Goal: Task Accomplishment & Management: Complete application form

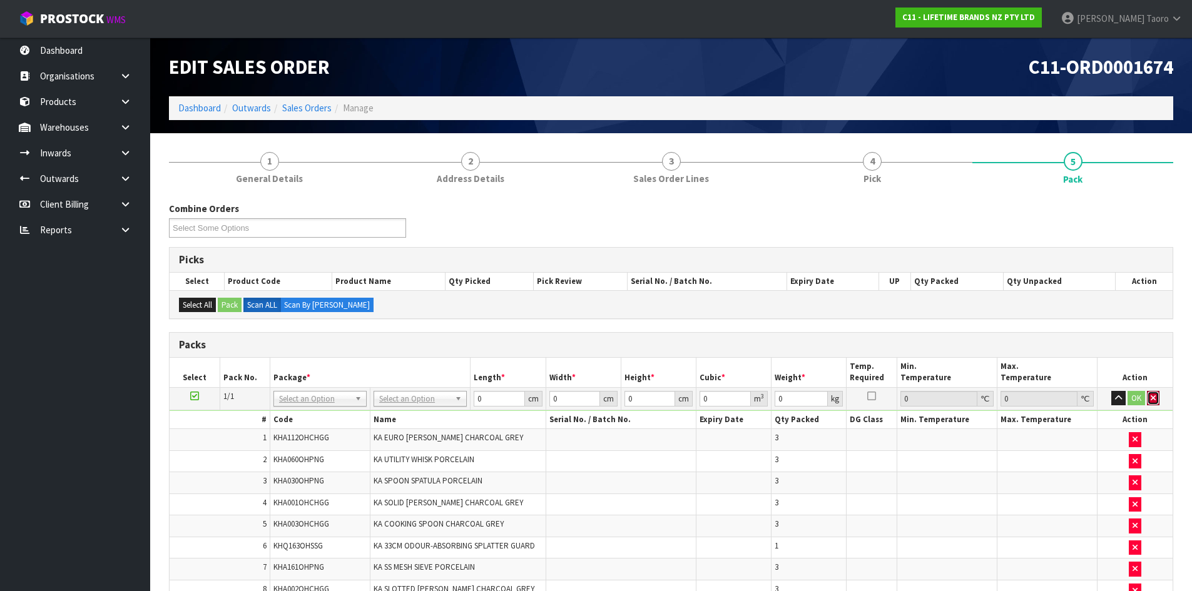
drag, startPoint x: 1157, startPoint y: 399, endPoint x: 1138, endPoint y: 405, distance: 20.2
click at [1157, 399] on button "button" at bounding box center [1153, 398] width 13 height 15
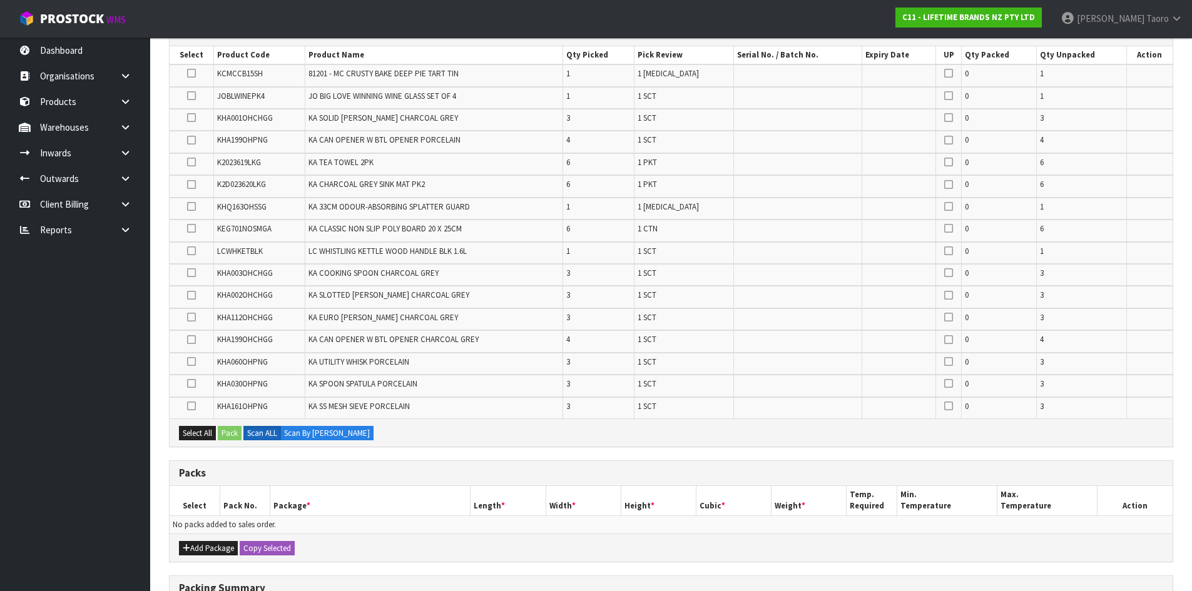
scroll to position [430, 0]
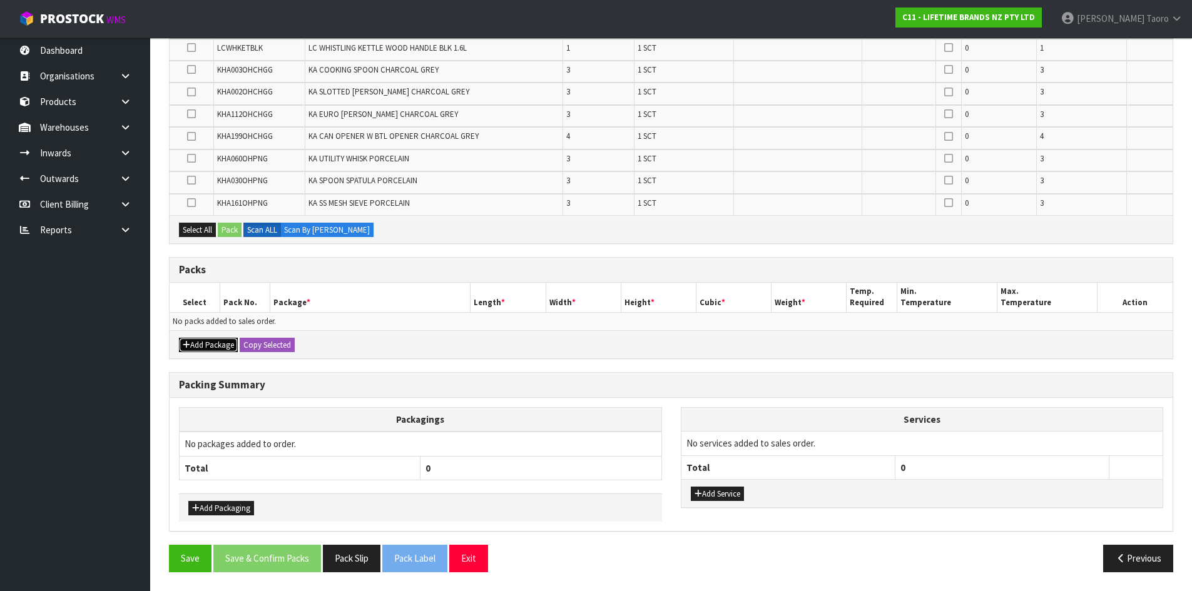
click at [197, 345] on button "Add Package" at bounding box center [208, 345] width 59 height 15
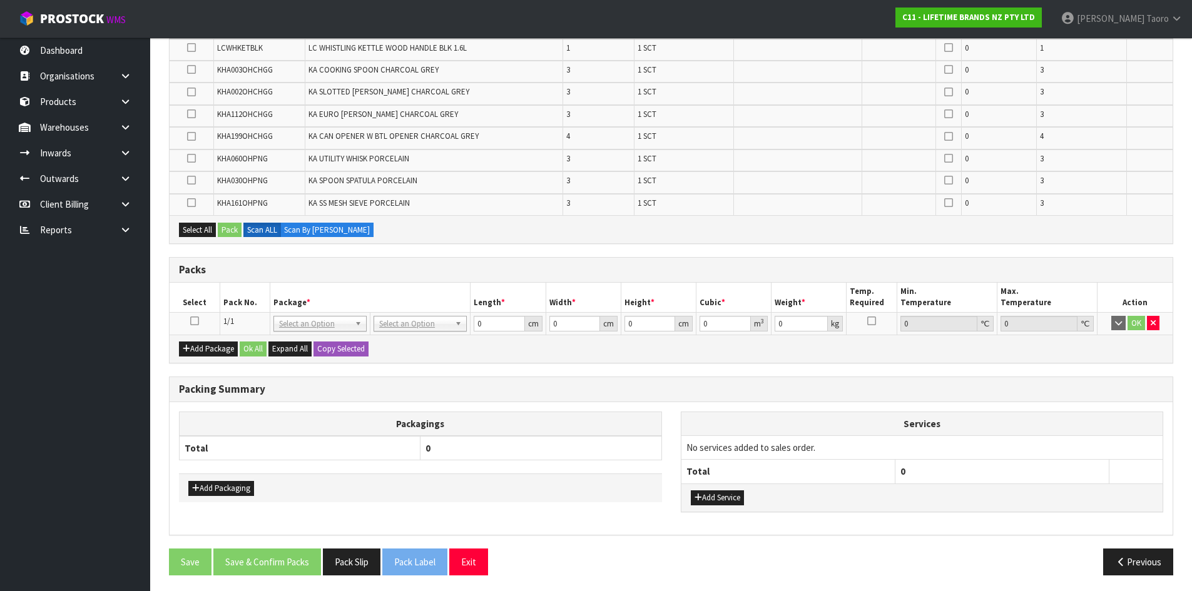
click at [197, 321] on icon at bounding box center [194, 321] width 9 height 1
click at [249, 287] on th "Pack No." at bounding box center [245, 297] width 50 height 29
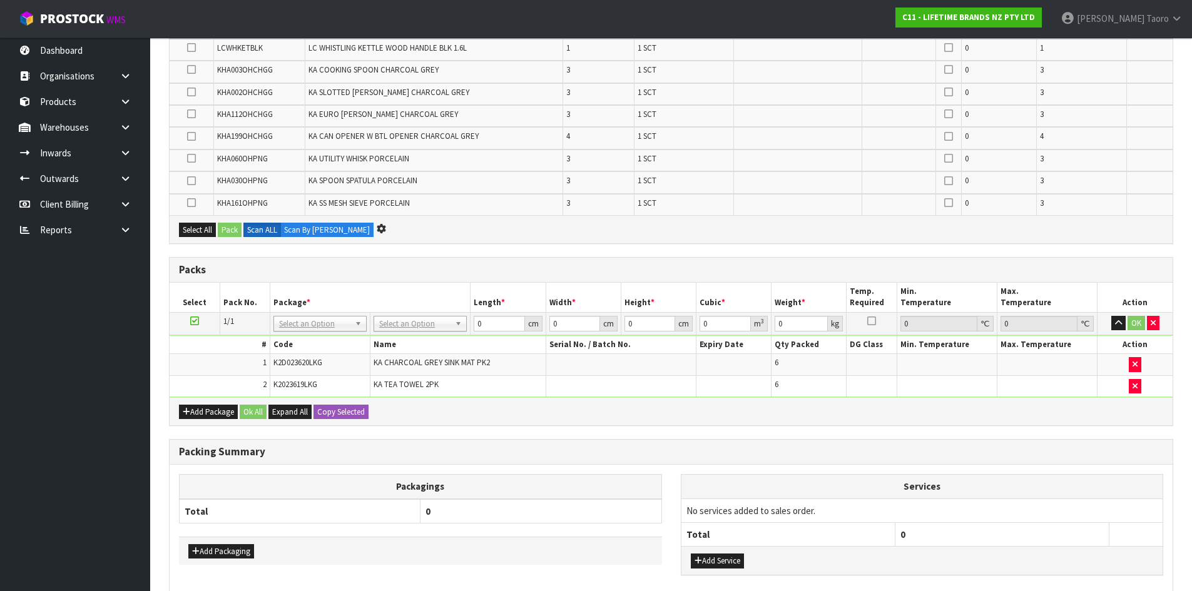
scroll to position [364, 0]
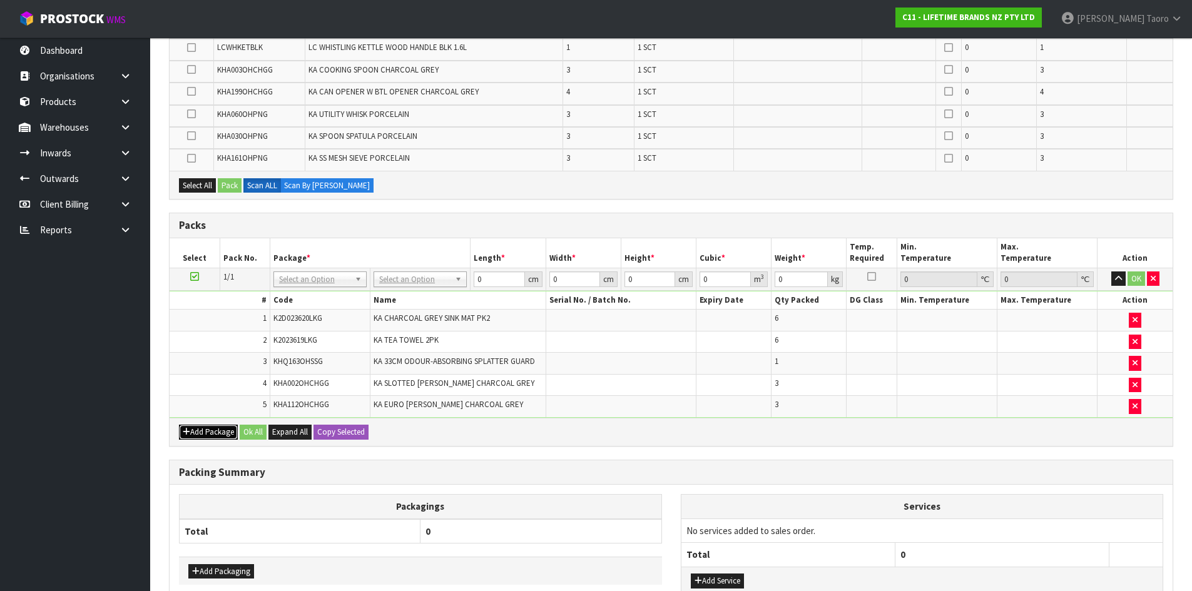
click at [196, 426] on button "Add Package" at bounding box center [208, 432] width 59 height 15
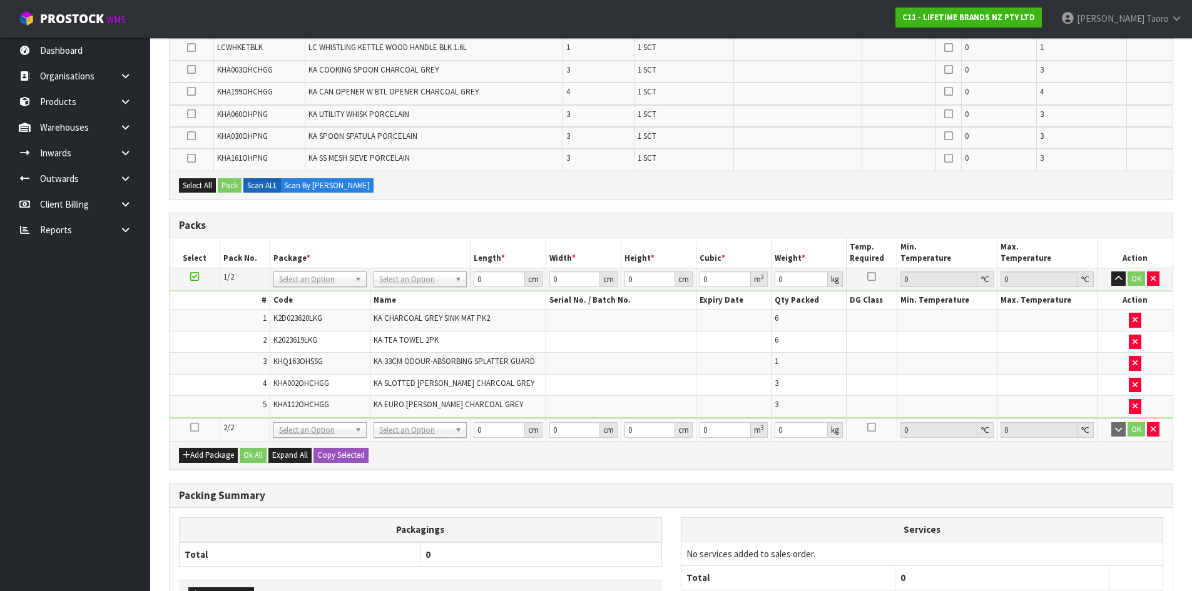
click at [191, 427] on icon at bounding box center [194, 427] width 9 height 1
click at [203, 404] on td "5" at bounding box center [220, 406] width 100 height 21
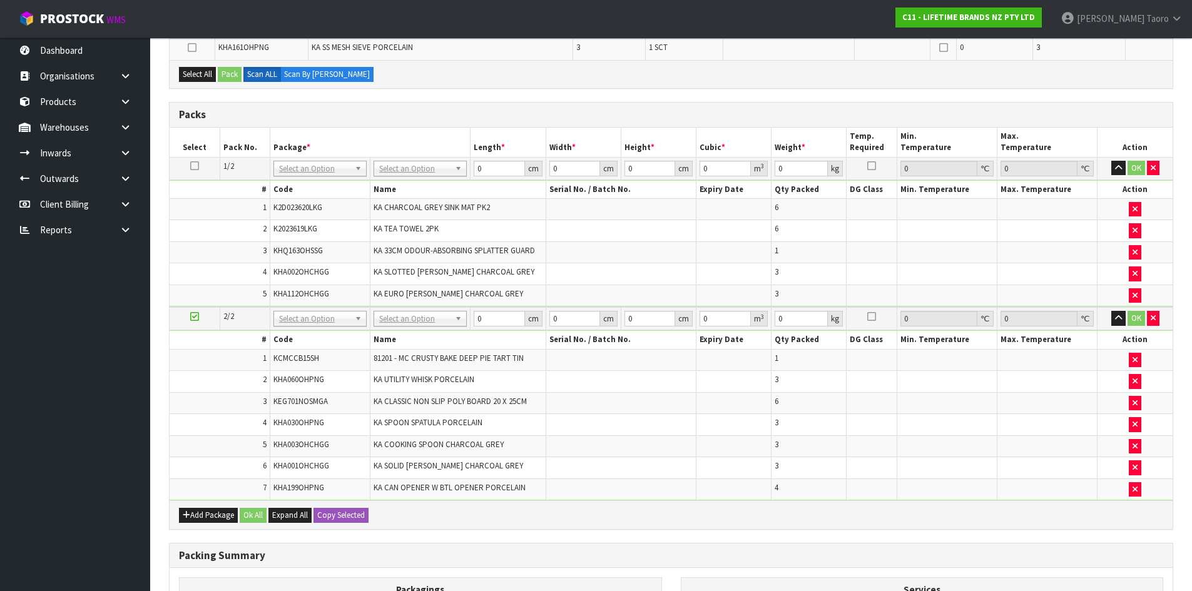
scroll to position [297, 0]
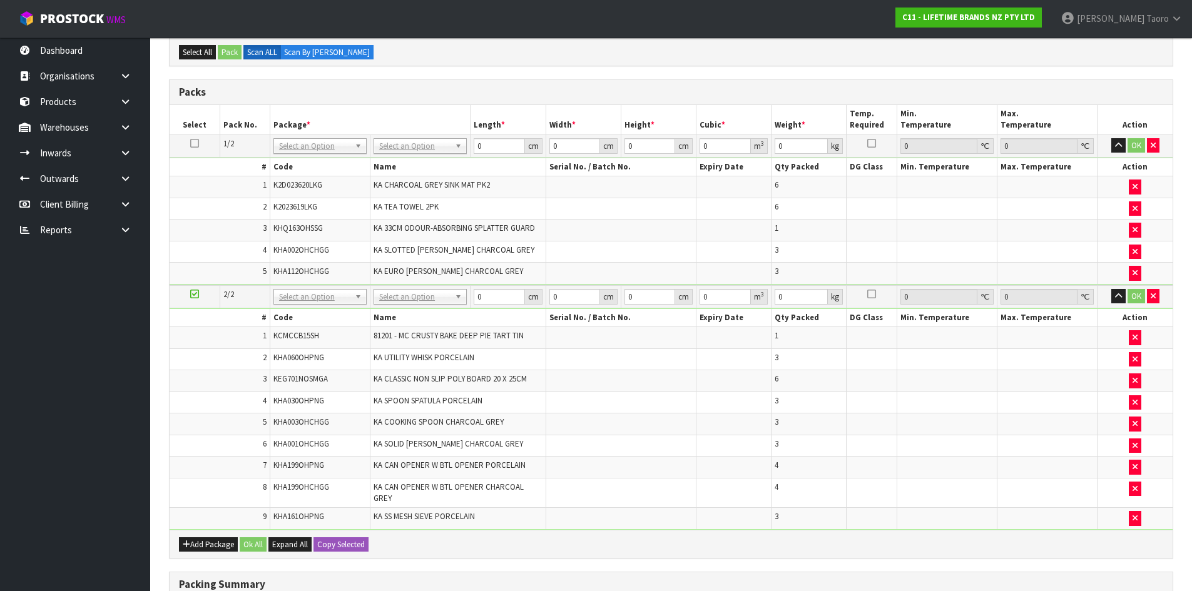
click at [521, 84] on div "Packs" at bounding box center [671, 92] width 1003 height 25
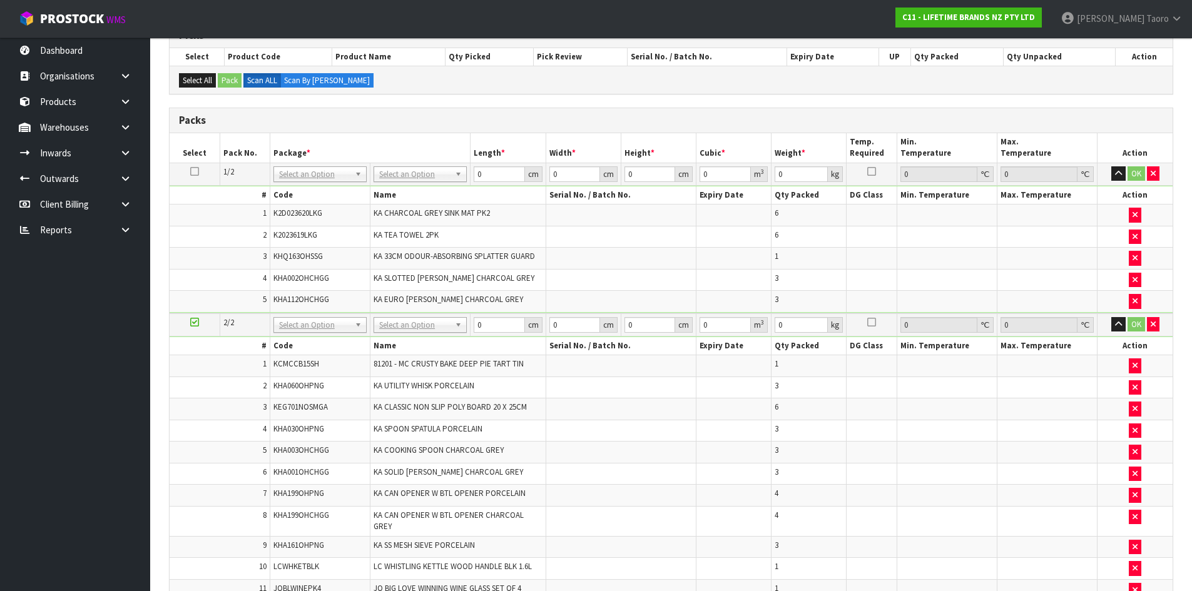
scroll to position [173, 0]
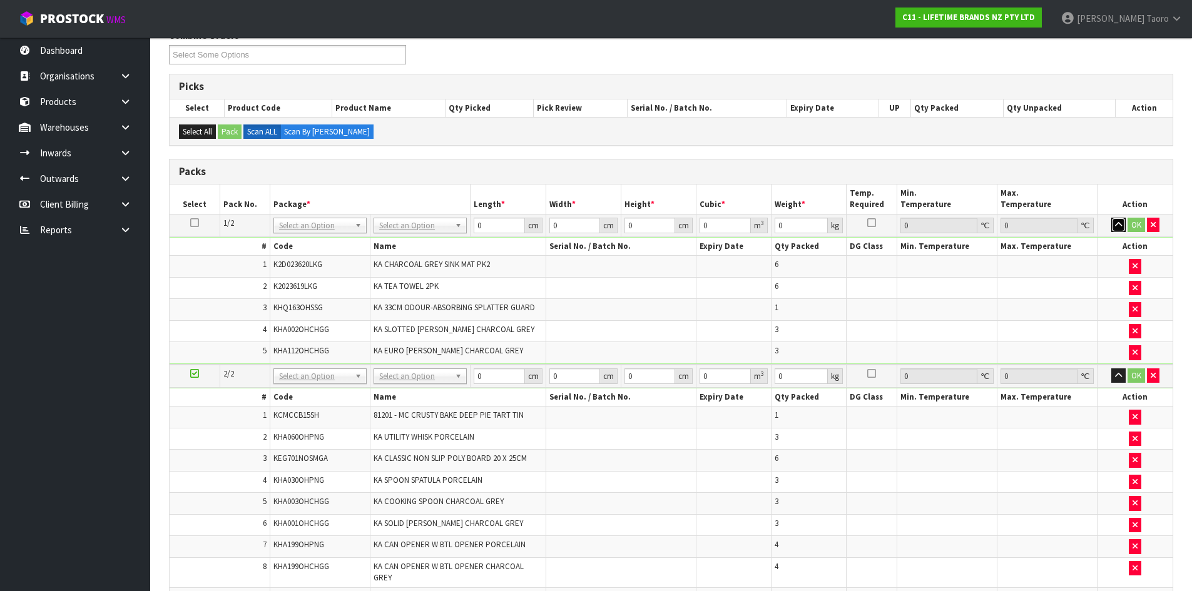
click at [1114, 222] on button "button" at bounding box center [1119, 225] width 14 height 15
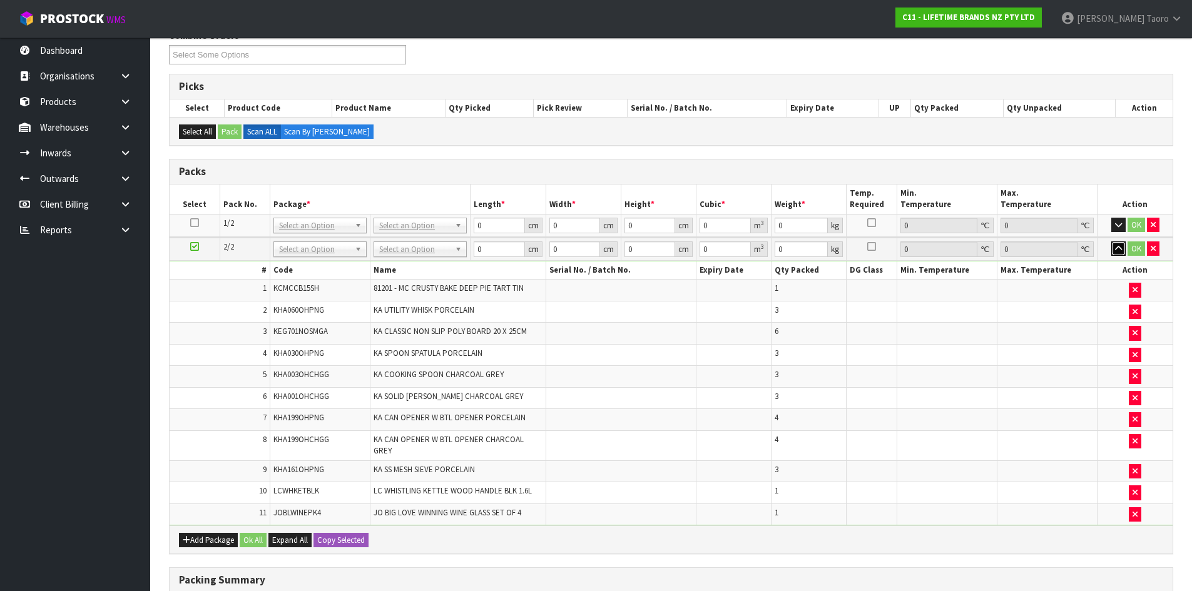
click at [1120, 245] on icon "button" at bounding box center [1118, 249] width 7 height 8
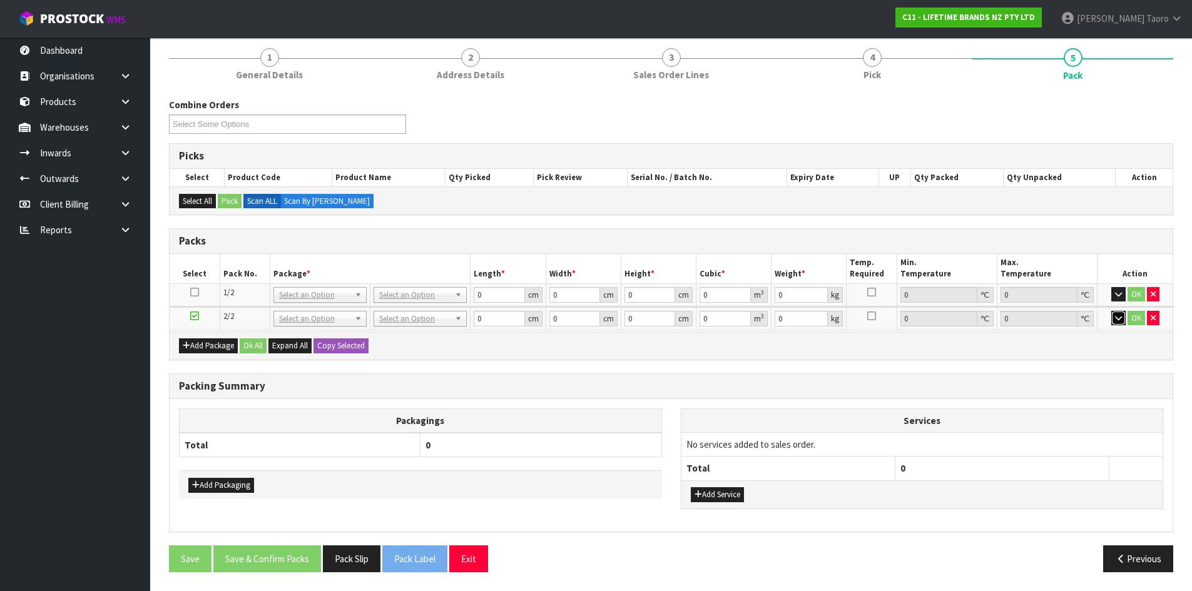
scroll to position [103, 0]
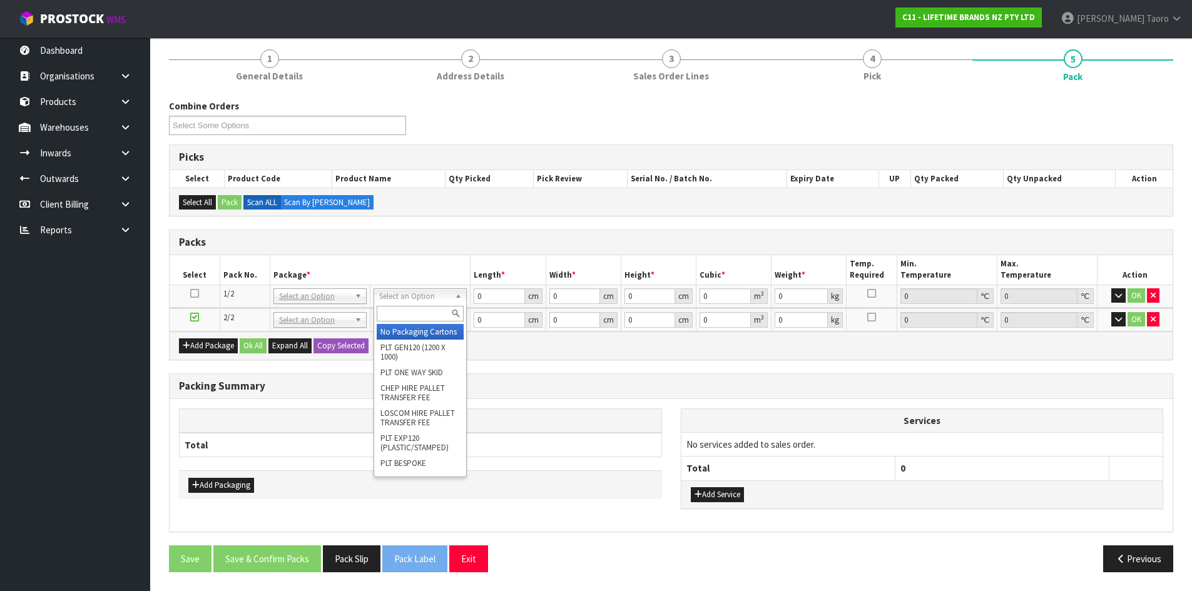
click at [424, 310] on input "text" at bounding box center [420, 314] width 87 height 16
type input "CTN7"
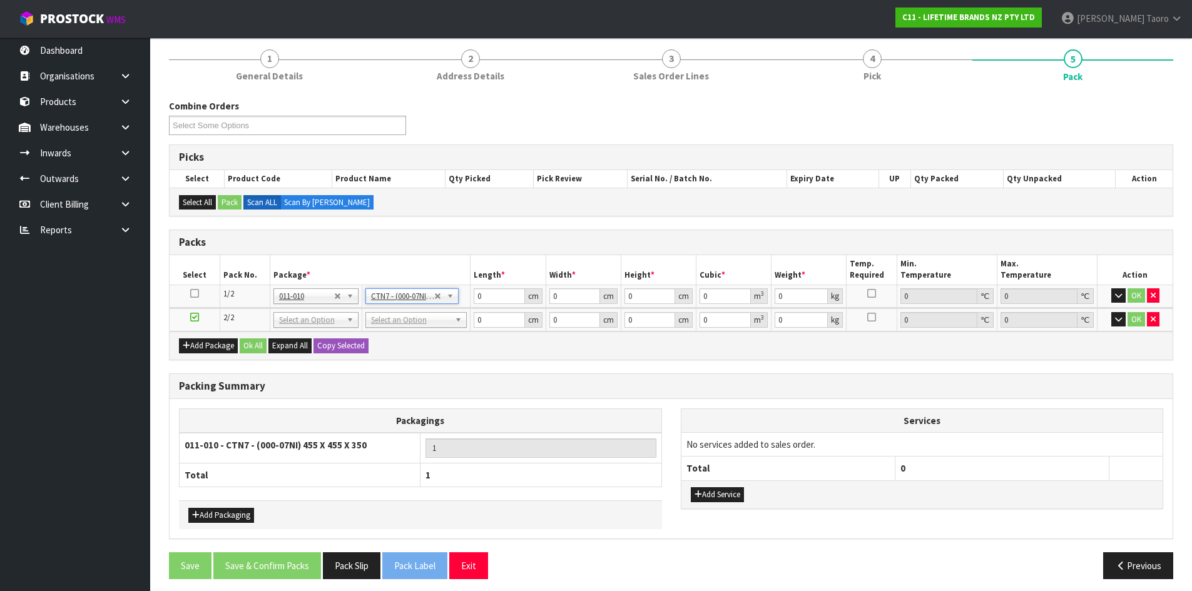
click at [423, 330] on td "No Packaging Cartons PLT GEN120 (1200 X 1000) PLT ONE WAY SKID CHEP HIRE PALLET…" at bounding box center [416, 320] width 108 height 23
type input "45.5"
type input "35"
type input "0.072459"
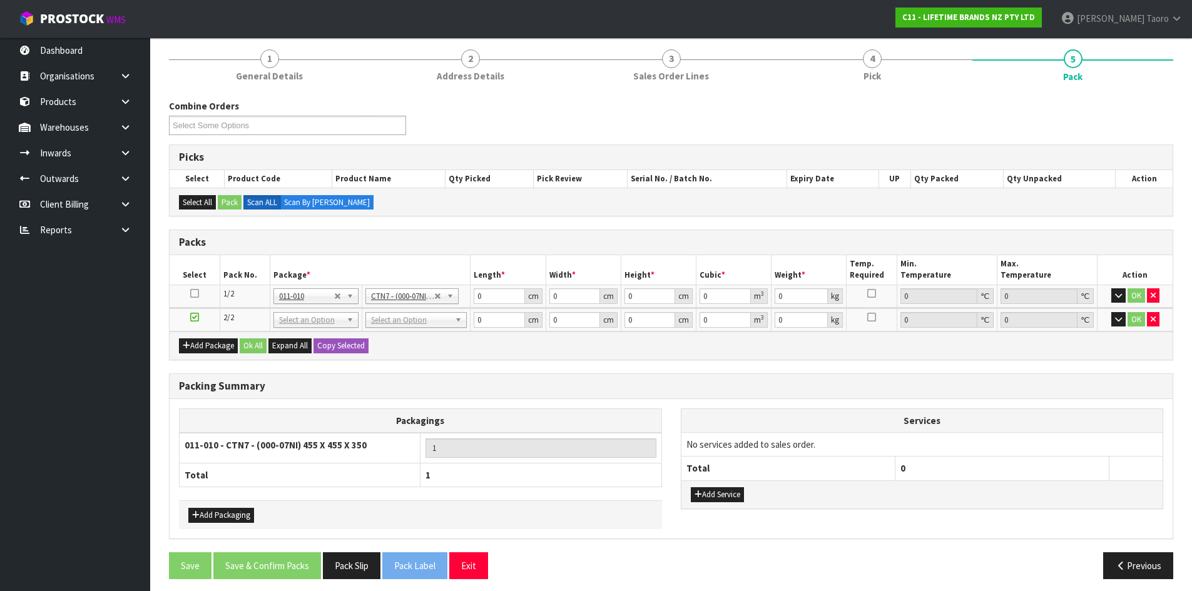
type input "5.16"
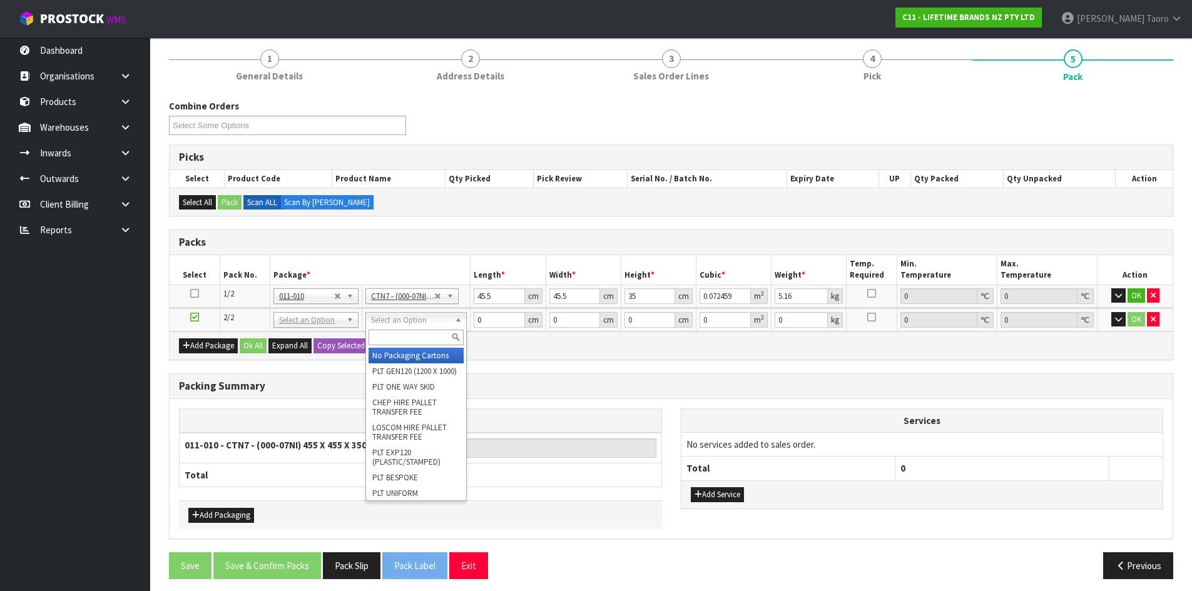
click at [426, 334] on input "text" at bounding box center [416, 338] width 95 height 16
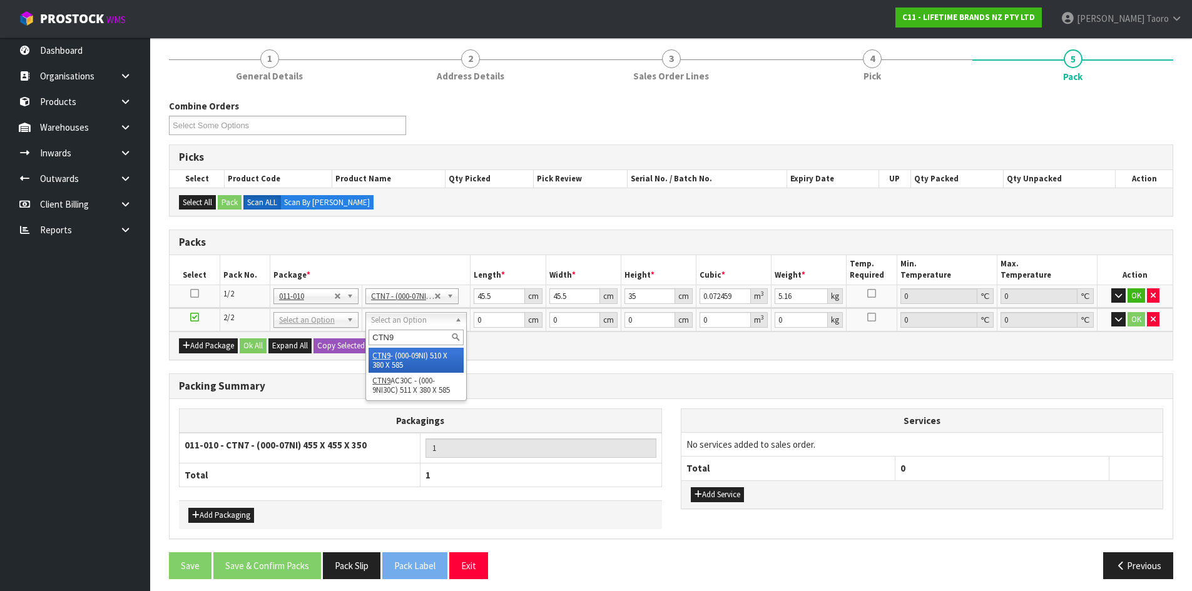
type input "CTN9"
type input "51"
type input "38"
type input "58.5"
type input "0.113373"
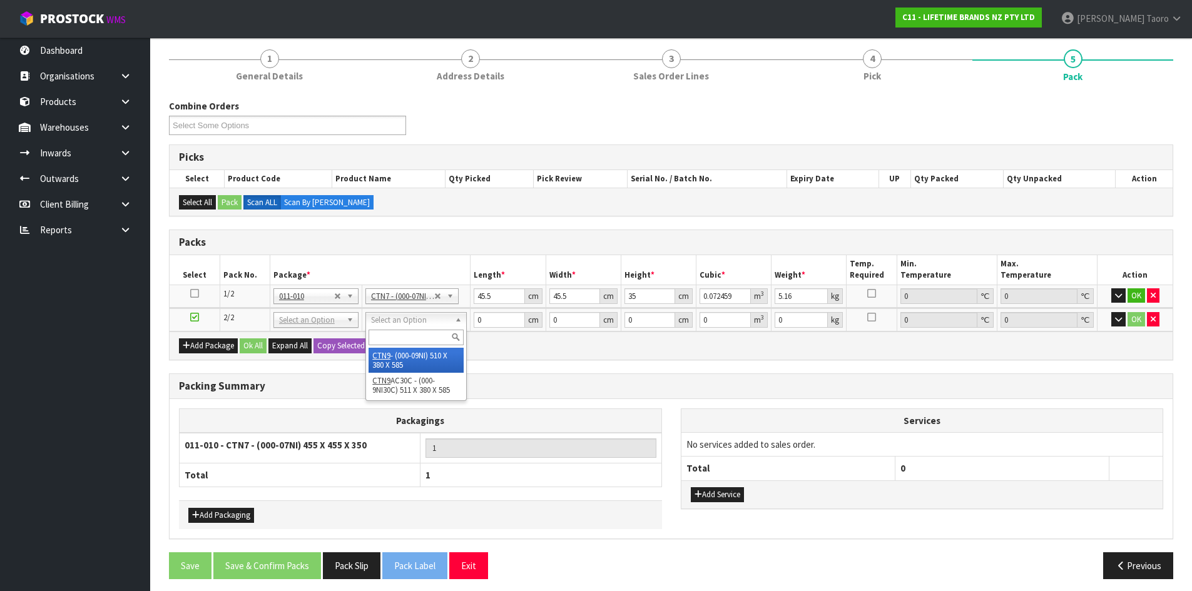
type input "10.167"
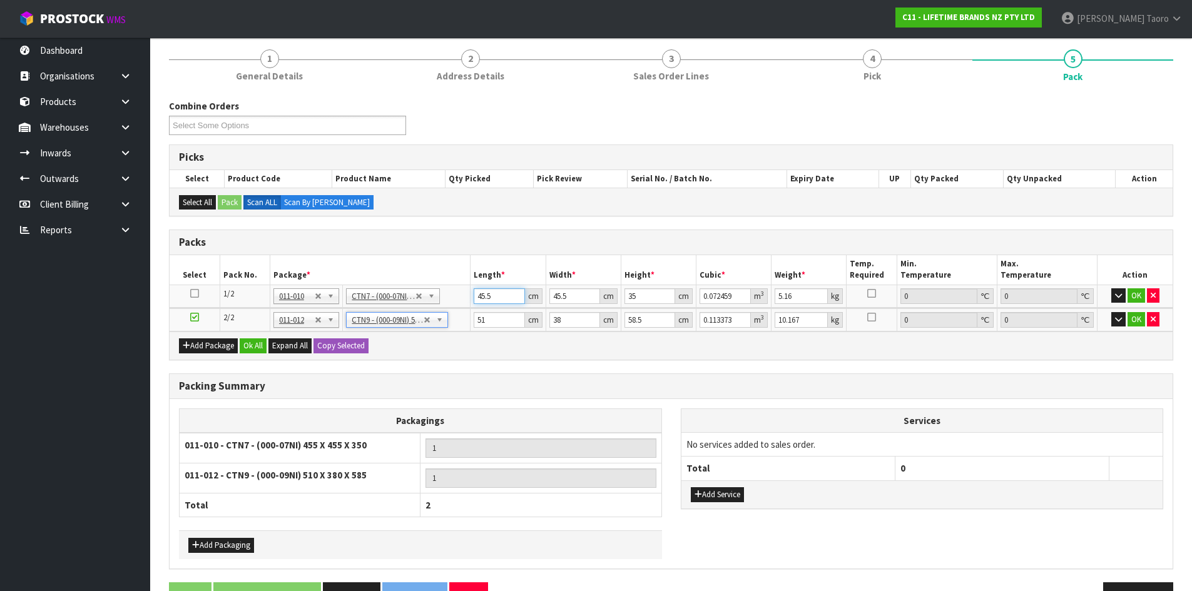
click at [497, 295] on input "45.5" at bounding box center [499, 297] width 51 height 16
type input "4"
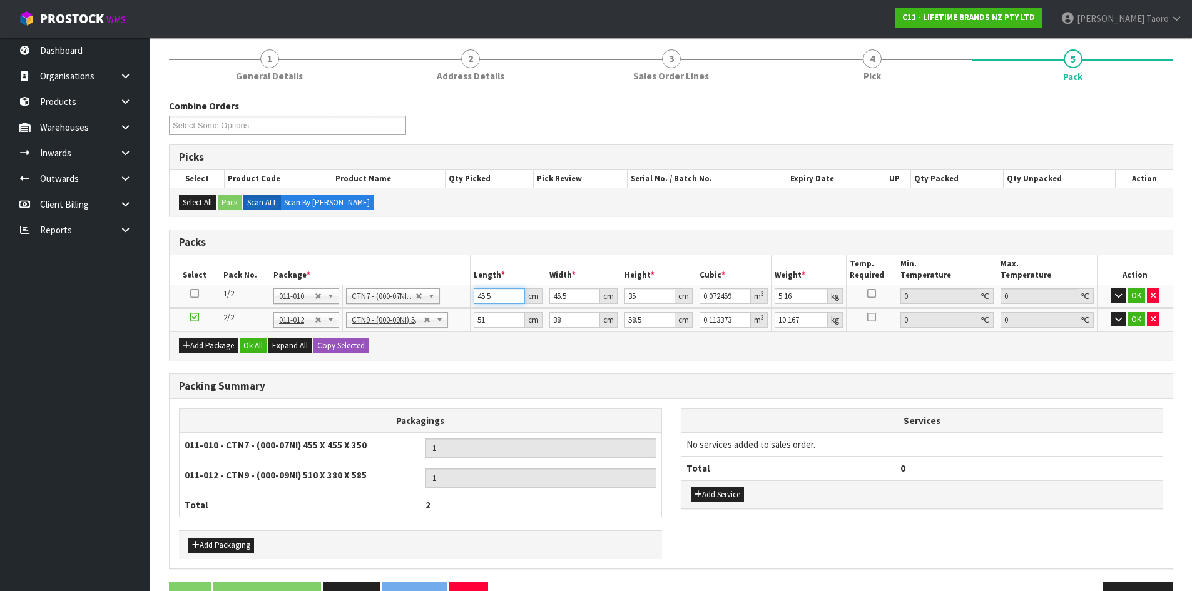
type input "0.00637"
type input "47"
type input "0.074847"
type input "47"
type input "4"
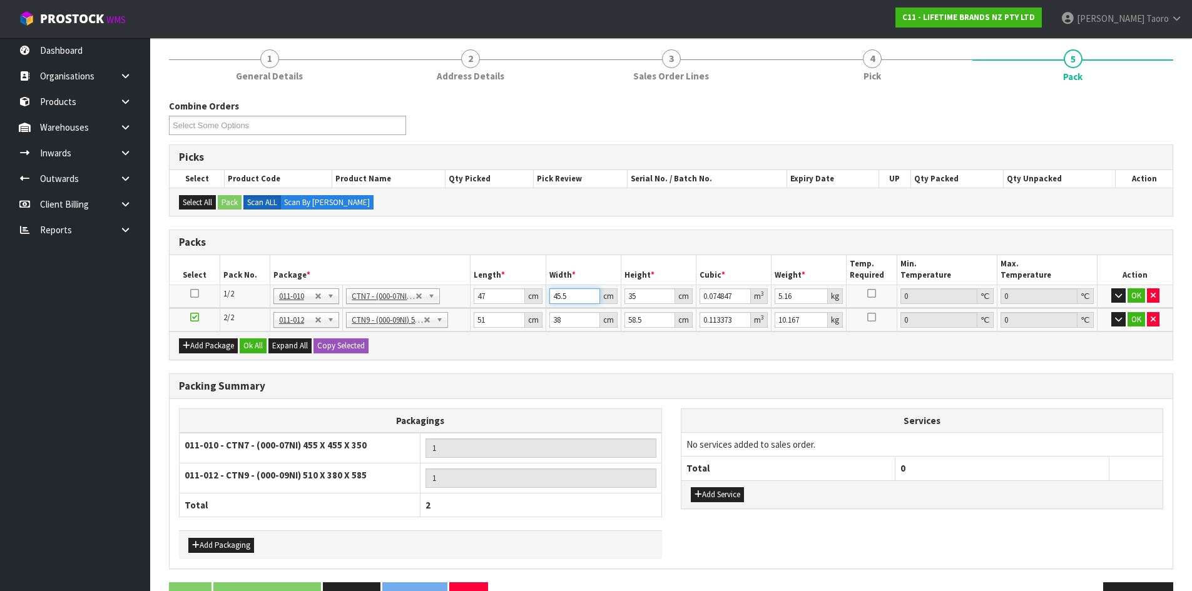
type input "0.00658"
type input "47"
type input "0.077315"
type input "47"
type input "2"
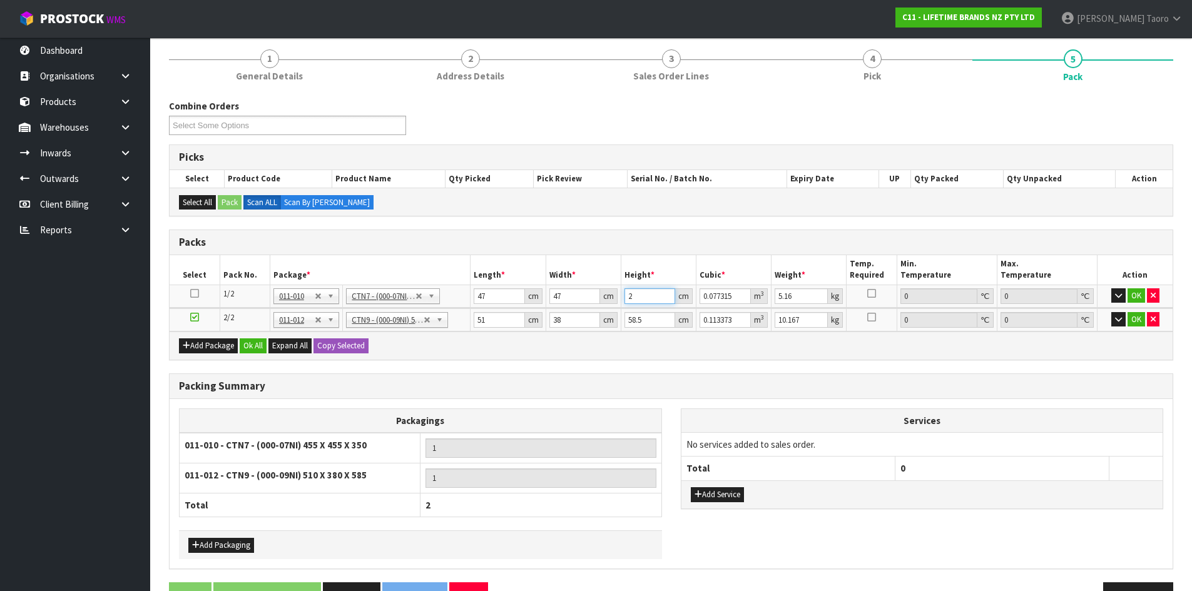
type input "0.004418"
type input "23"
type input "0.050807"
type input "23"
type input "6"
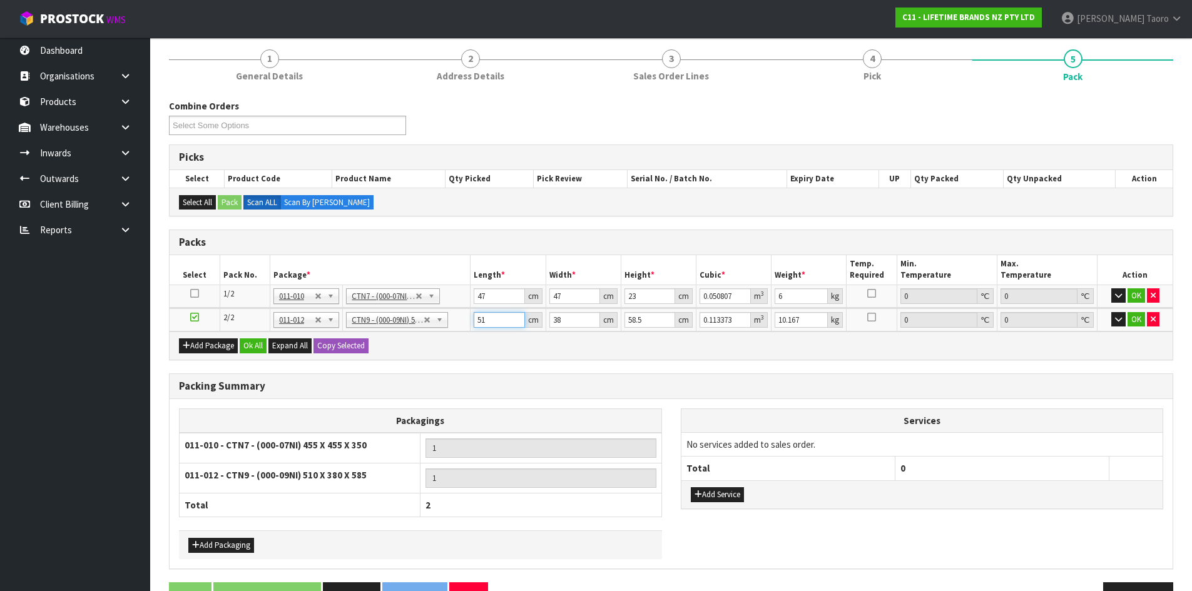
type input "5"
type input "0.011115"
type input "52"
type input "0.115596"
type input "52"
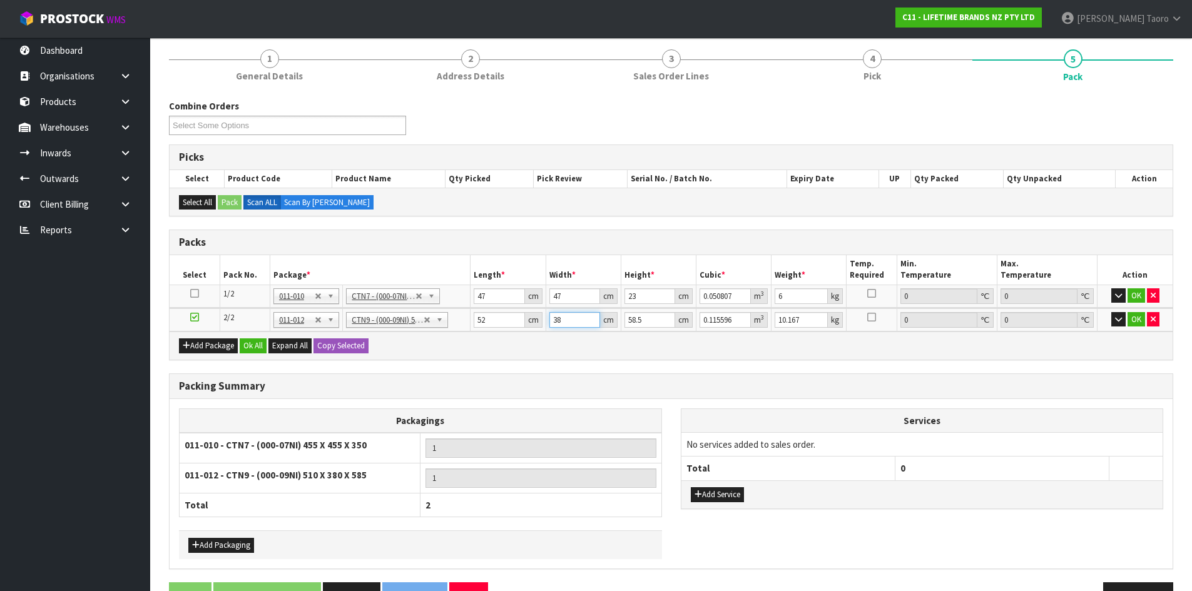
type input "4"
type input "0.012168"
type input "40"
type input "0.12168"
type input "40"
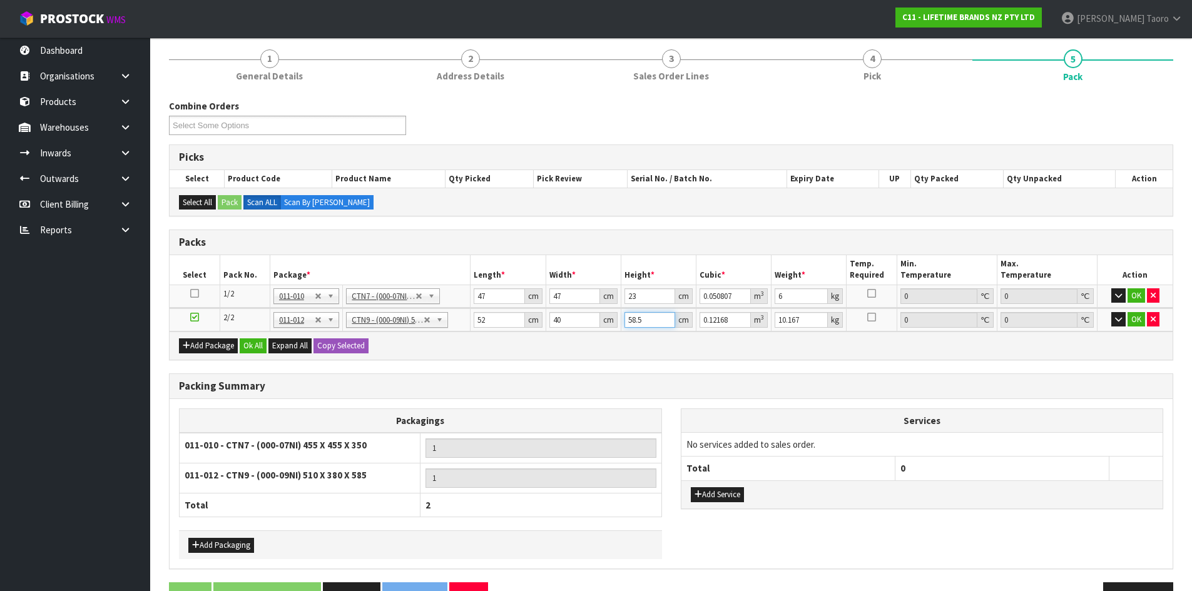
type input "4"
type input "0.00832"
type input "42"
type input "0.08736"
type input "42"
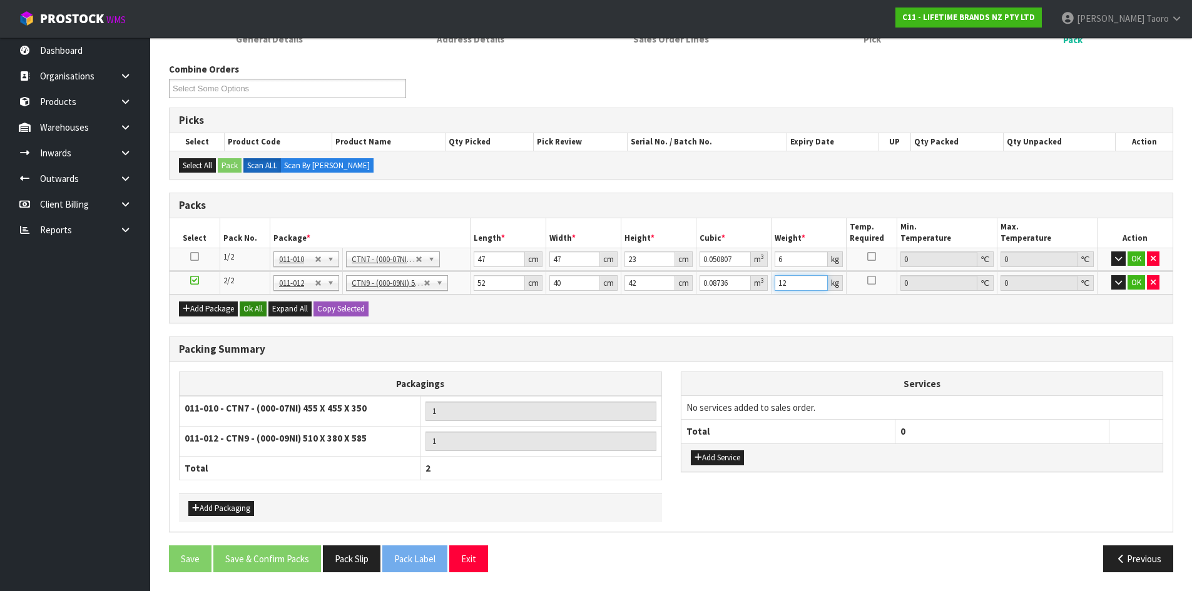
type input "12"
click at [254, 314] on button "Ok All" at bounding box center [253, 309] width 27 height 15
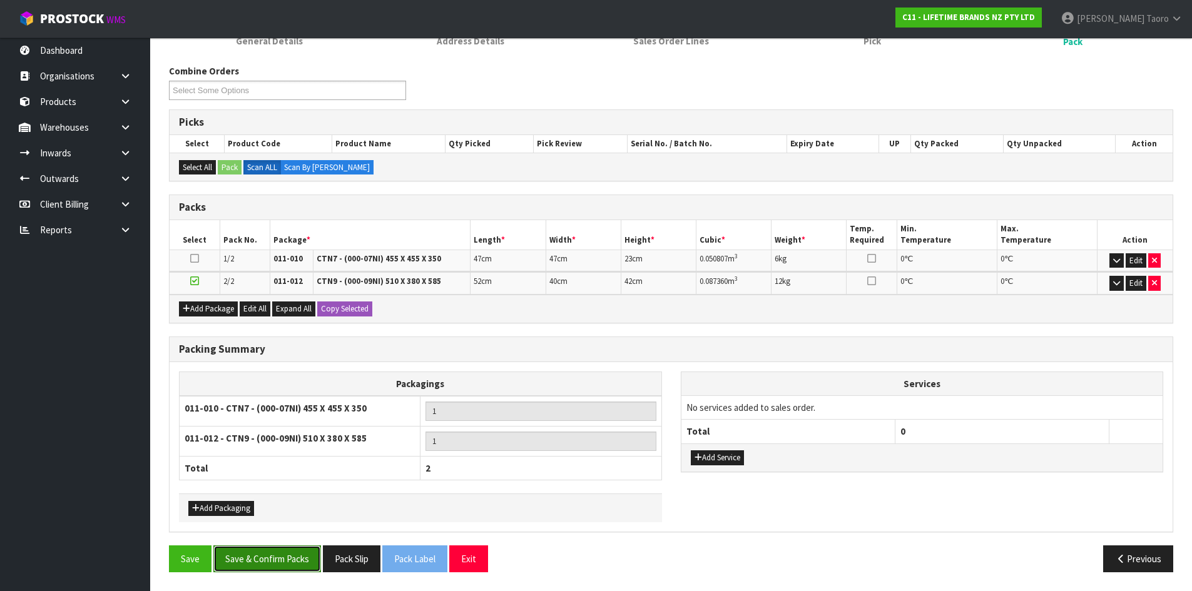
click at [301, 565] on button "Save & Confirm Packs" at bounding box center [267, 559] width 108 height 27
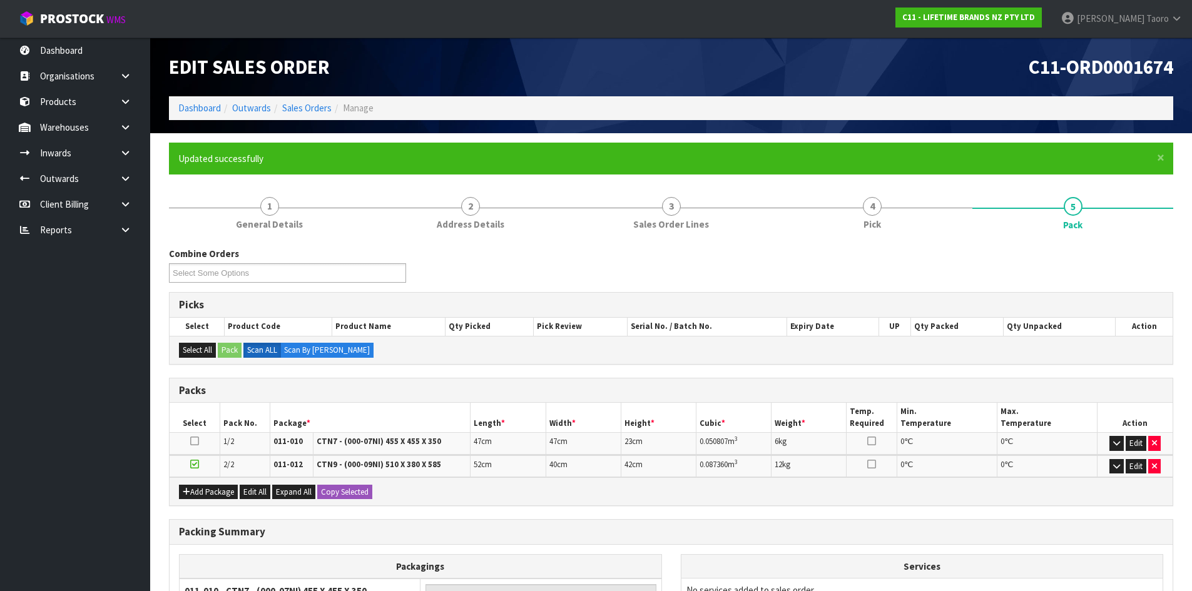
scroll to position [155, 0]
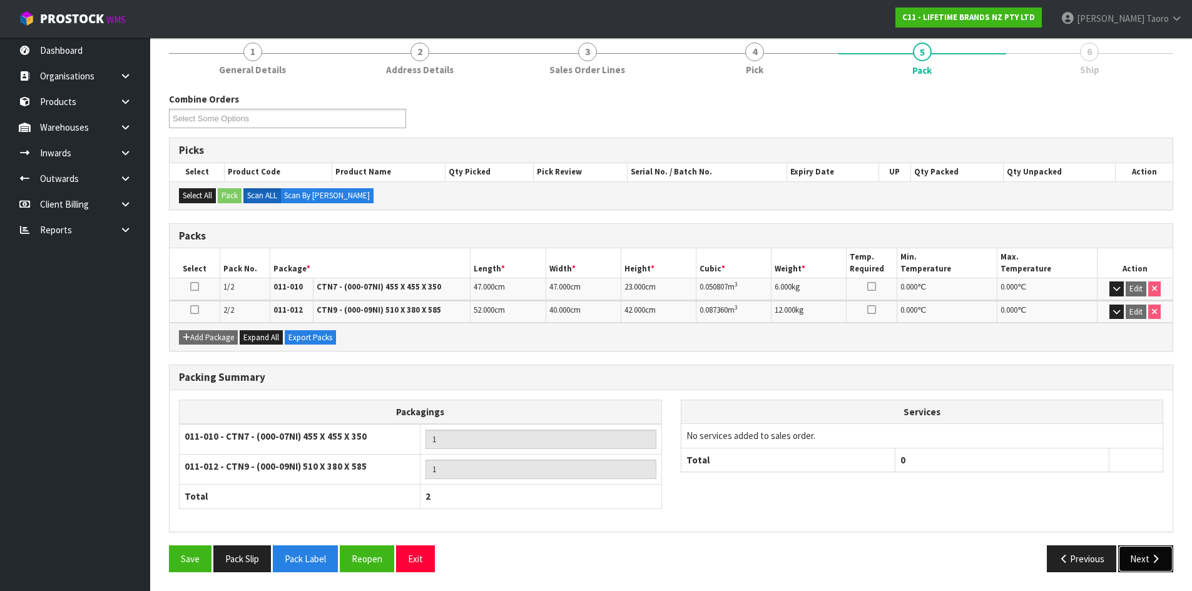
click at [1141, 556] on button "Next" at bounding box center [1145, 559] width 55 height 27
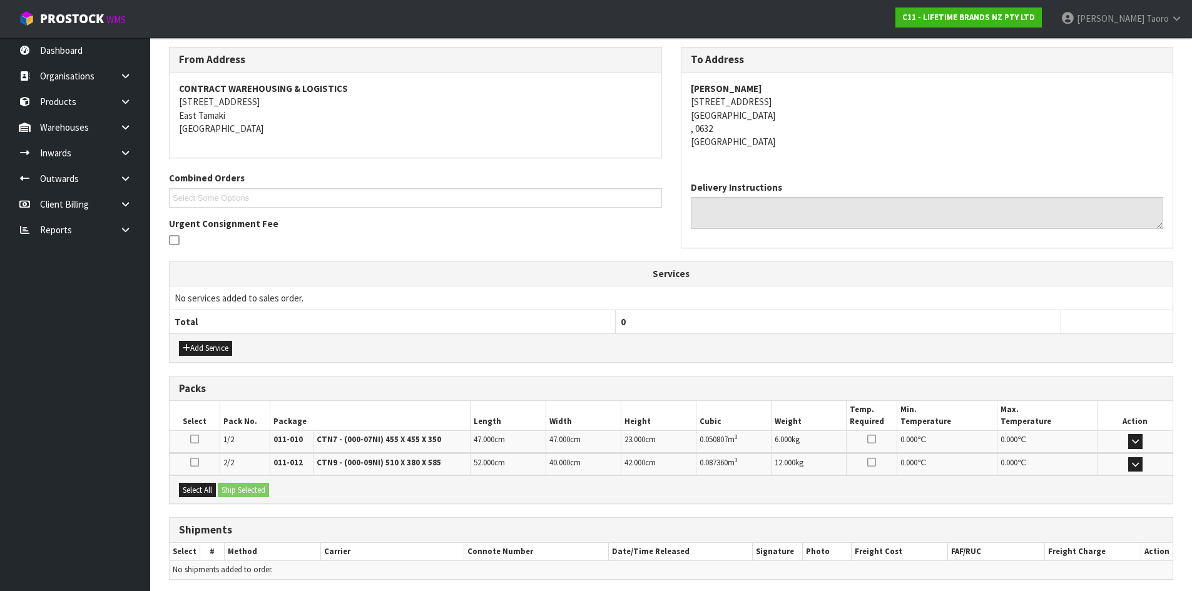
scroll to position [248, 0]
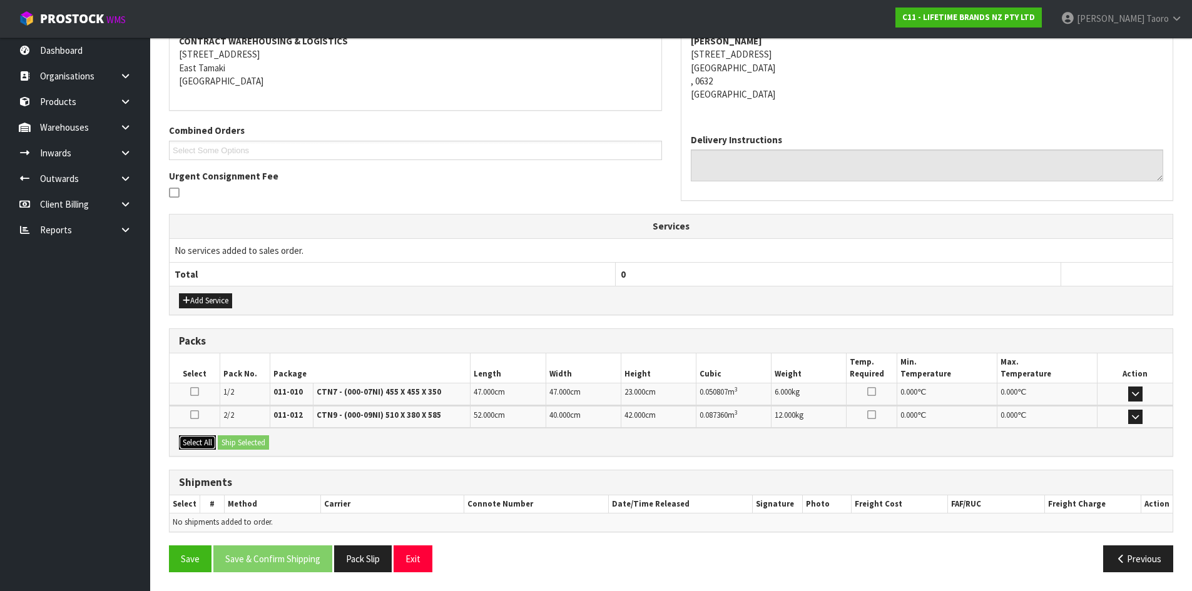
click at [195, 443] on button "Select All" at bounding box center [197, 443] width 37 height 15
click at [239, 432] on div "Select All Ship Selected" at bounding box center [671, 442] width 1003 height 28
click at [242, 439] on button "Ship Selected" at bounding box center [243, 443] width 51 height 15
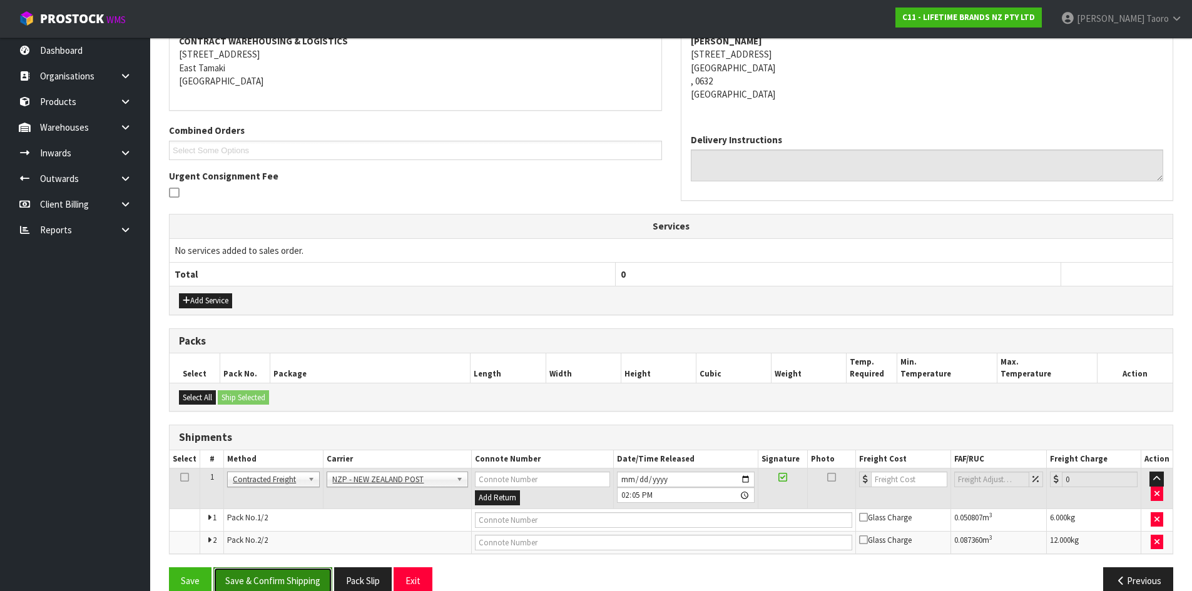
click at [321, 584] on button "Save & Confirm Shipping" at bounding box center [272, 581] width 119 height 27
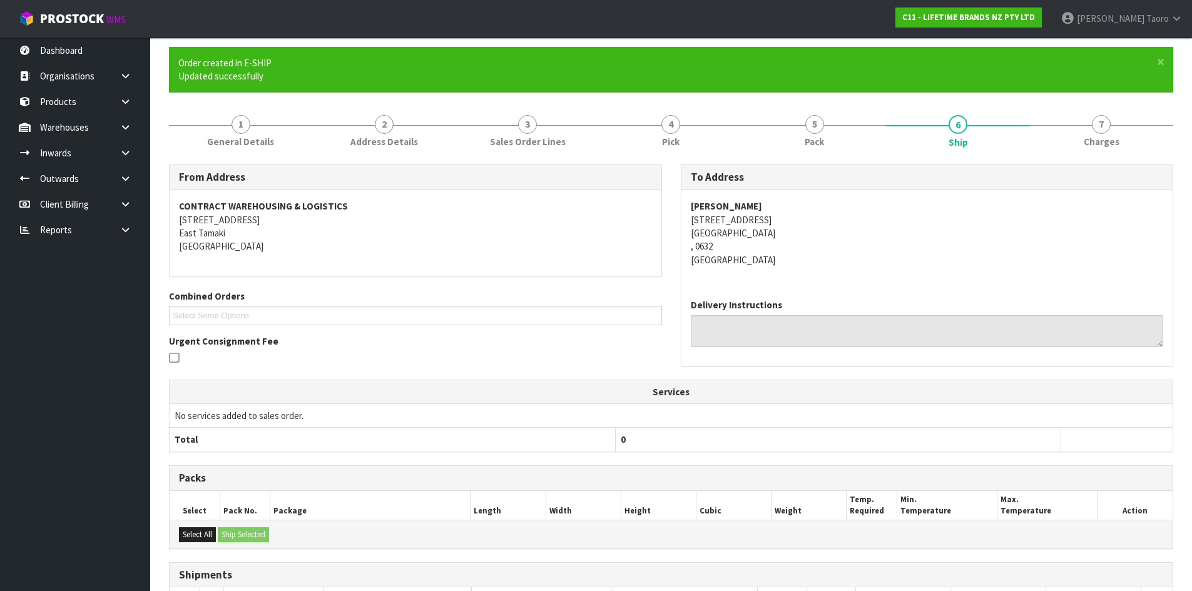
scroll to position [251, 0]
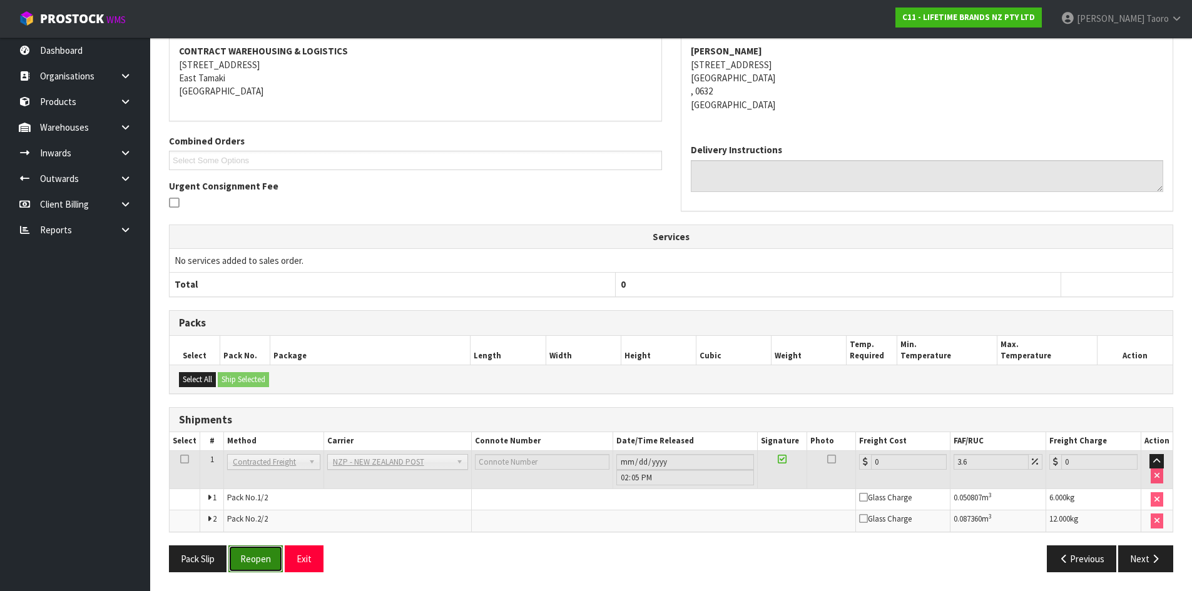
click at [257, 560] on button "Reopen" at bounding box center [255, 559] width 54 height 27
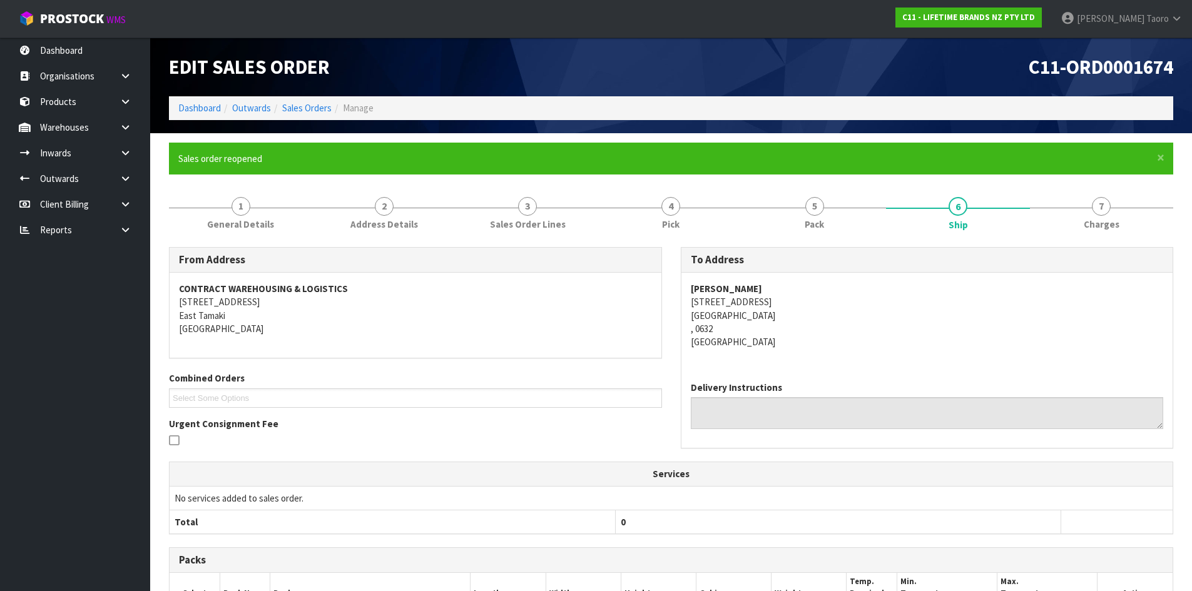
scroll to position [238, 0]
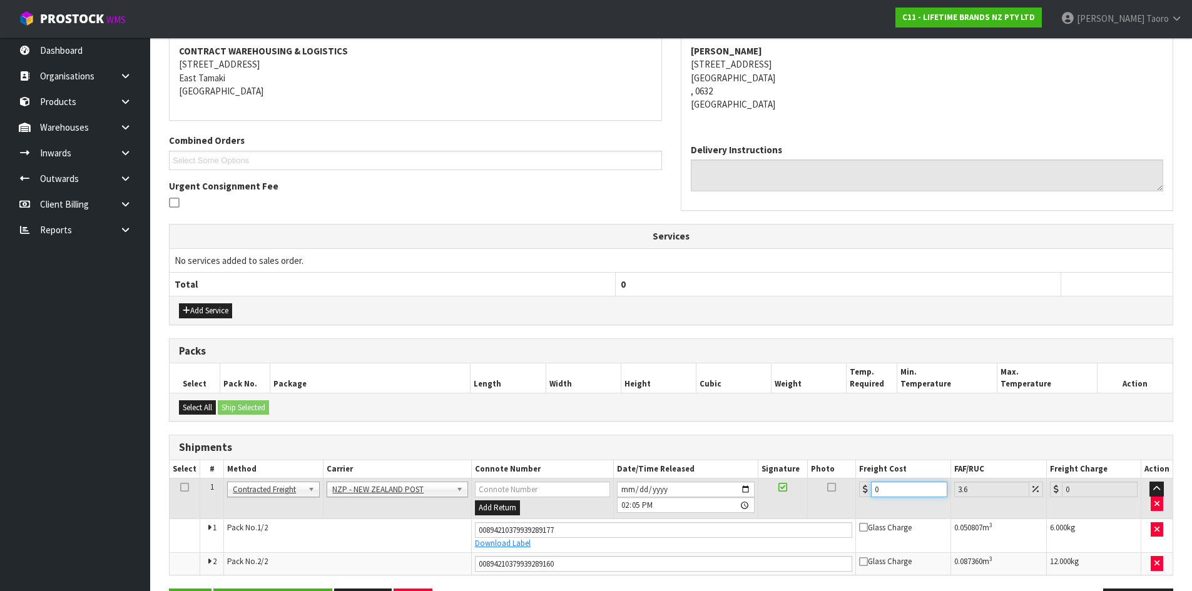
click at [889, 488] on input "0" at bounding box center [909, 490] width 76 height 16
type input "8"
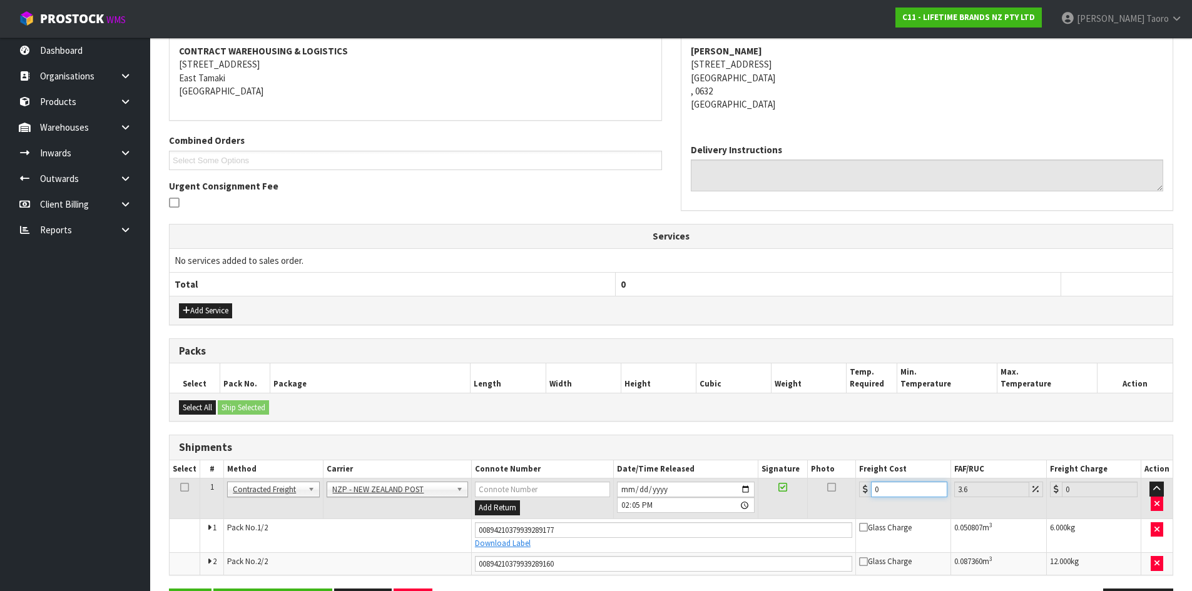
type input "8.29"
type input "8.6"
type input "8.91"
type input "8.66"
type input "8.97"
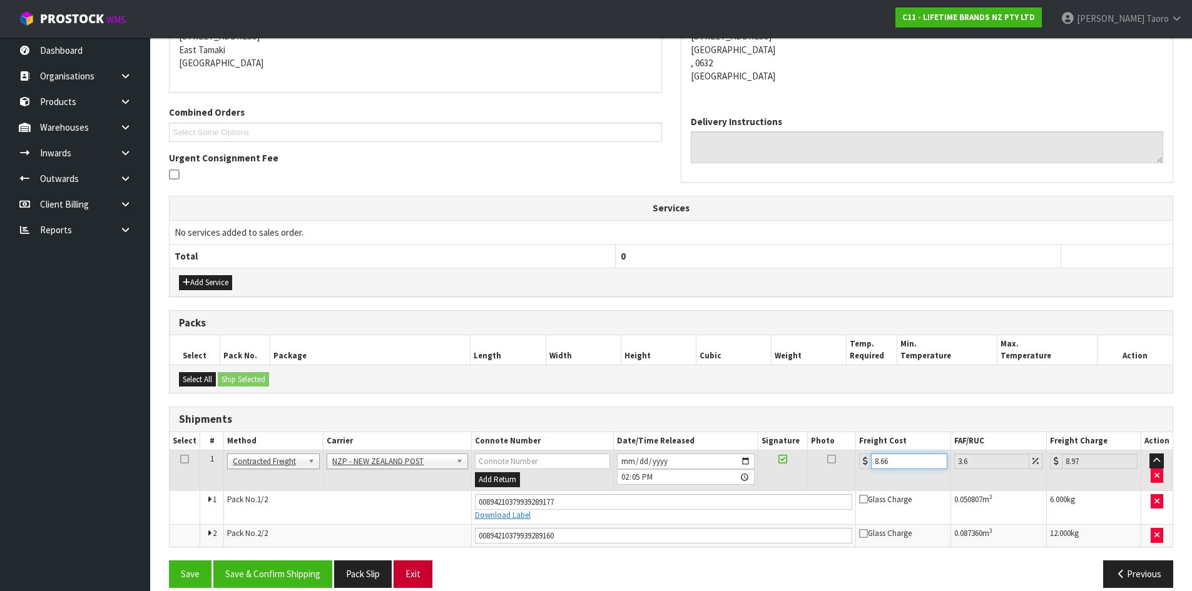
scroll to position [282, 0]
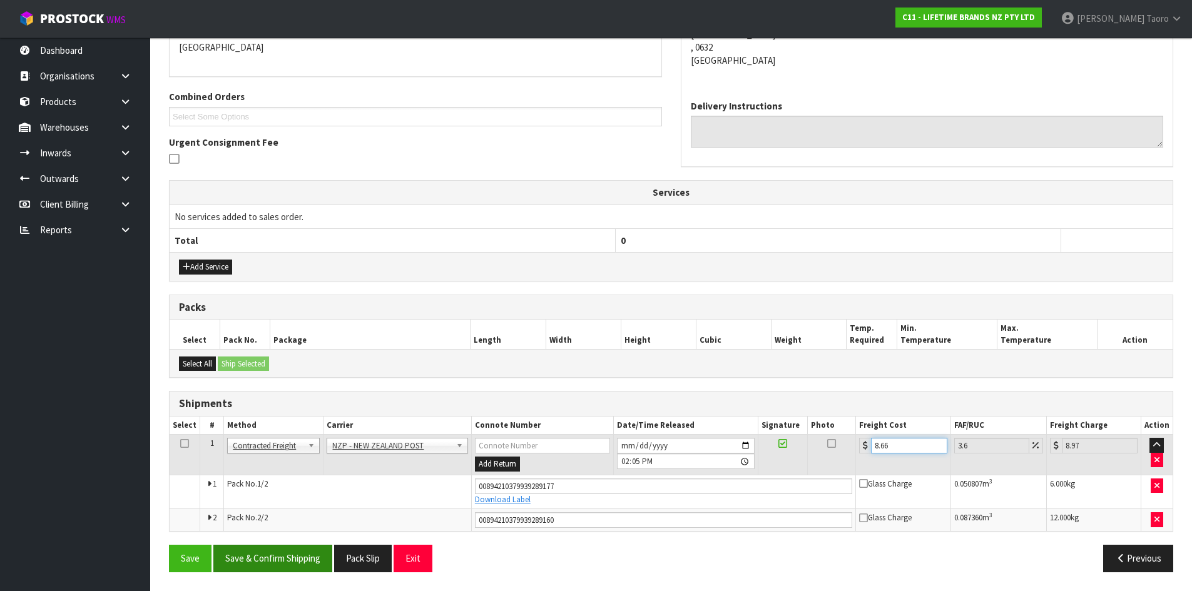
type input "8.66"
click at [300, 557] on button "Save & Confirm Shipping" at bounding box center [272, 558] width 119 height 27
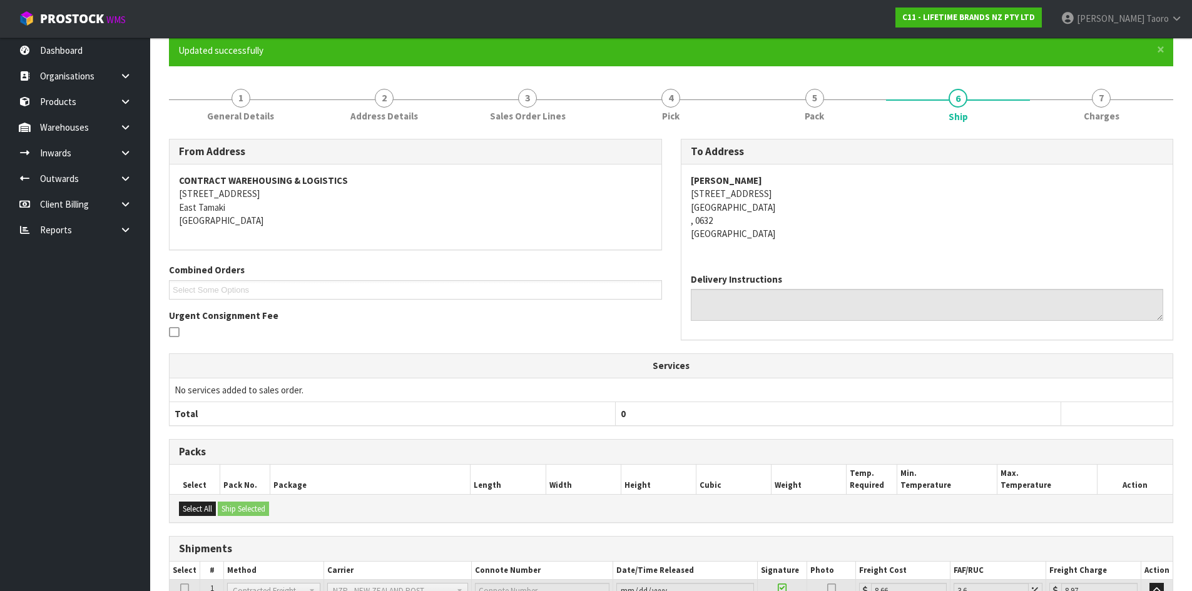
scroll to position [246, 0]
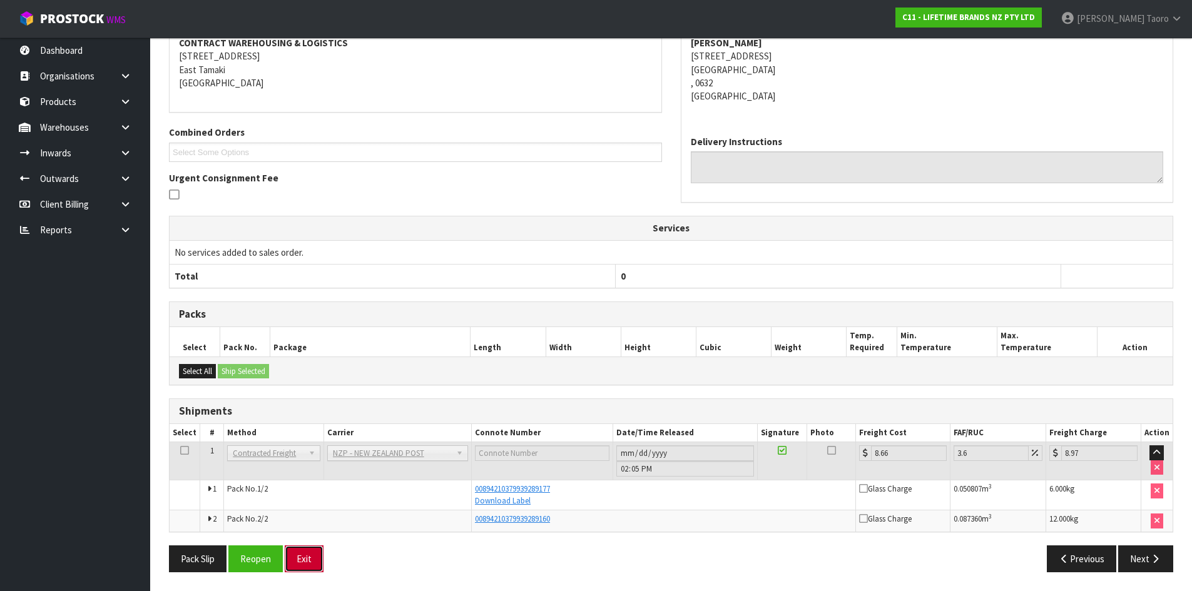
click at [307, 558] on button "Exit" at bounding box center [304, 559] width 39 height 27
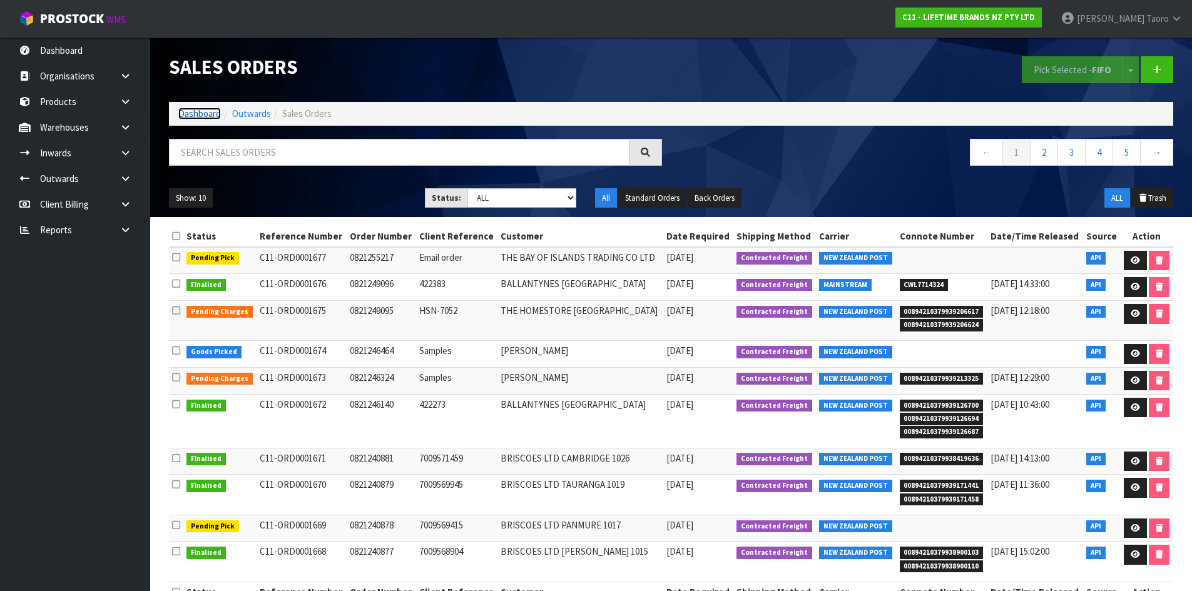
click at [208, 111] on link "Dashboard" at bounding box center [199, 114] width 43 height 12
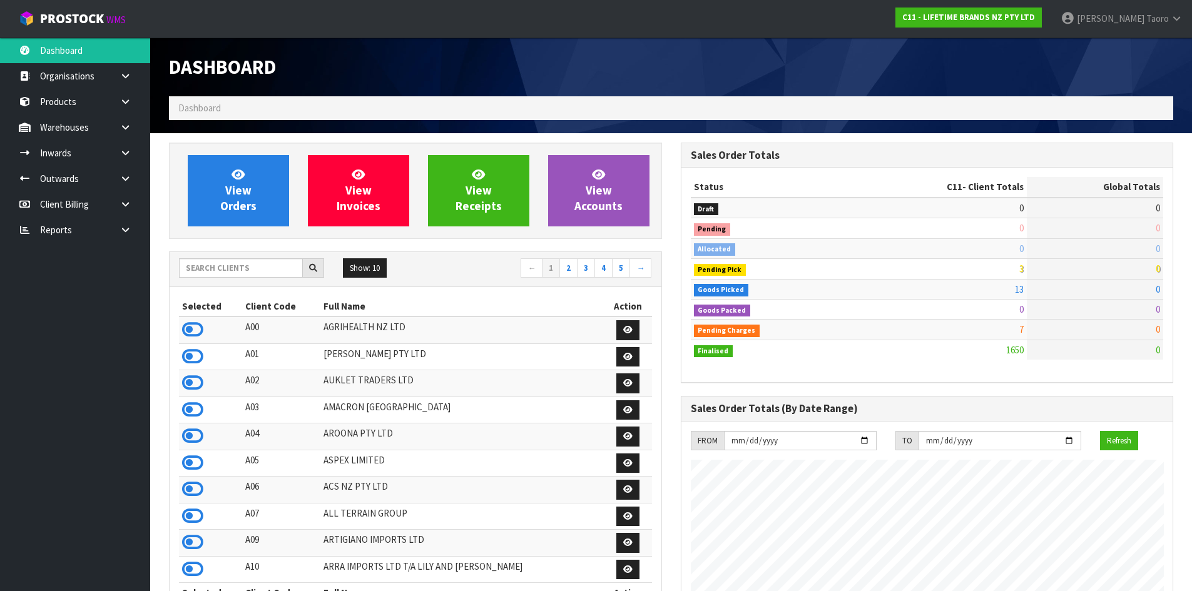
scroll to position [948, 511]
click at [190, 329] on icon at bounding box center [192, 329] width 21 height 19
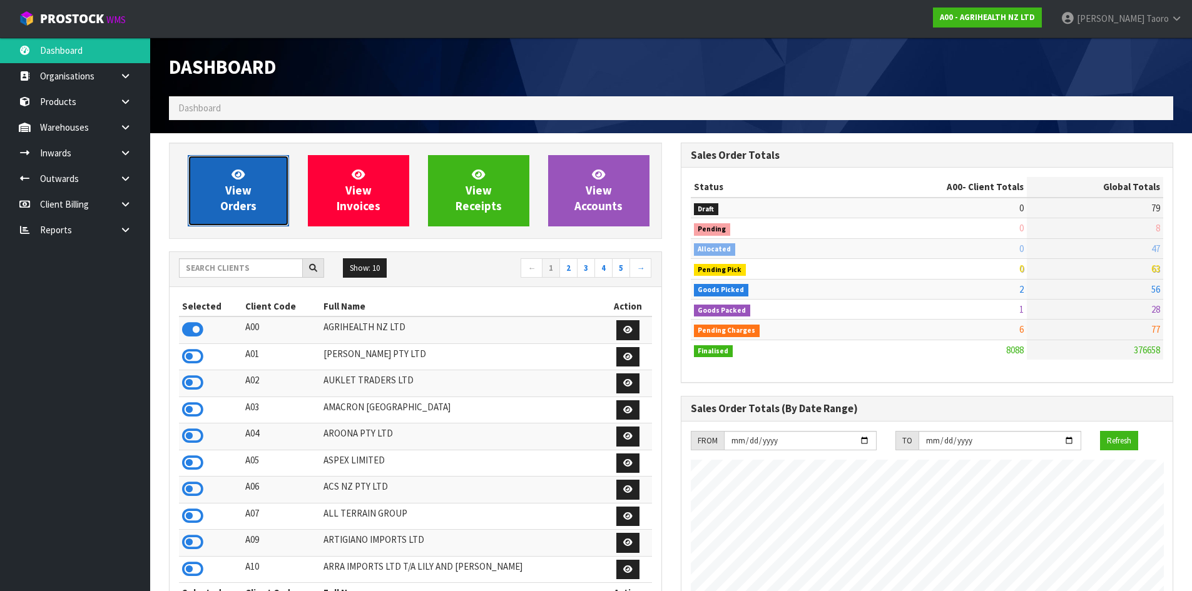
click at [235, 185] on span "View Orders" at bounding box center [238, 190] width 36 height 47
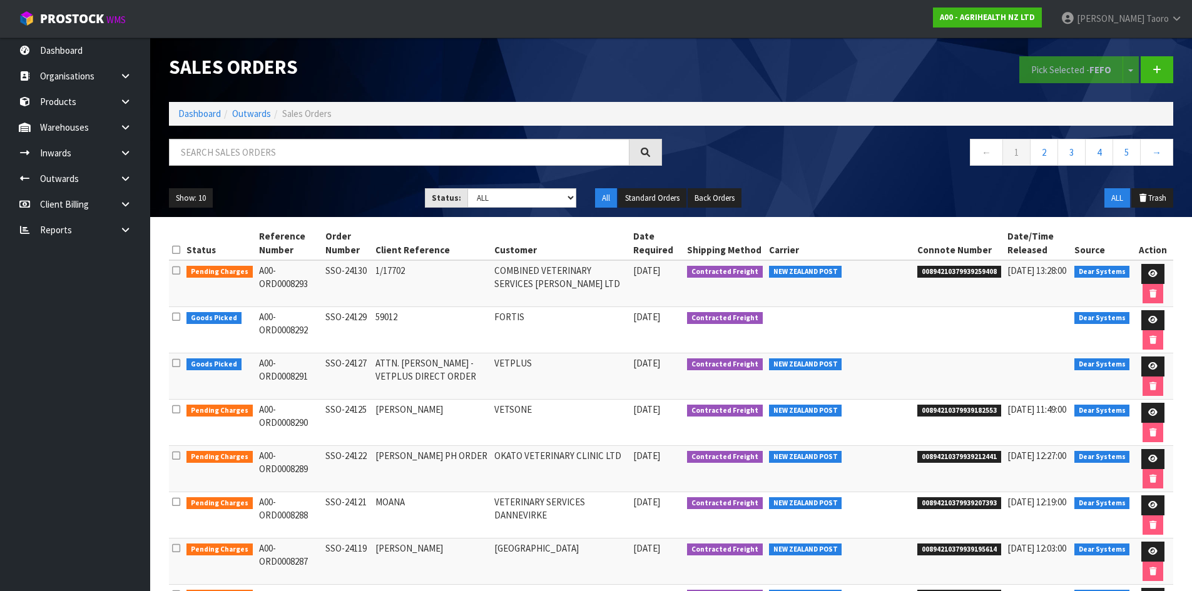
click at [509, 73] on h1 "Sales Orders" at bounding box center [415, 66] width 493 height 21
click at [532, 156] on input "text" at bounding box center [399, 152] width 461 height 27
type input "JOB-0407650"
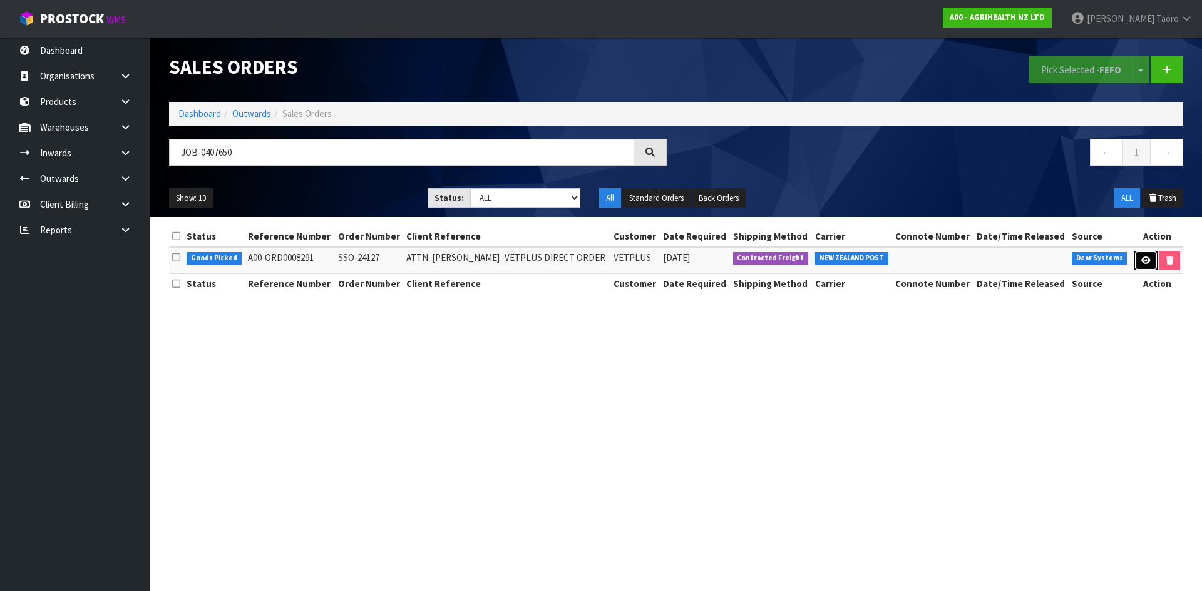
click at [1142, 262] on icon at bounding box center [1145, 261] width 9 height 8
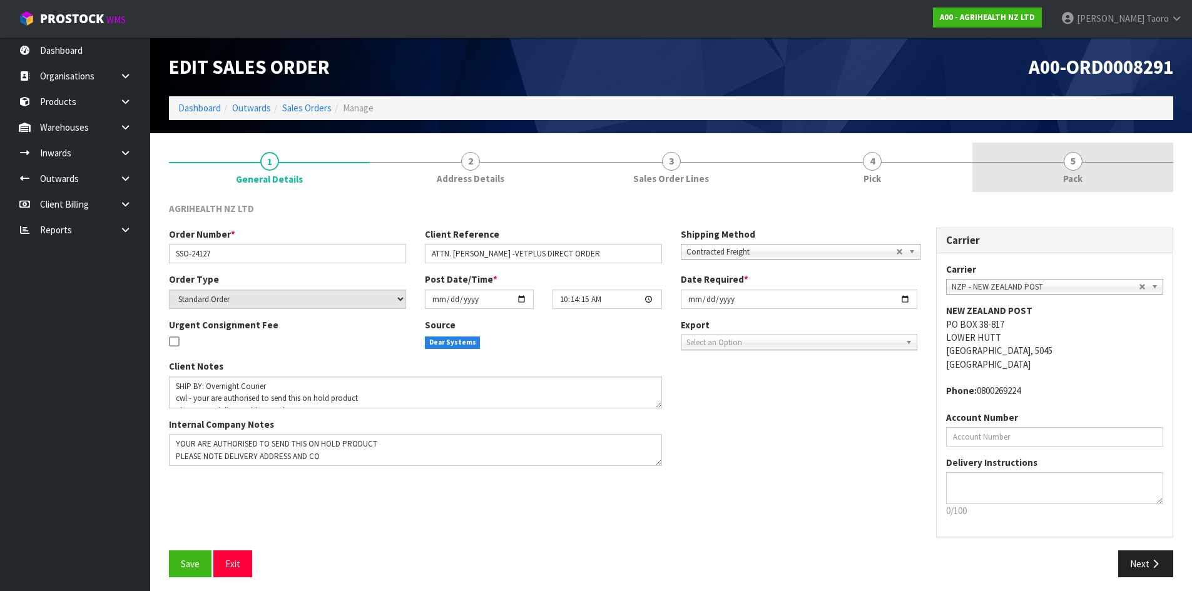
click at [1070, 177] on span "Pack" at bounding box center [1072, 178] width 19 height 13
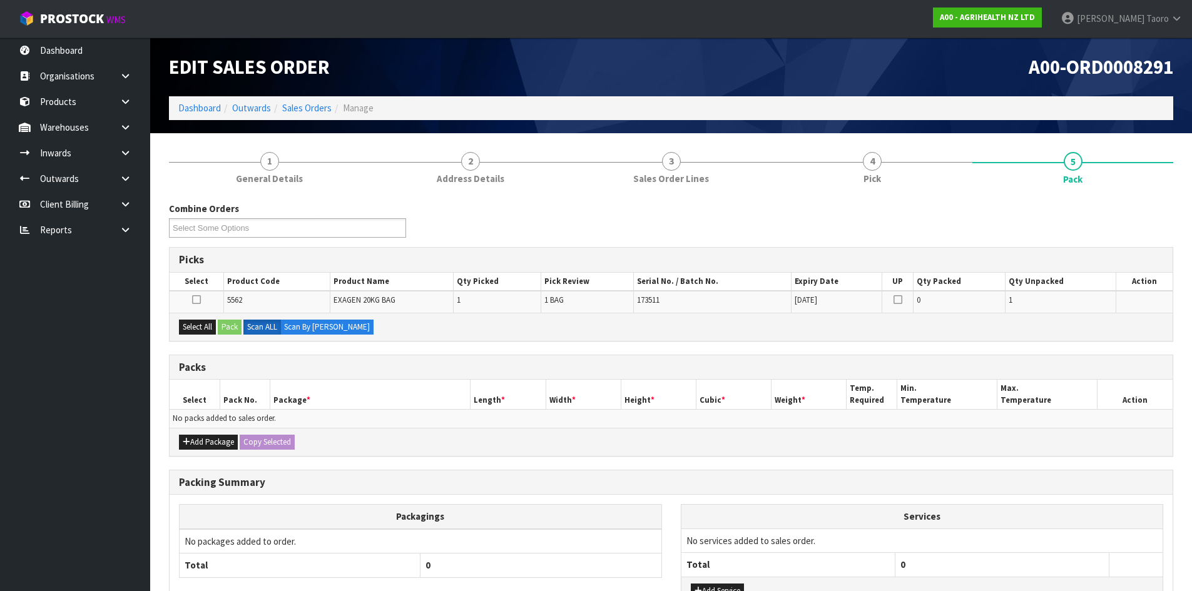
click at [438, 359] on div "Packs" at bounding box center [671, 368] width 1003 height 25
click at [401, 402] on th "Package *" at bounding box center [370, 394] width 201 height 29
click at [196, 329] on button "Select All" at bounding box center [197, 327] width 37 height 15
click at [227, 325] on button "Pack" at bounding box center [230, 327] width 24 height 15
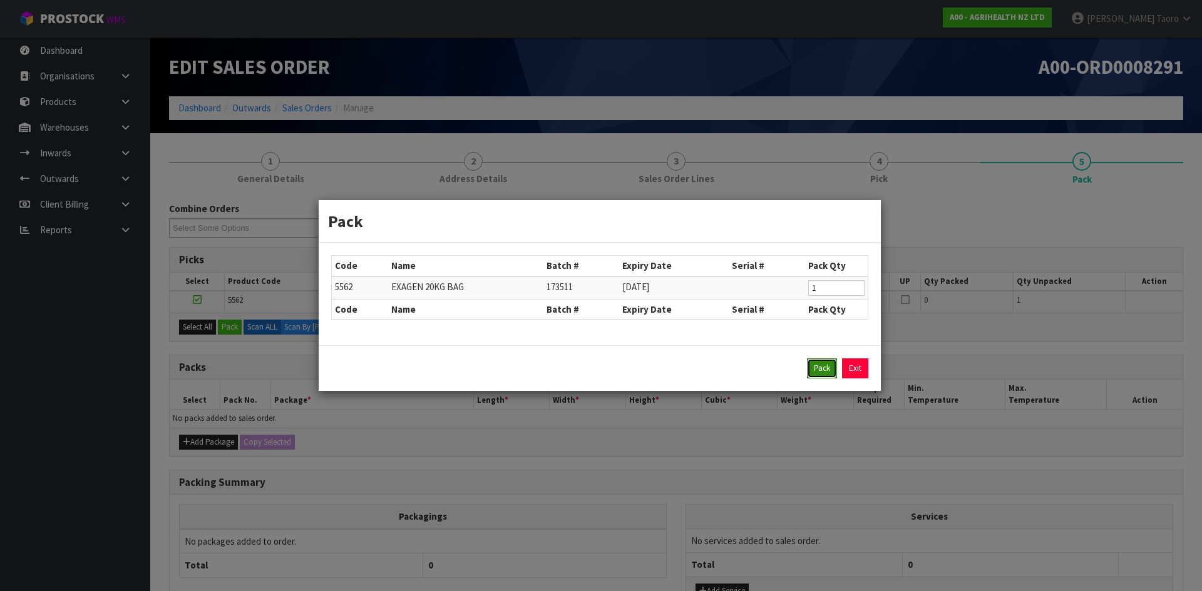
click at [810, 368] on button "Pack" at bounding box center [822, 369] width 30 height 20
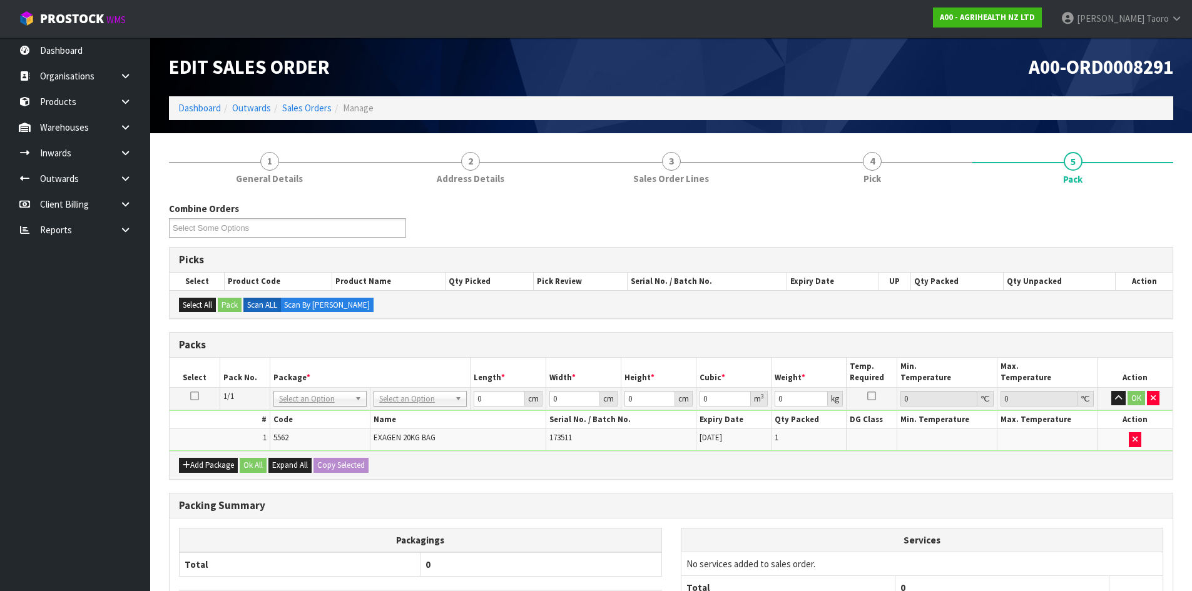
click at [716, 485] on div "Combine Orders A00-ORD0008245 A00-ORD0008291 A00-ORD0008292 Select Some Options…" at bounding box center [671, 452] width 1005 height 500
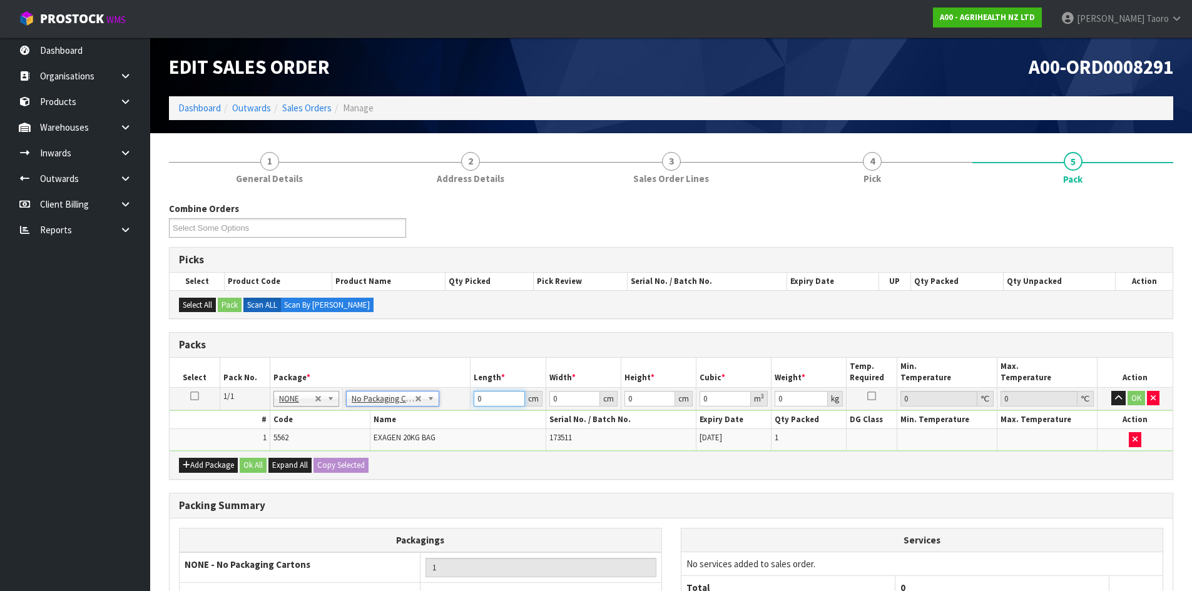
click at [490, 397] on input "0" at bounding box center [499, 399] width 51 height 16
type input "52"
type input "9"
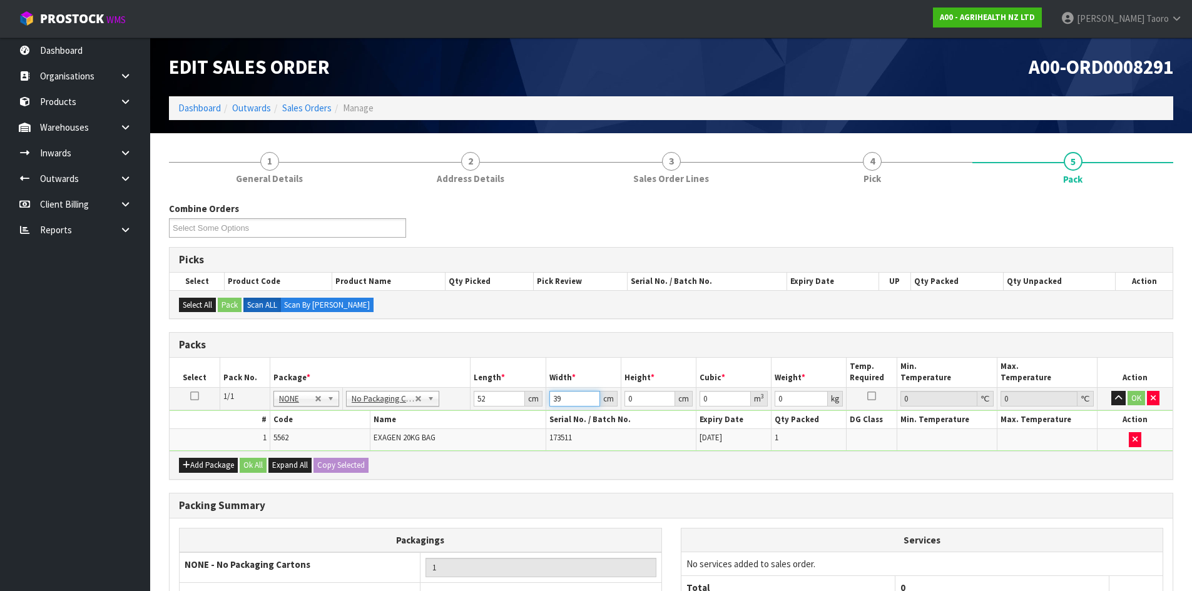
type input "39"
type input "1"
type input "0.002028"
type input "16"
type input "0.032448"
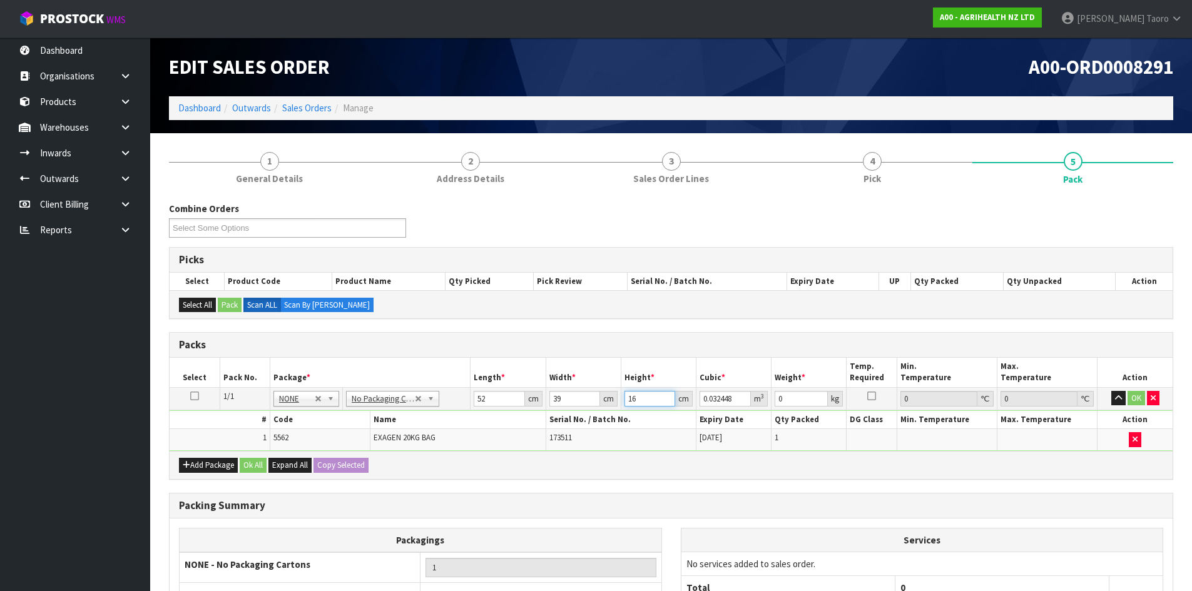
type input "16"
drag, startPoint x: 572, startPoint y: 396, endPoint x: 542, endPoint y: 401, distance: 30.4
click at [542, 401] on tr "1/1 NONE 007-001 007-002 007-004 007-009 007-013 007-014 007-015 007-017 007-01…" at bounding box center [671, 398] width 1003 height 23
type input "3"
type input "0.002496"
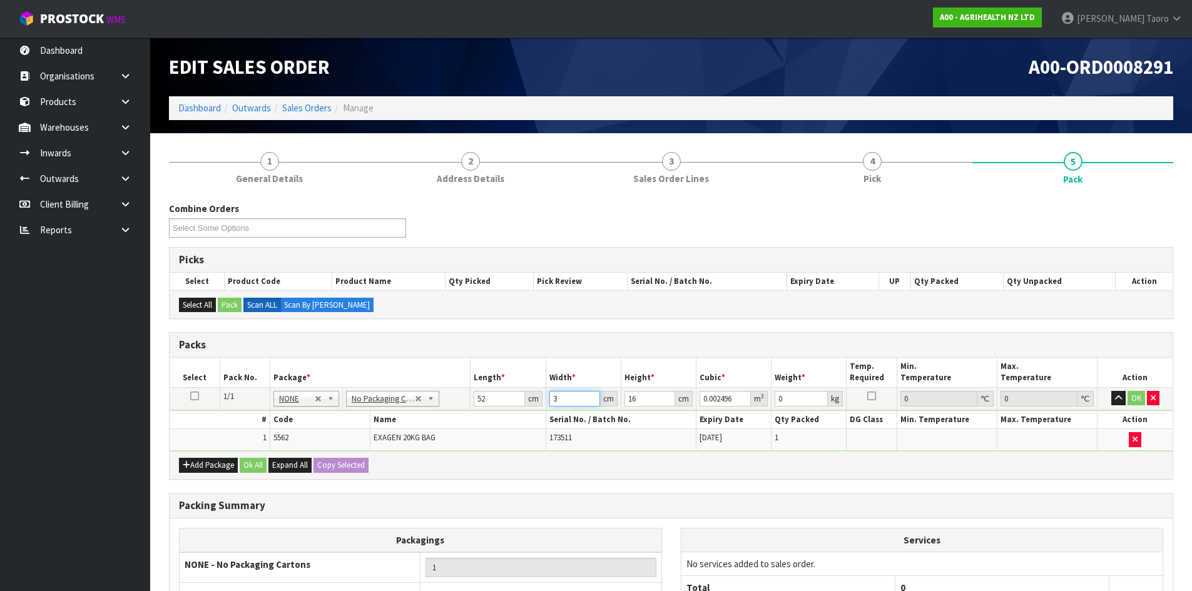
type input "39"
type input "0.032448"
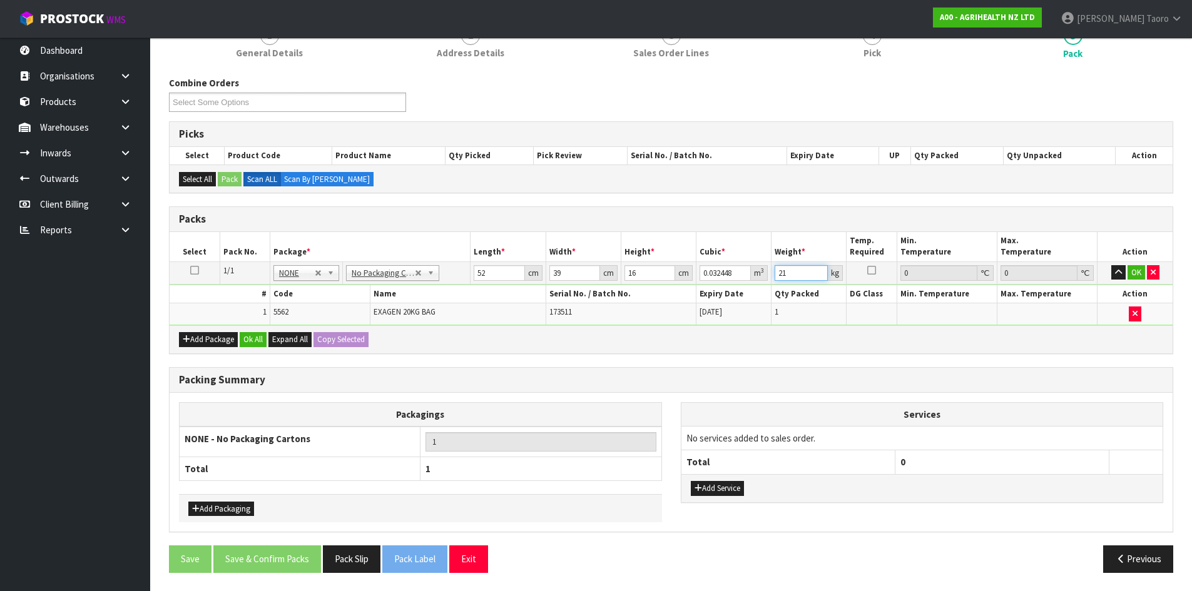
scroll to position [126, 0]
type input "21"
drag, startPoint x: 724, startPoint y: 497, endPoint x: 727, endPoint y: 489, distance: 8.5
click at [724, 496] on div "Add Service" at bounding box center [923, 488] width 482 height 28
click at [727, 489] on button "Add Service" at bounding box center [717, 488] width 53 height 15
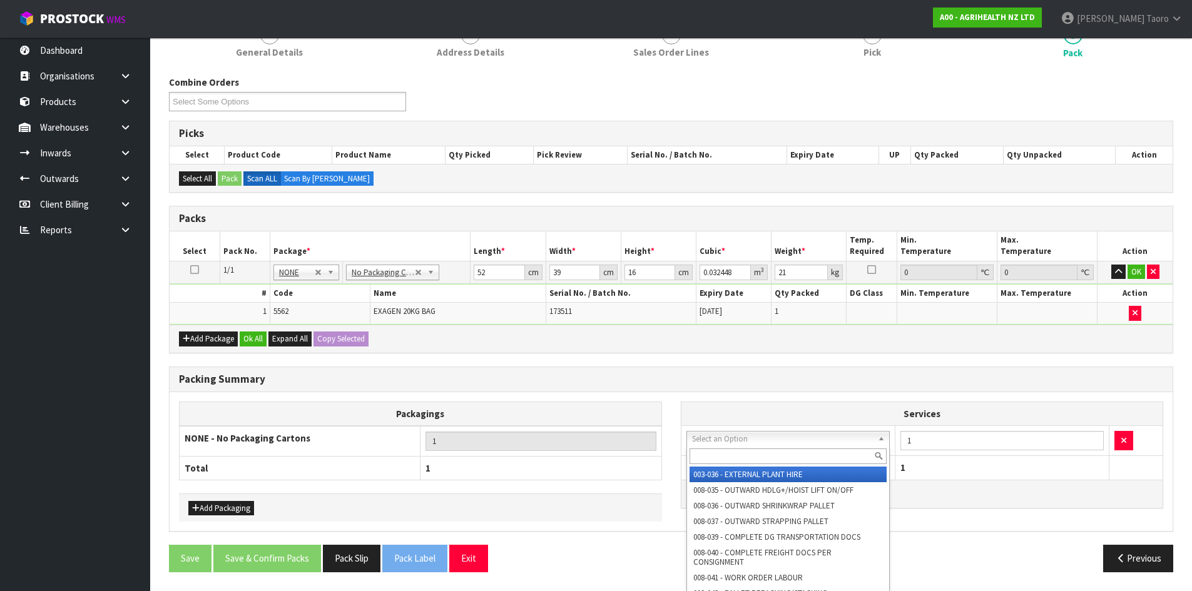
click at [742, 454] on input "text" at bounding box center [789, 457] width 198 height 16
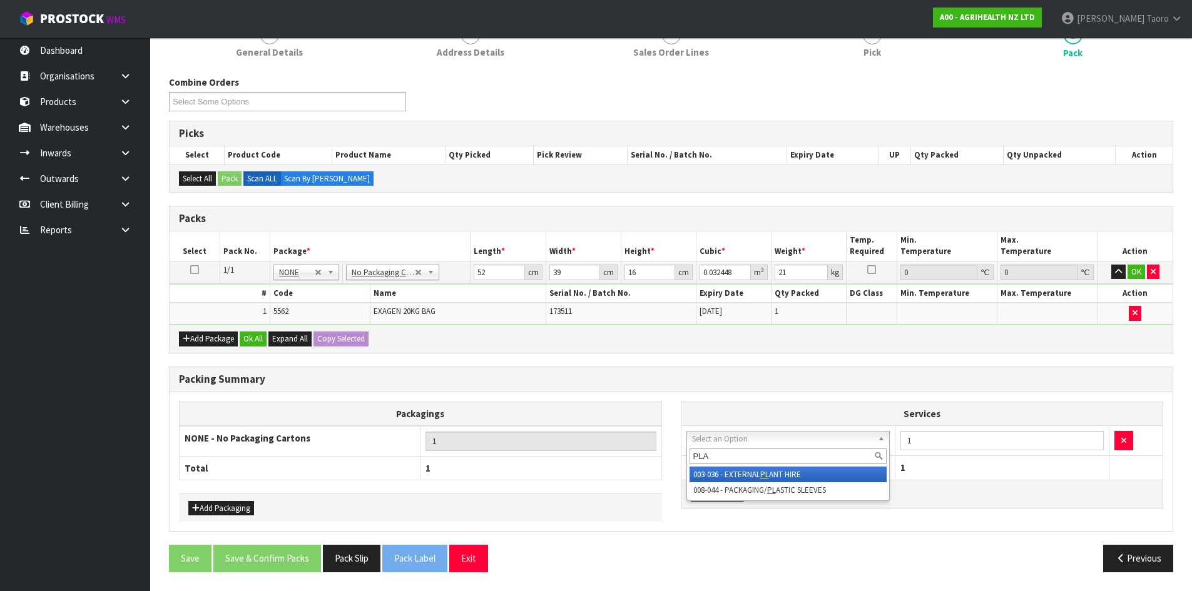
type input "PLAS"
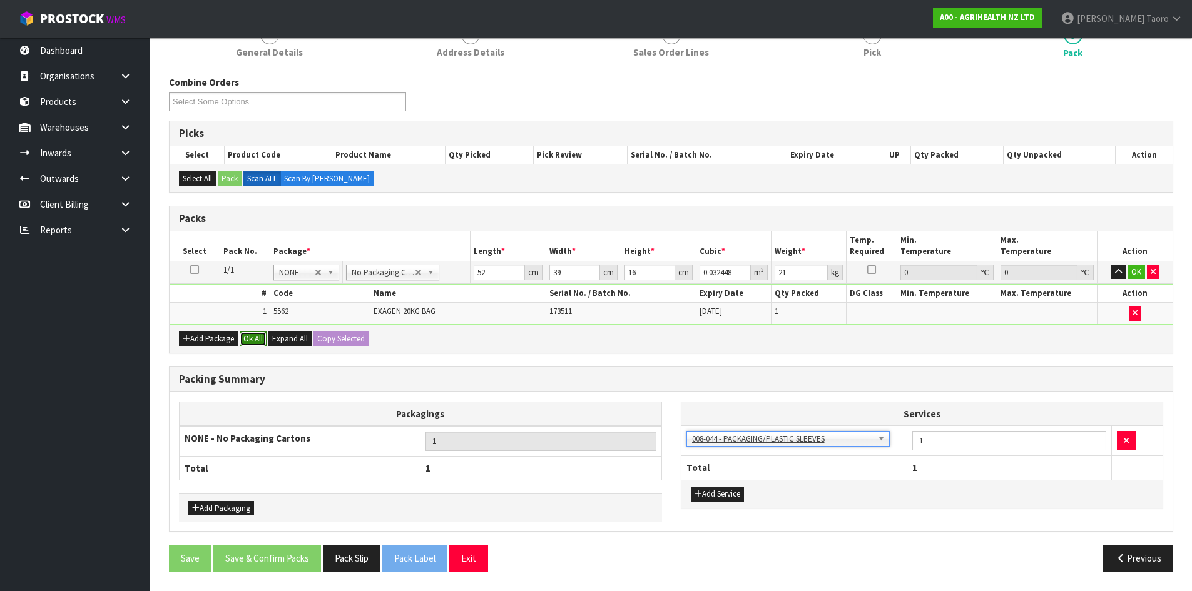
click at [252, 335] on button "Ok All" at bounding box center [253, 339] width 27 height 15
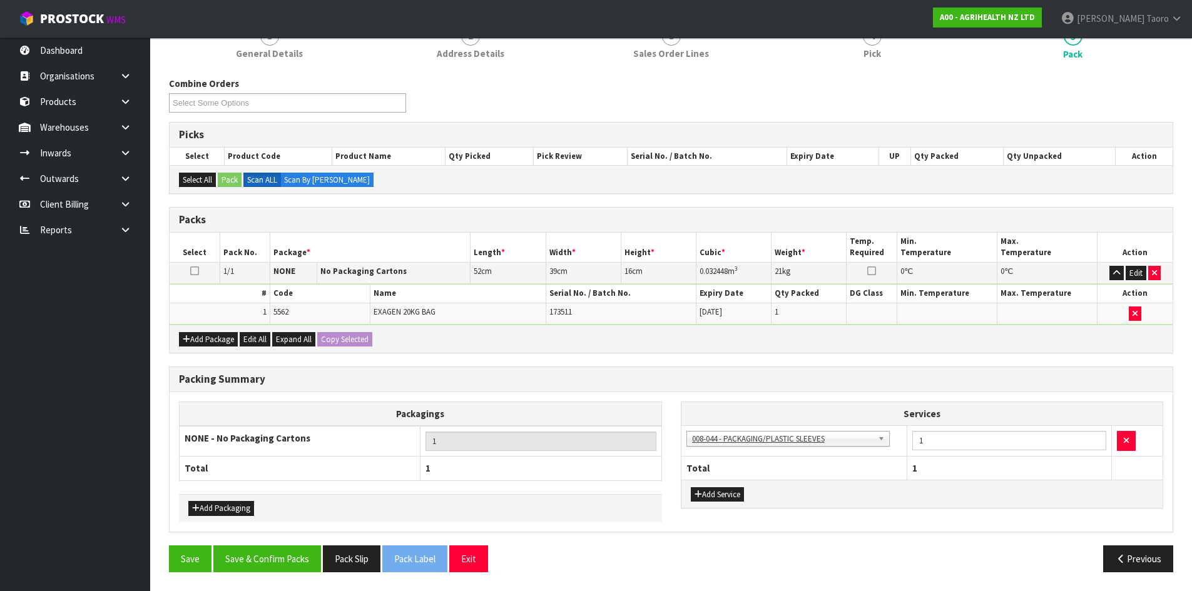
scroll to position [125, 0]
click at [298, 560] on button "Save & Confirm Packs" at bounding box center [267, 559] width 108 height 27
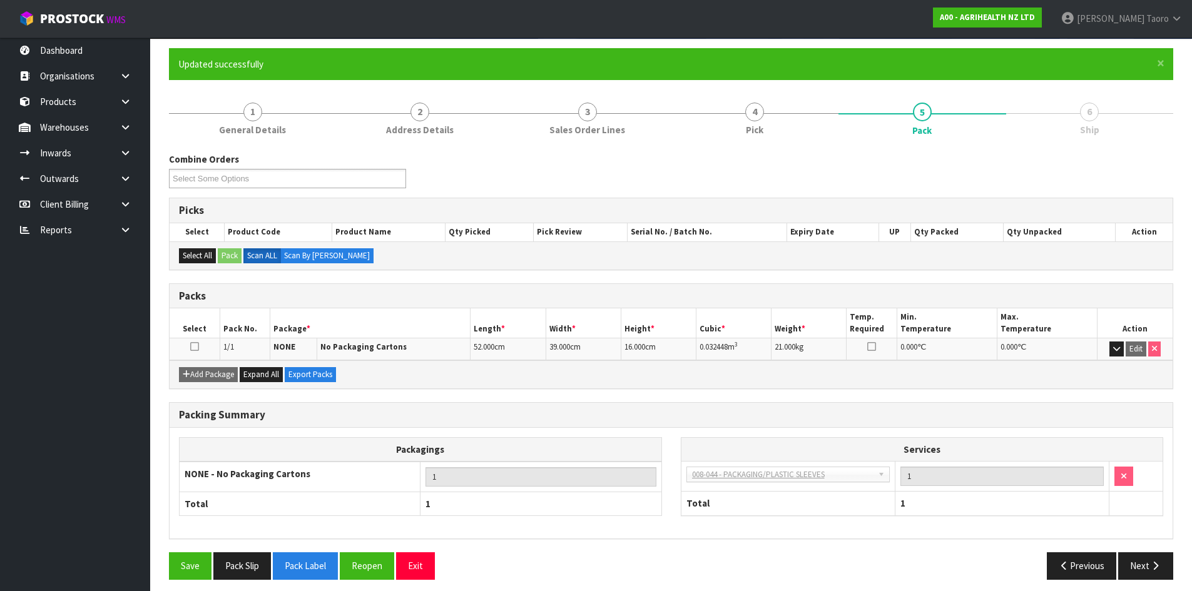
scroll to position [102, 0]
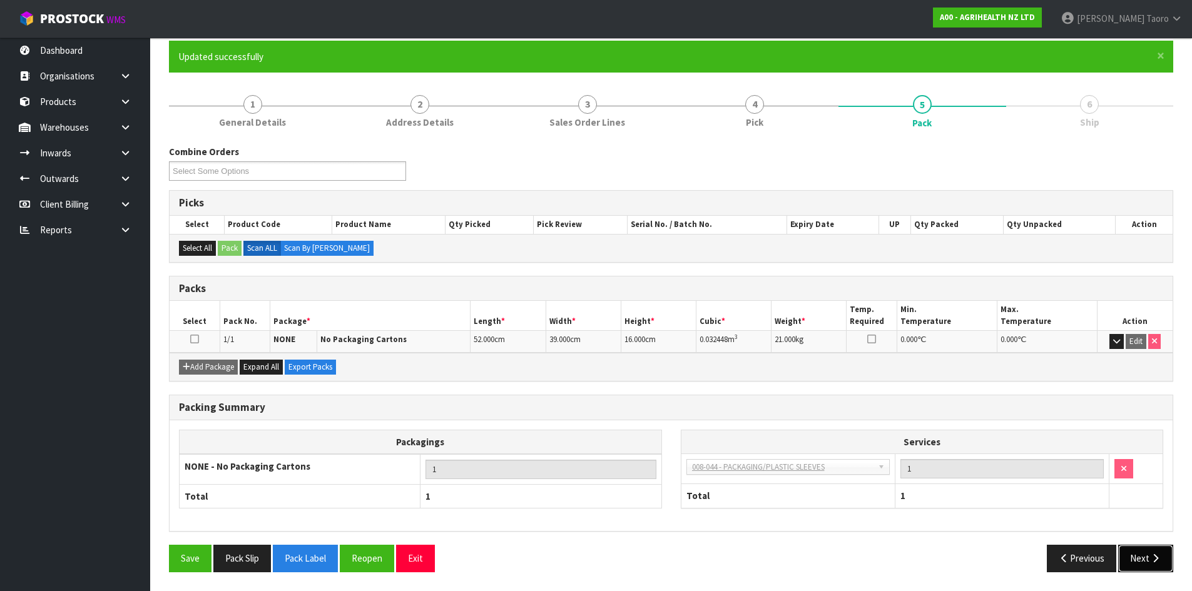
click at [1165, 561] on button "Next" at bounding box center [1145, 558] width 55 height 27
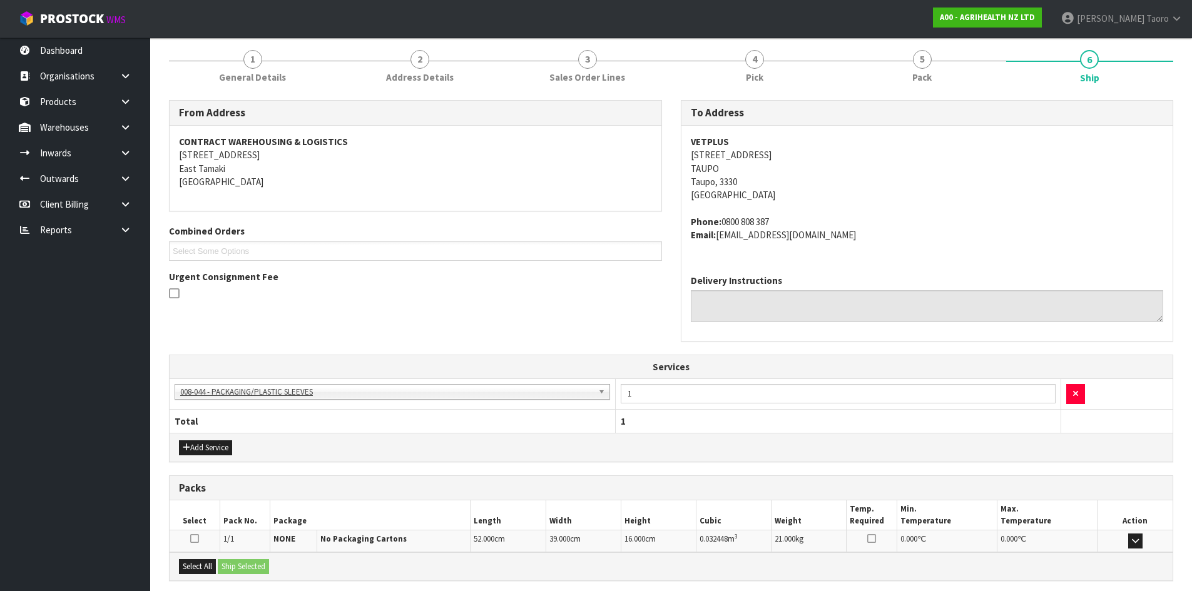
scroll to position [272, 0]
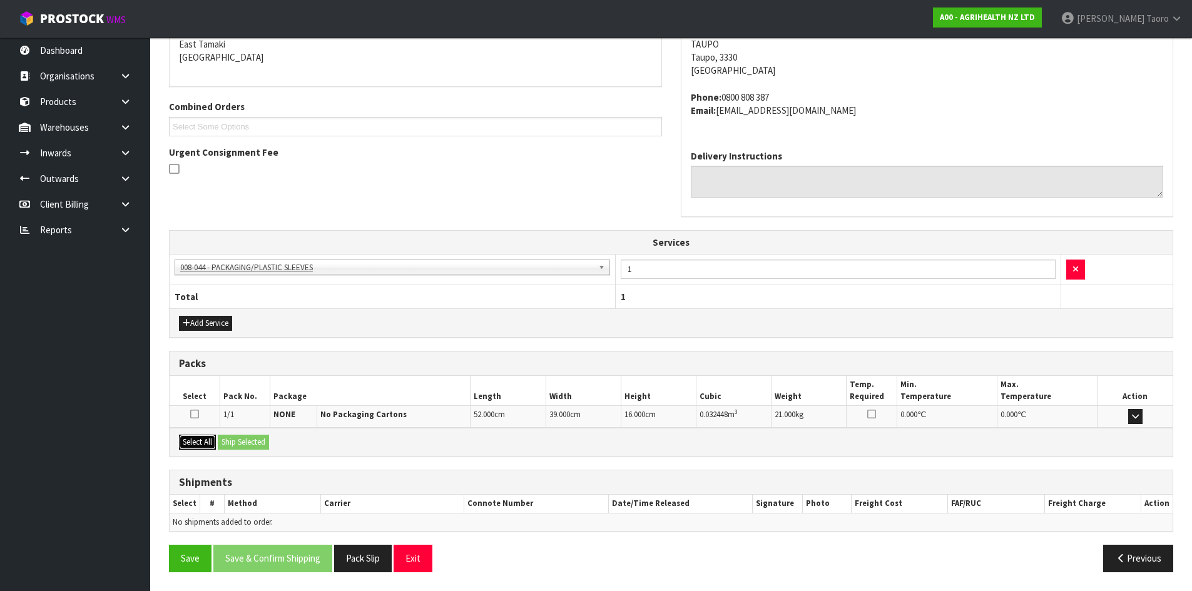
drag, startPoint x: 194, startPoint y: 439, endPoint x: 232, endPoint y: 440, distance: 37.6
click at [199, 440] on button "Select All" at bounding box center [197, 442] width 37 height 15
drag, startPoint x: 238, startPoint y: 440, endPoint x: 279, endPoint y: 467, distance: 49.3
click at [238, 440] on button "Ship Selected" at bounding box center [243, 442] width 51 height 15
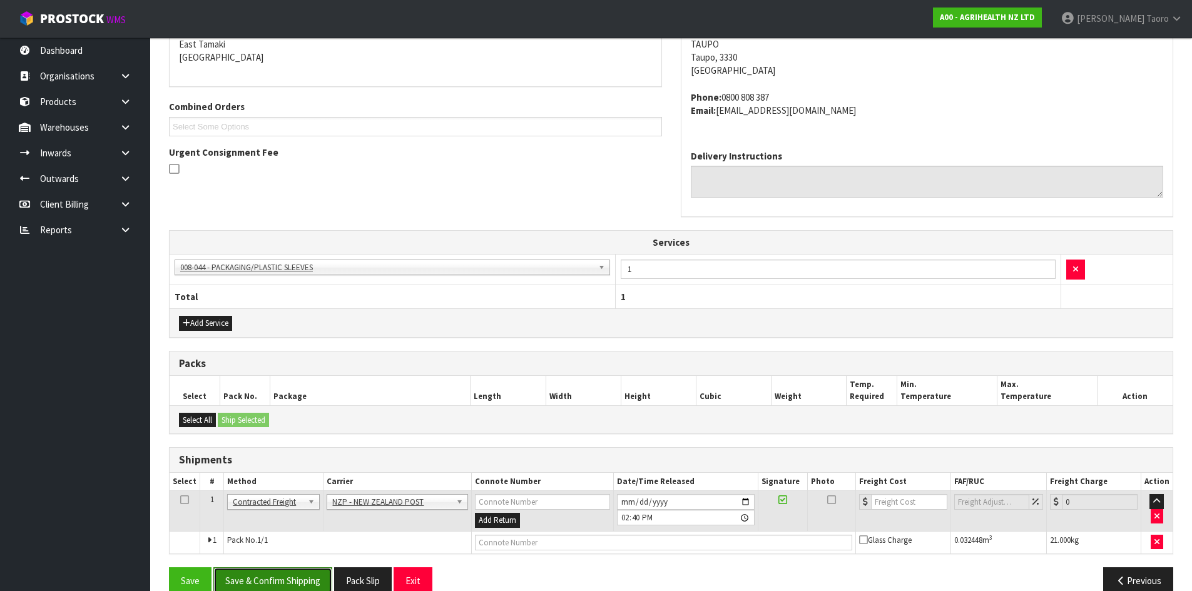
click at [301, 576] on button "Save & Confirm Shipping" at bounding box center [272, 581] width 119 height 27
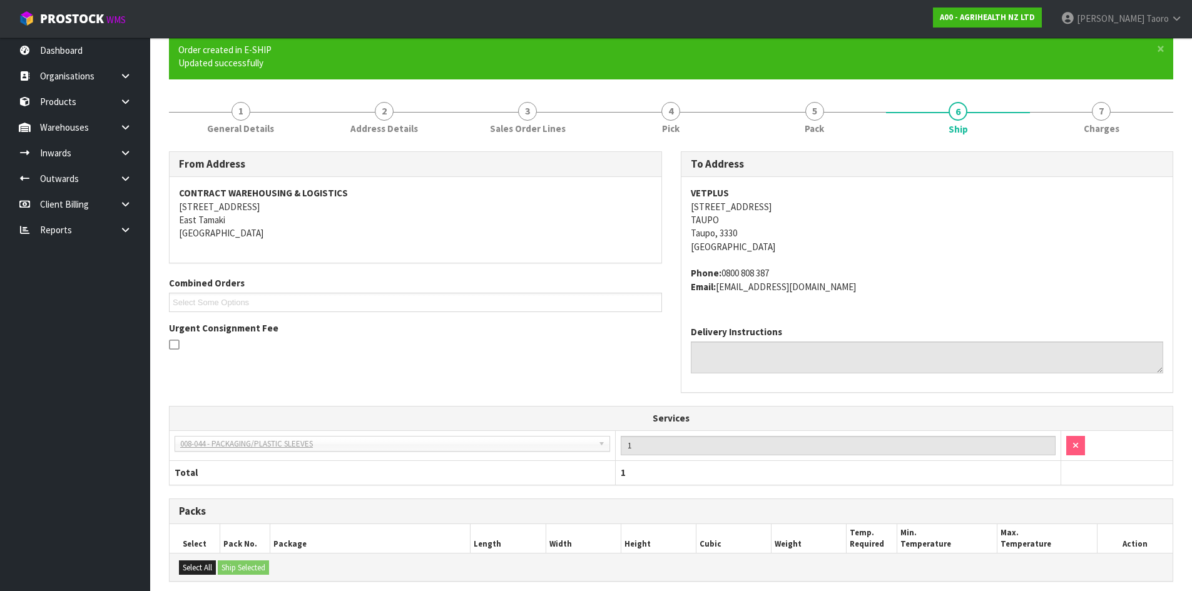
scroll to position [276, 0]
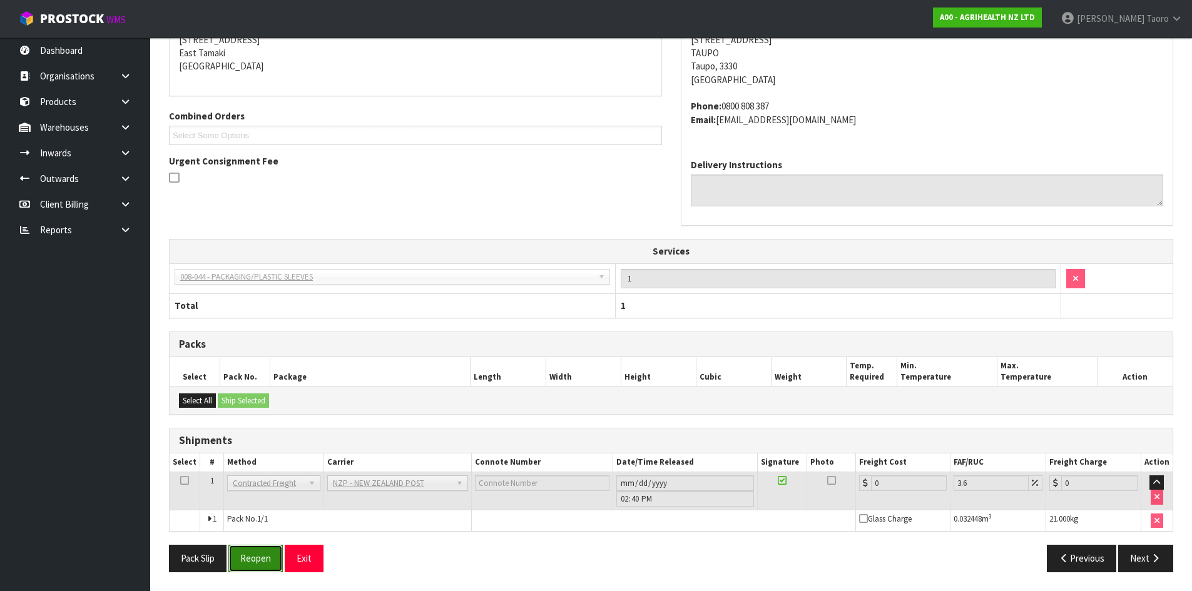
click at [256, 557] on button "Reopen" at bounding box center [255, 558] width 54 height 27
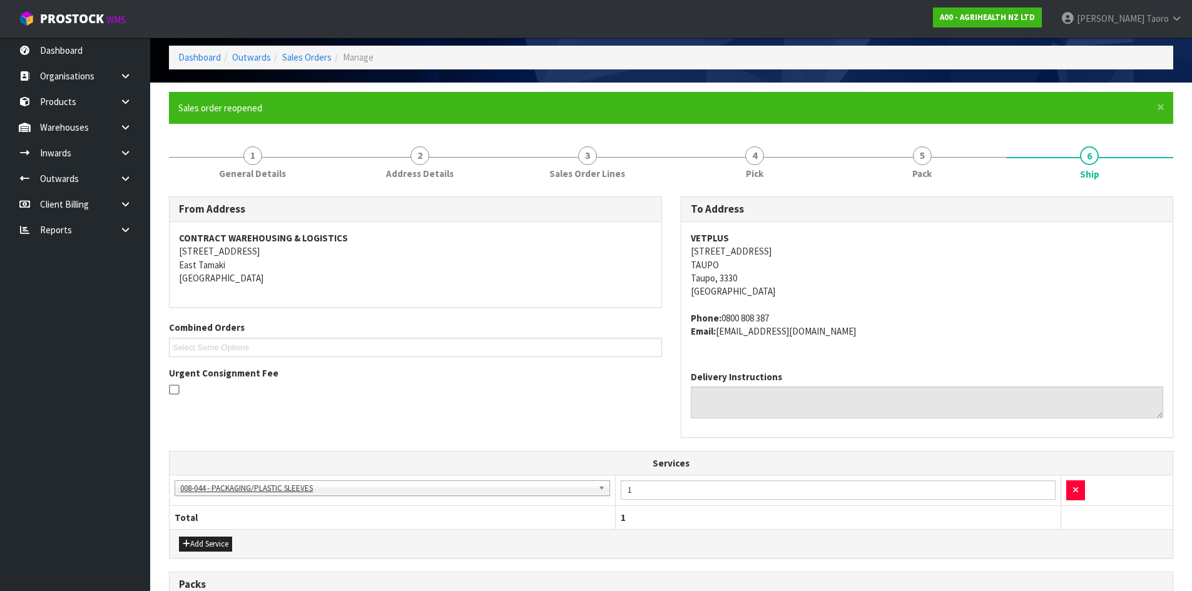
scroll to position [305, 0]
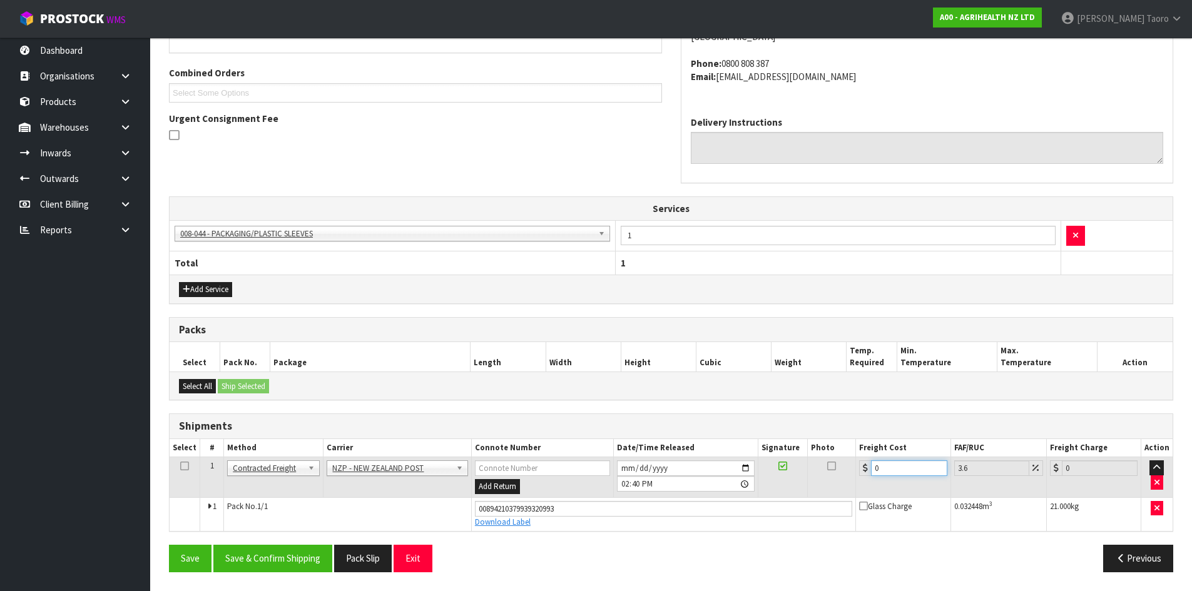
click at [897, 471] on input "0" at bounding box center [909, 469] width 76 height 16
type input "01"
type input "1.04"
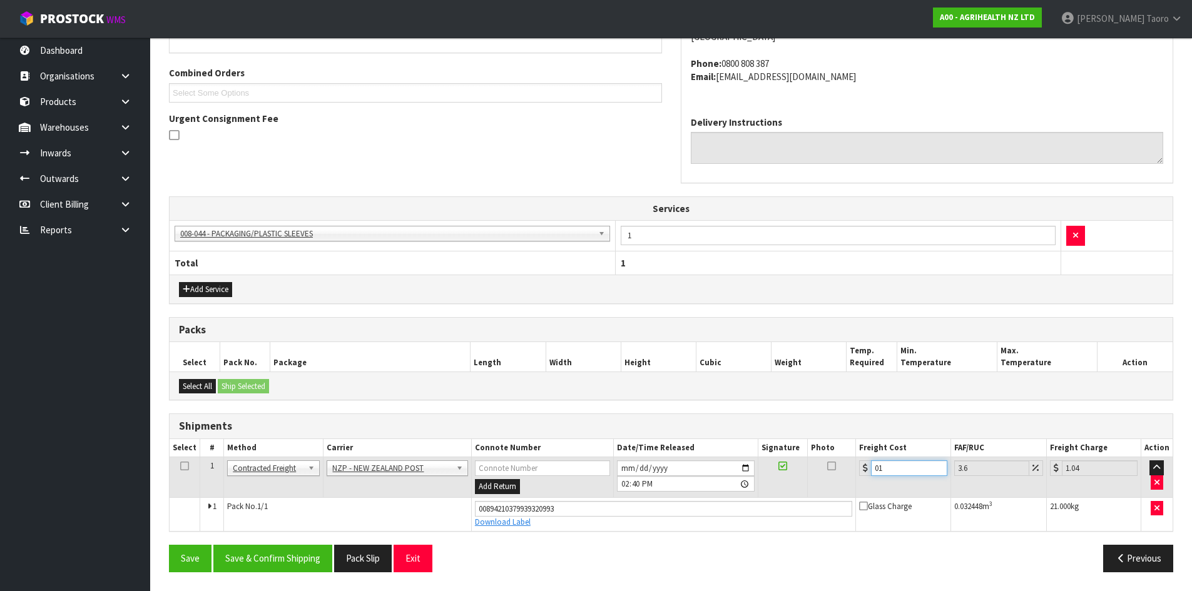
type input "017"
type input "17.61"
type input "017.3"
type input "17.92"
type input "017.32"
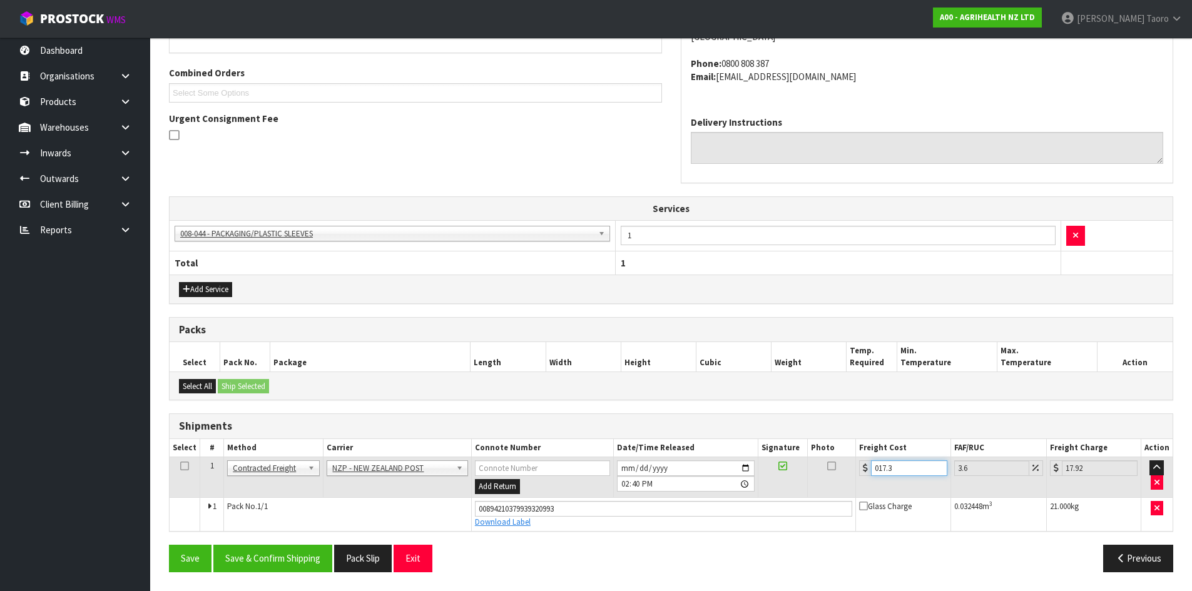
type input "17.94"
type input "017.32"
click at [284, 554] on button "Save & Confirm Shipping" at bounding box center [272, 558] width 119 height 27
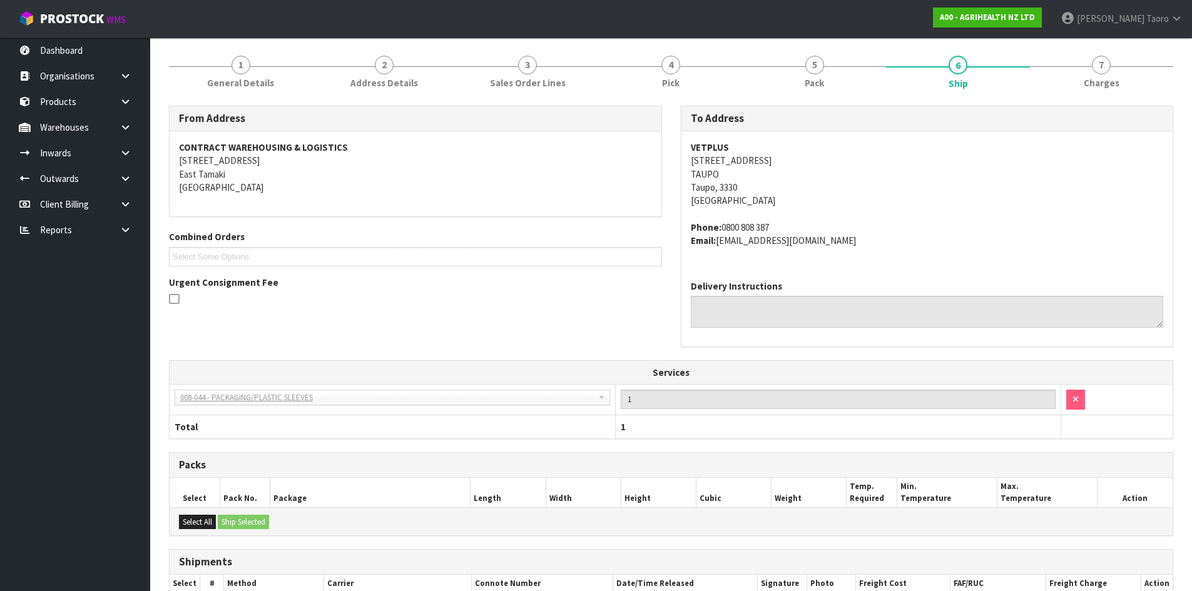
scroll to position [270, 0]
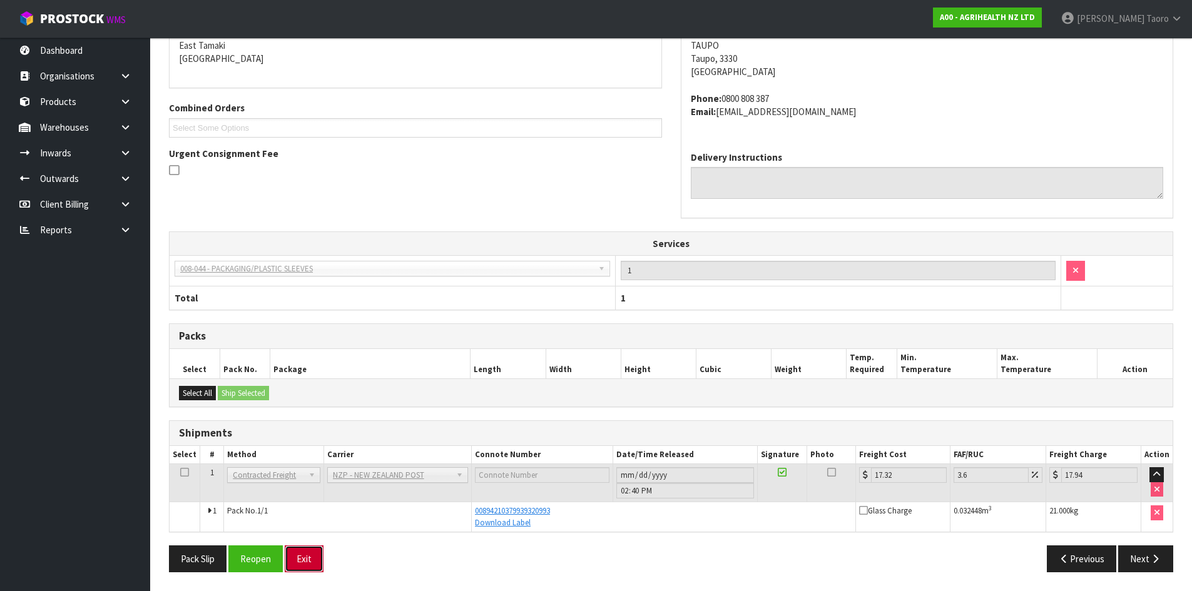
click at [308, 556] on button "Exit" at bounding box center [304, 559] width 39 height 27
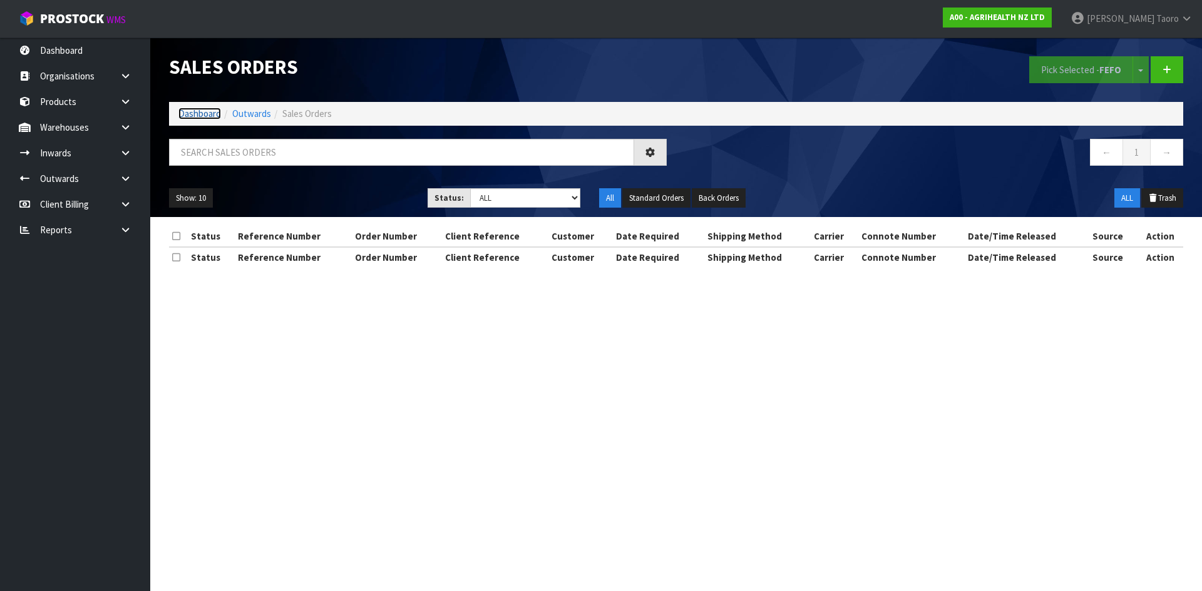
click at [205, 115] on link "Dashboard" at bounding box center [199, 114] width 43 height 12
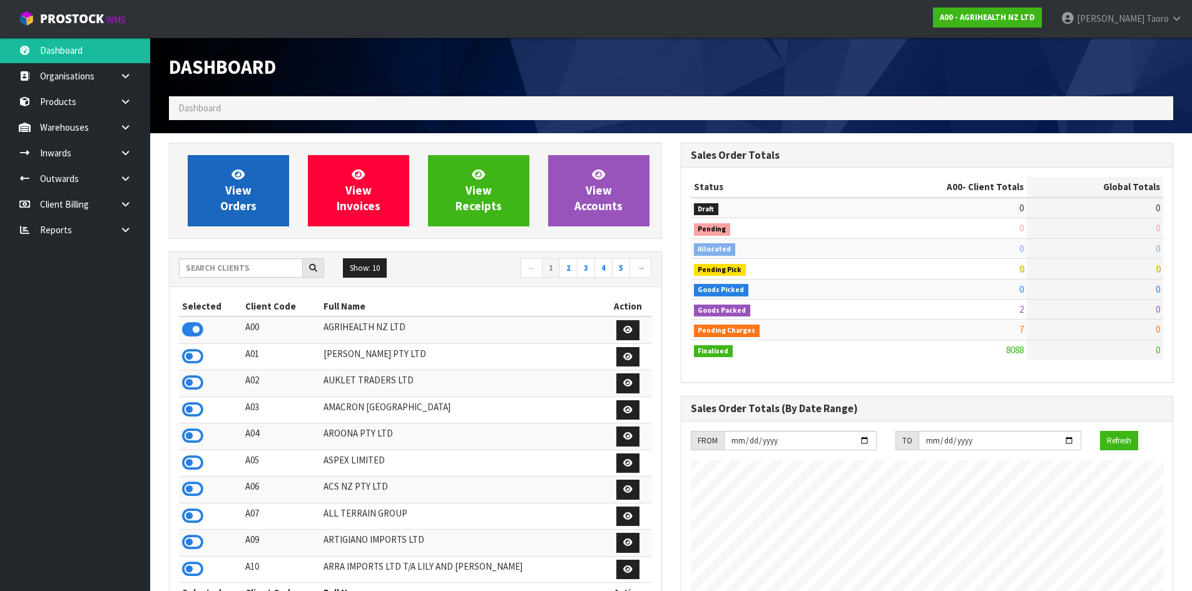
scroll to position [948, 511]
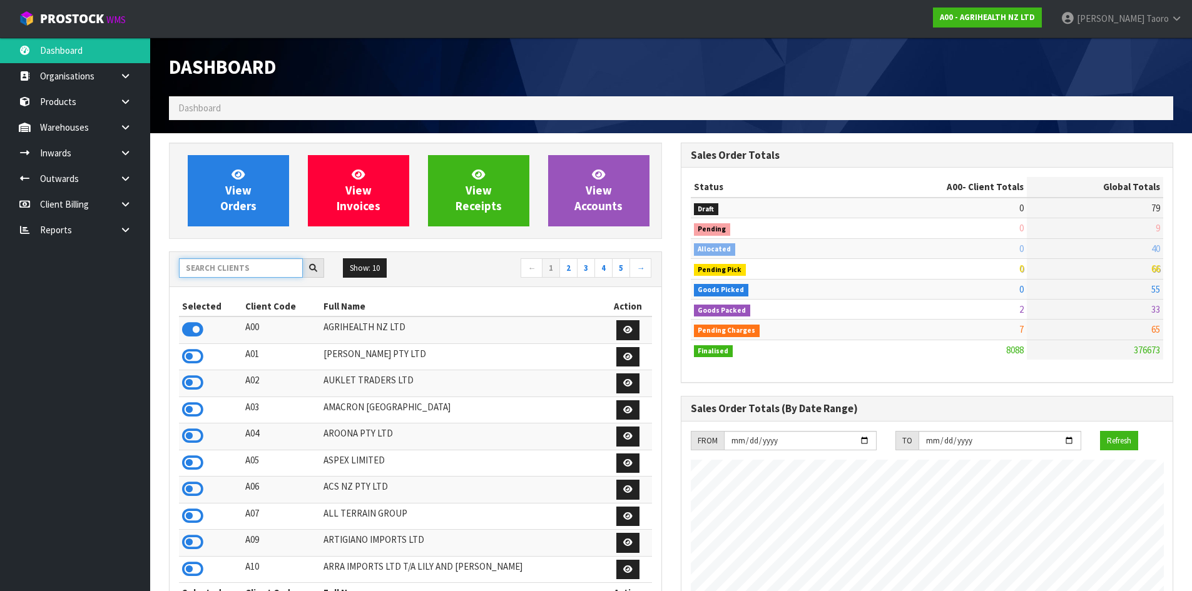
click at [257, 272] on input "text" at bounding box center [241, 267] width 124 height 19
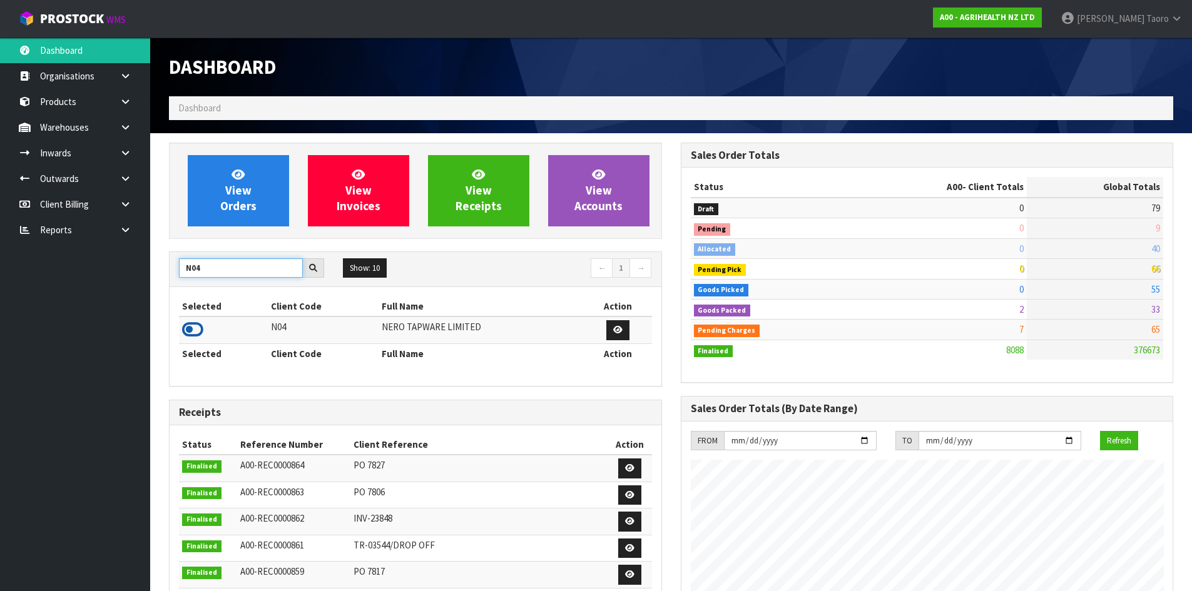
type input "N04"
click at [193, 325] on icon at bounding box center [192, 329] width 21 height 19
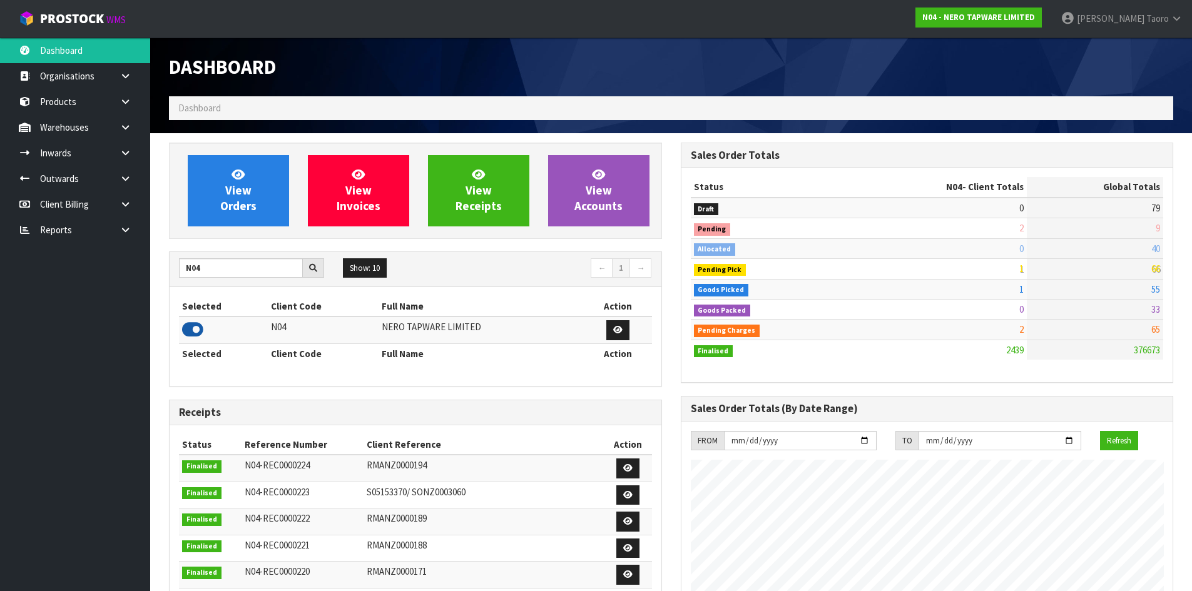
scroll to position [1001, 511]
click at [240, 197] on span "View Orders" at bounding box center [238, 190] width 36 height 47
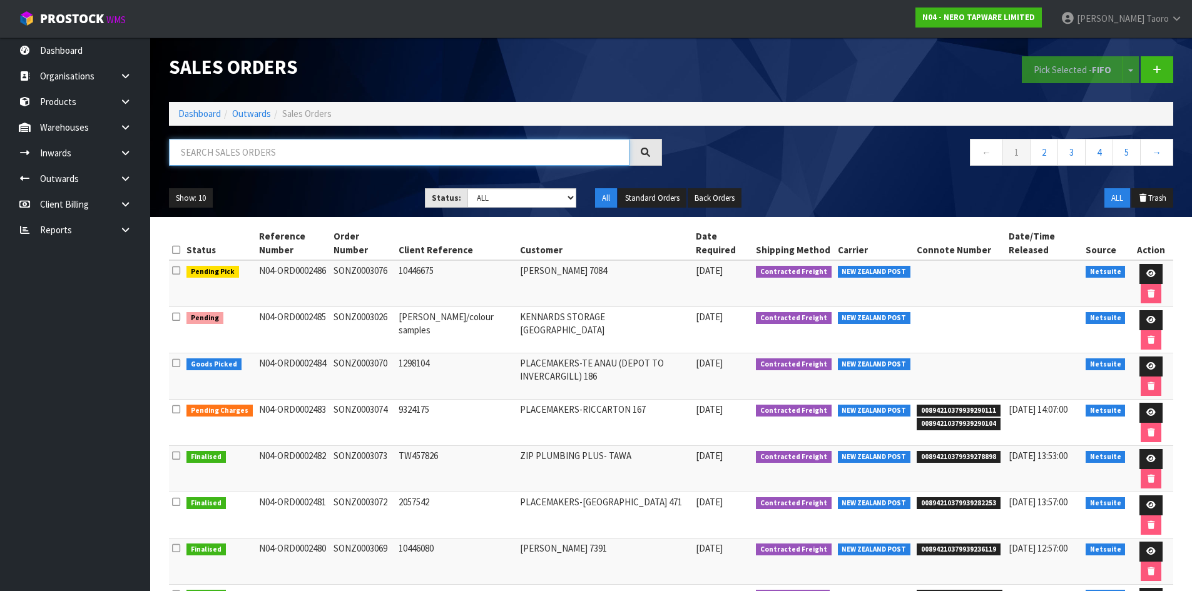
click at [330, 154] on input "text" at bounding box center [399, 152] width 461 height 27
type input "JOB-0407686"
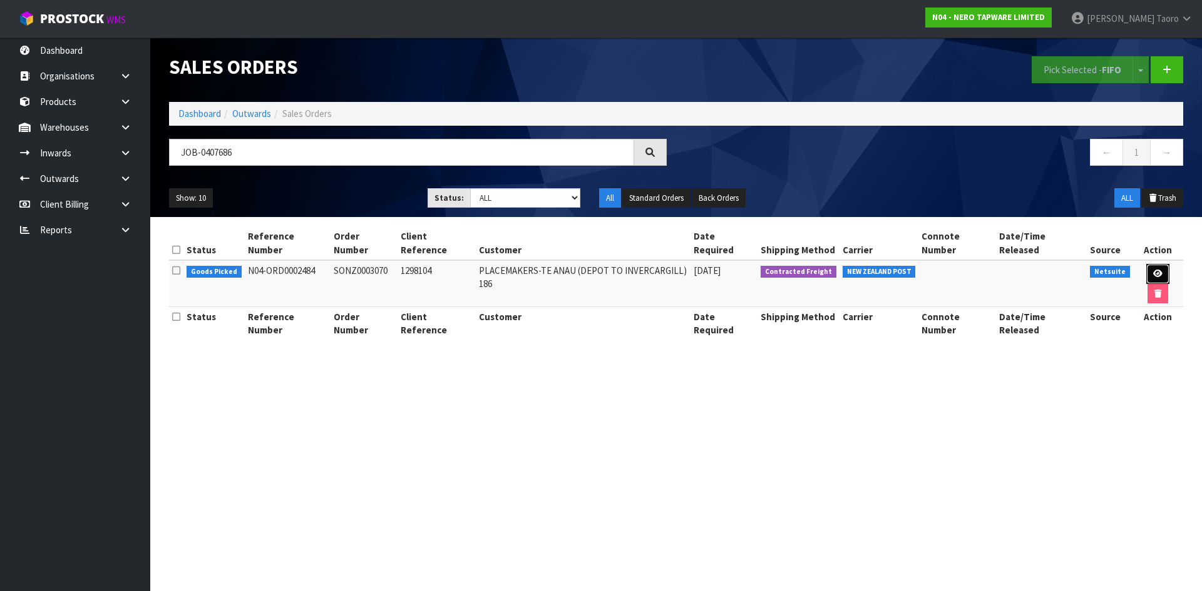
click at [1153, 270] on icon at bounding box center [1157, 274] width 9 height 8
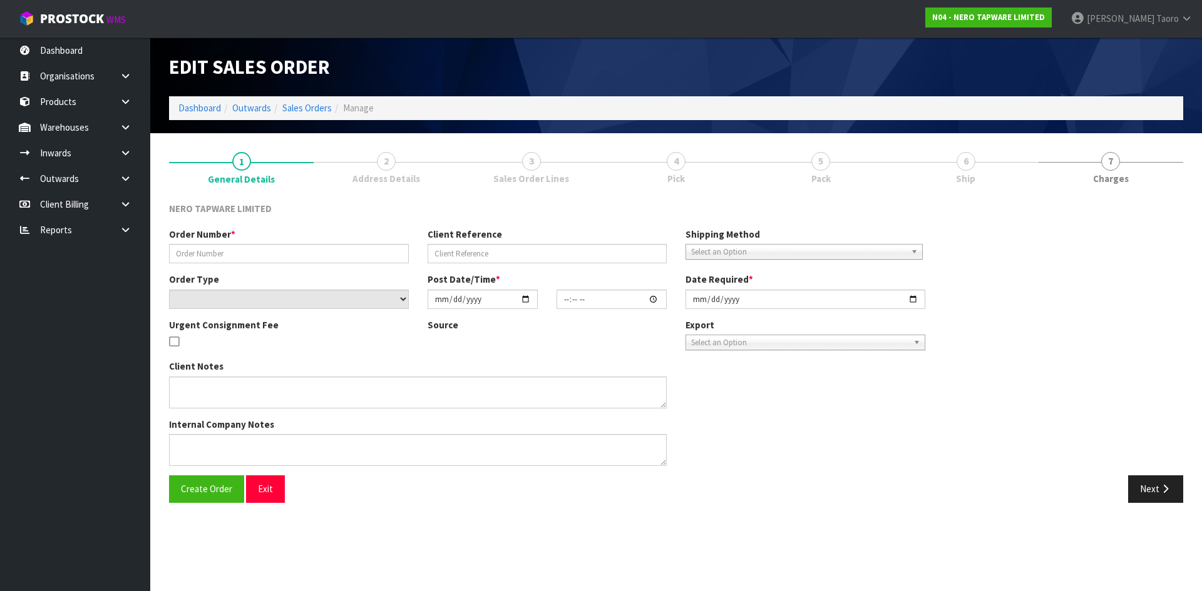
type input "SONZ0003070"
type input "1298104"
select select "number:0"
type input "[DATE]"
type input "13:00:05.000"
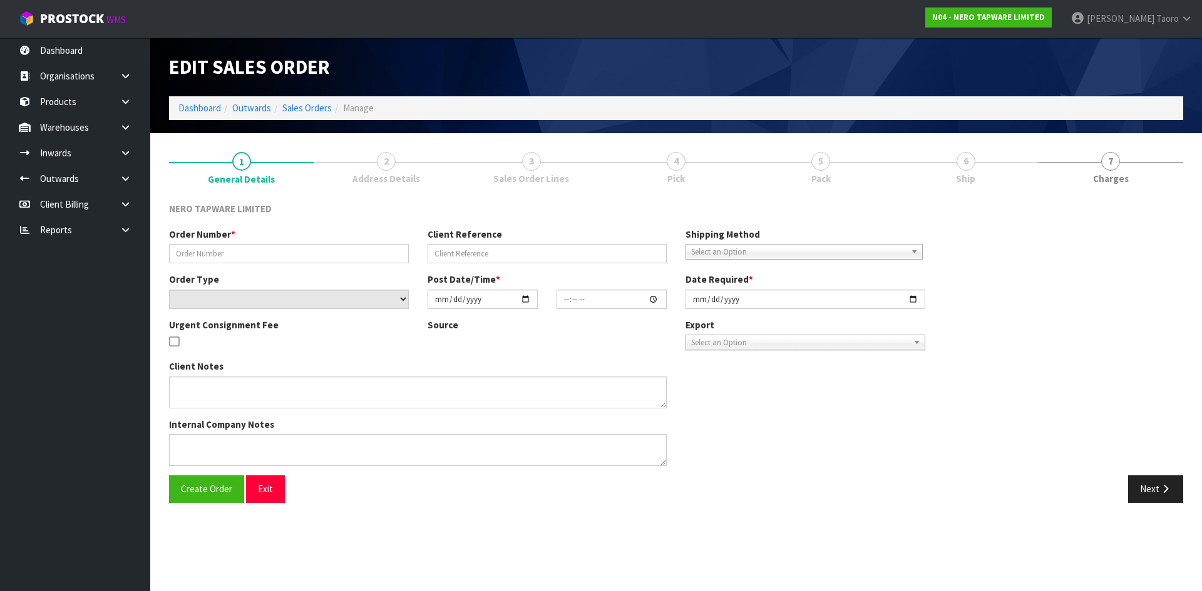
type input "[DATE]"
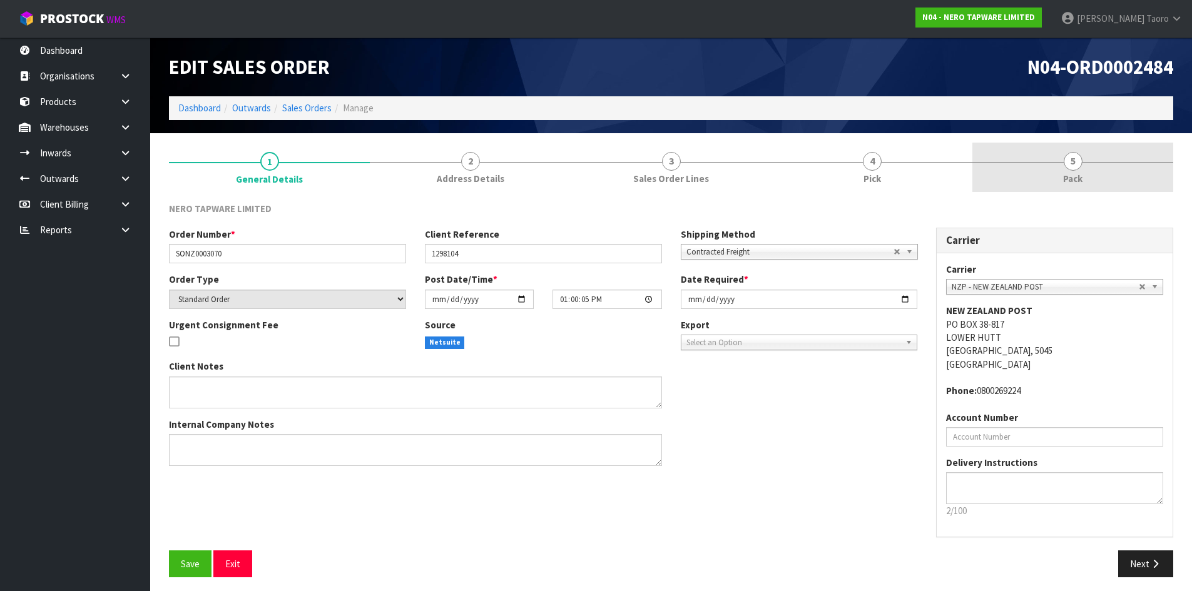
click at [1090, 170] on link "5 Pack" at bounding box center [1073, 167] width 201 height 49
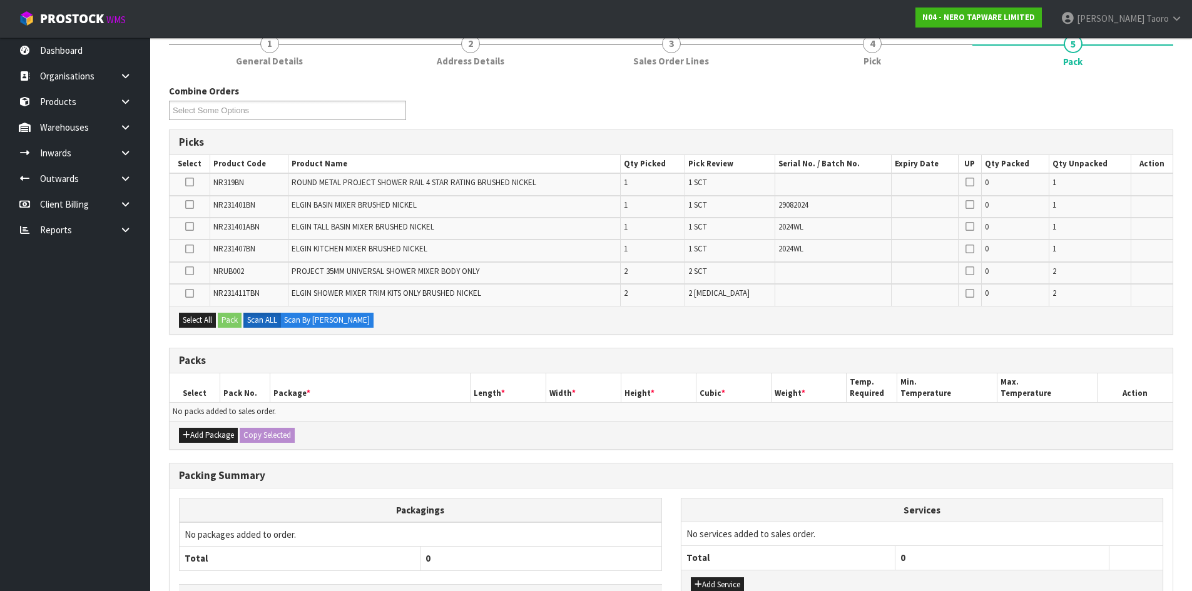
scroll to position [208, 0]
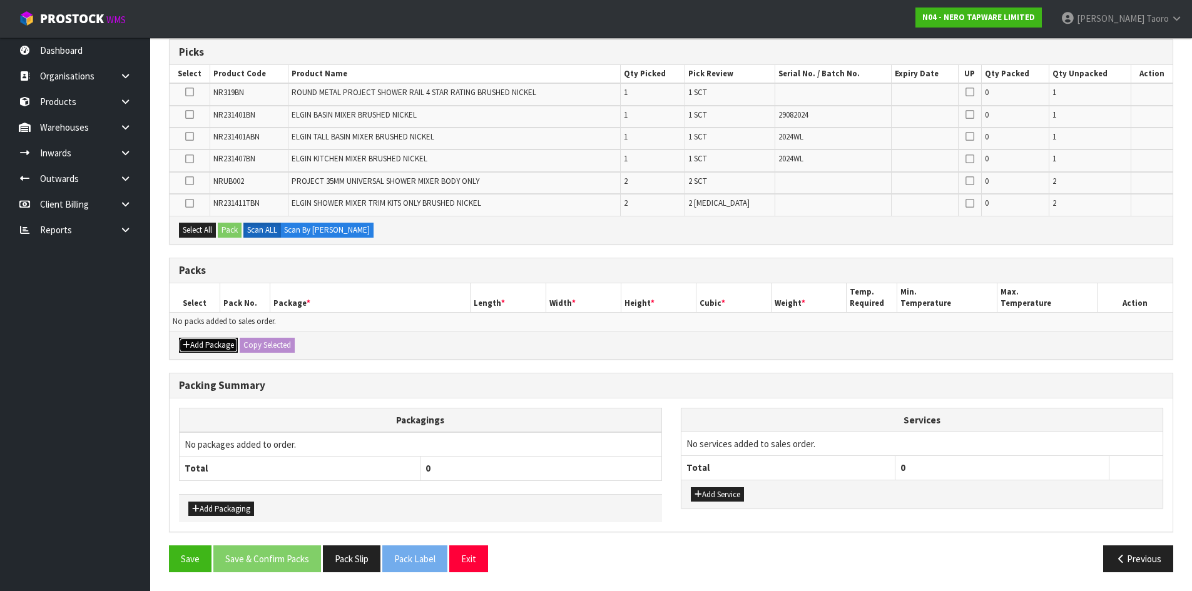
click at [202, 342] on button "Add Package" at bounding box center [208, 345] width 59 height 15
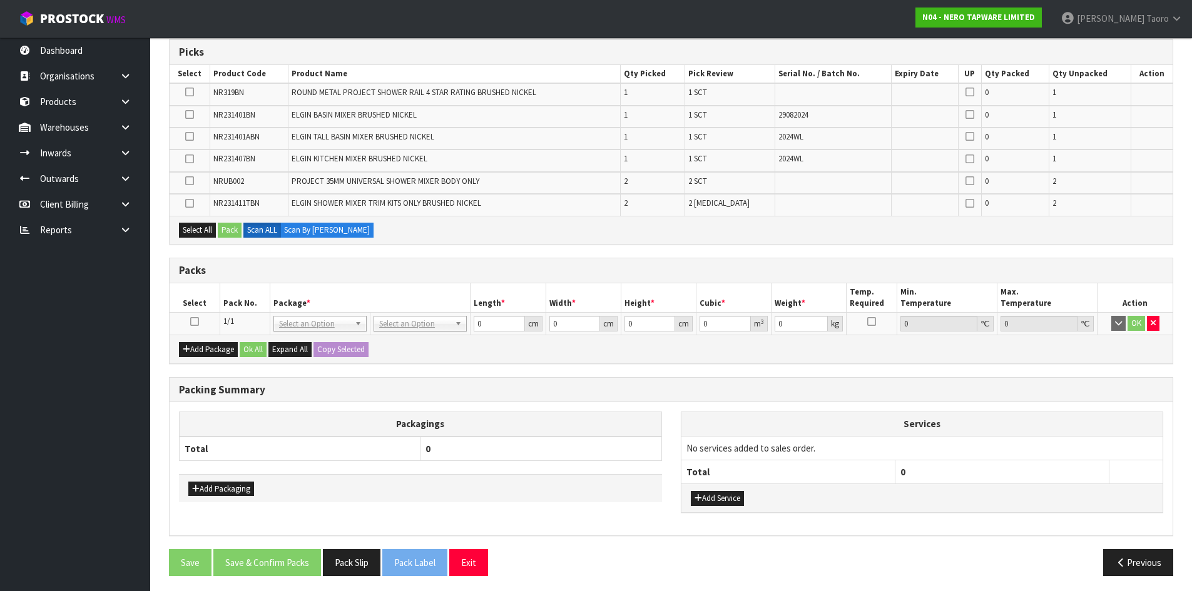
drag, startPoint x: 194, startPoint y: 323, endPoint x: 200, endPoint y: 310, distance: 14.0
click at [194, 322] on icon at bounding box center [194, 322] width 9 height 1
click at [242, 272] on h3 "Packs" at bounding box center [671, 271] width 985 height 12
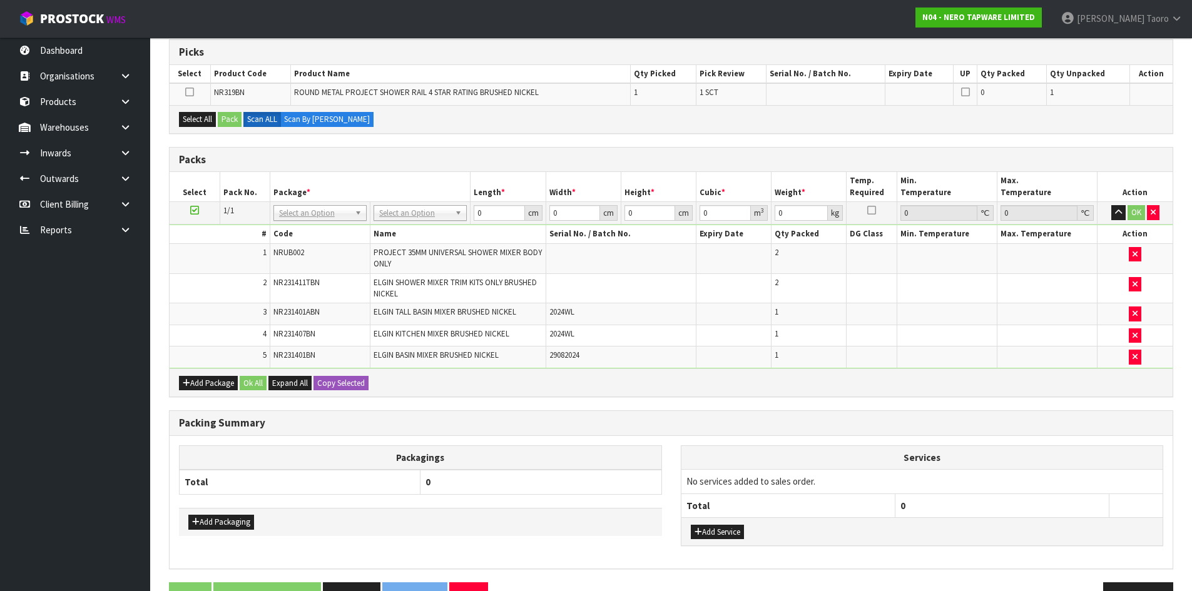
click at [839, 434] on div "Packing Summary" at bounding box center [671, 423] width 1003 height 25
click at [195, 211] on icon at bounding box center [194, 210] width 9 height 1
click at [177, 296] on tbody "1 NRUB002 PROJECT 35MM UNIVERSAL SHOWER MIXER BODY ONLY 2 2 NR231411TBN ELGIN S…" at bounding box center [671, 305] width 1003 height 125
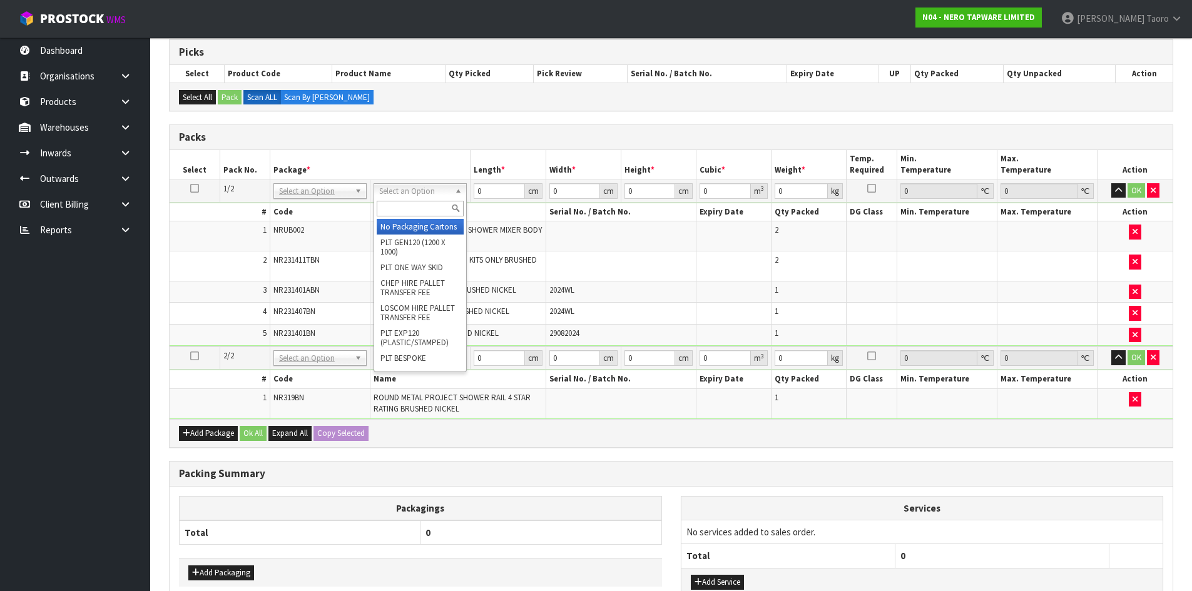
click at [429, 203] on input "text" at bounding box center [420, 209] width 87 height 16
type input "OC"
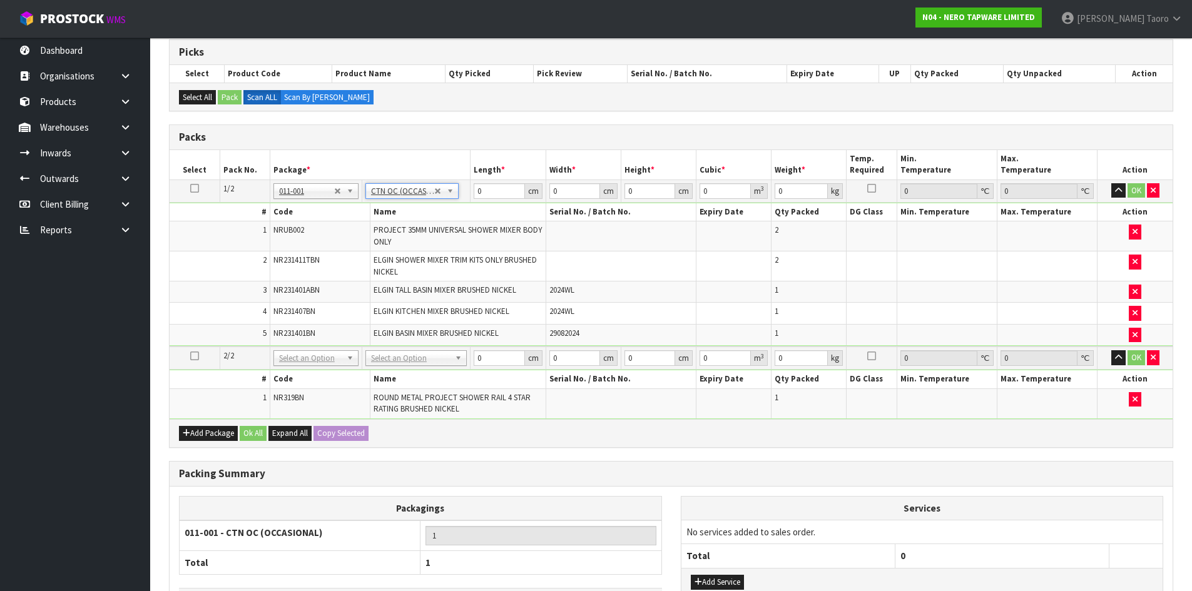
type input "8.5"
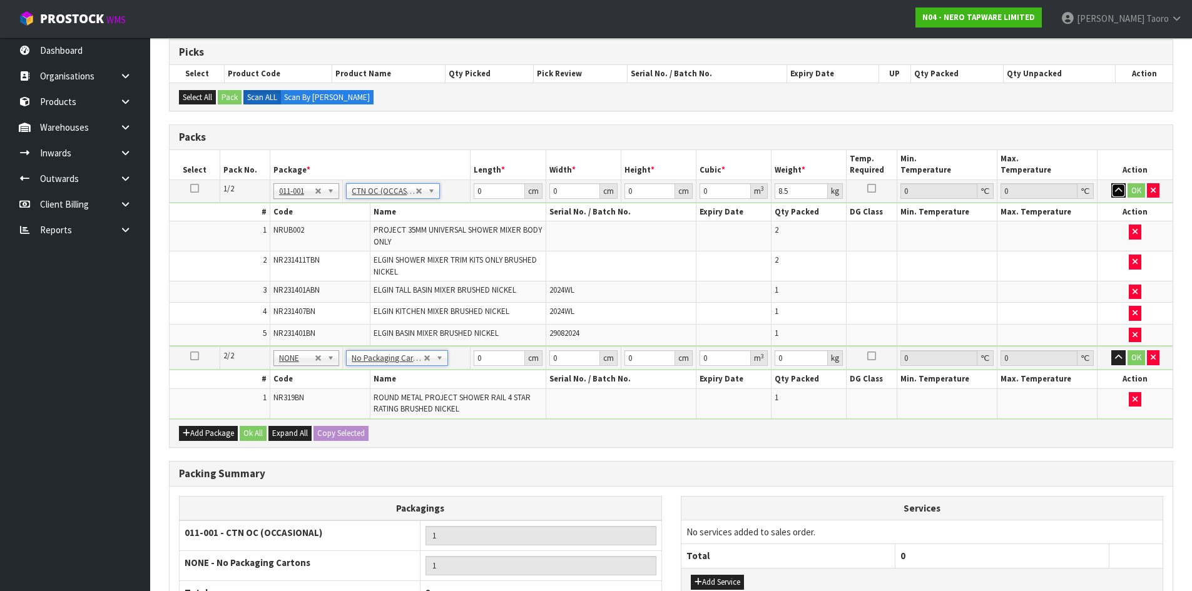
click at [1118, 192] on icon "button" at bounding box center [1118, 191] width 7 height 8
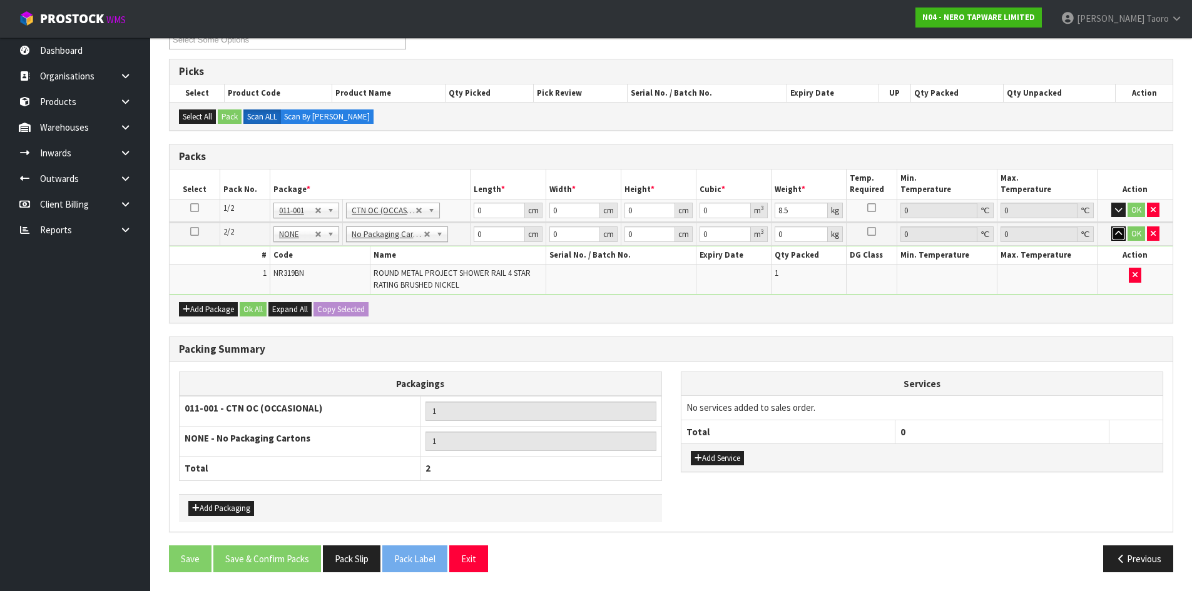
click at [1119, 233] on icon "button" at bounding box center [1118, 234] width 7 height 8
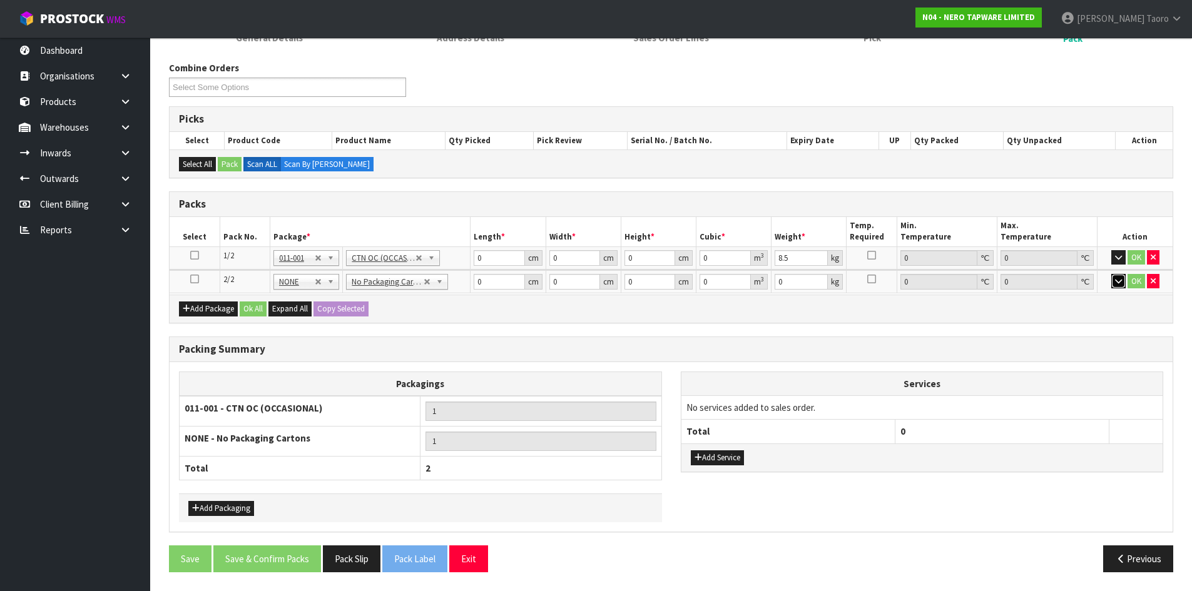
scroll to position [140, 0]
click at [501, 259] on input "0" at bounding box center [499, 260] width 51 height 16
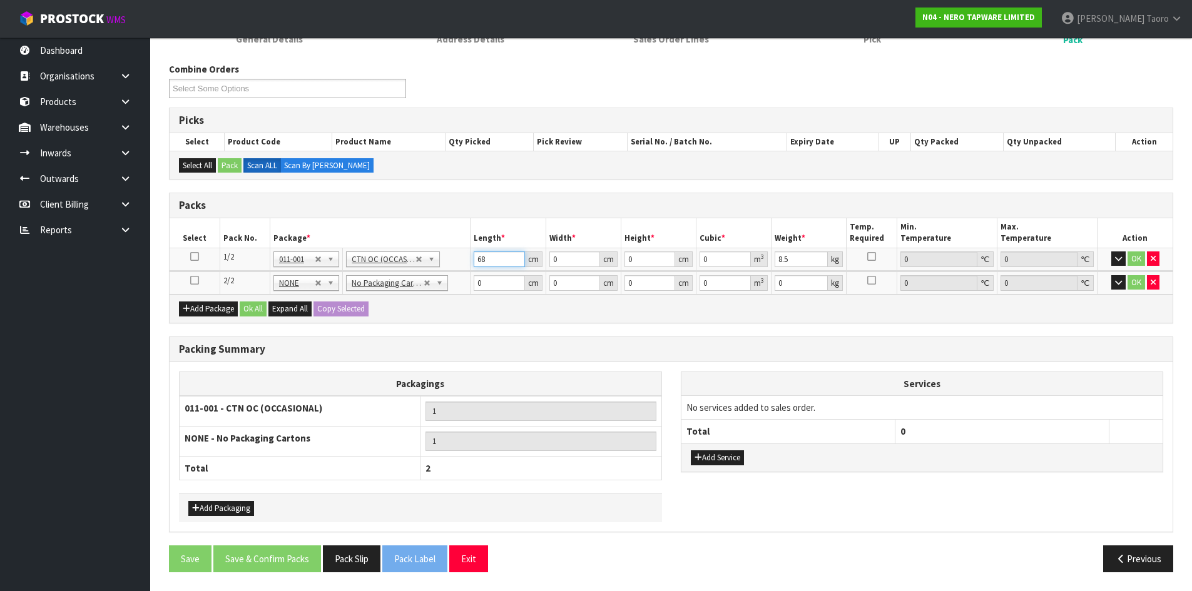
type input "68"
type input "46"
type input "2"
type input "0.006256"
type input "24"
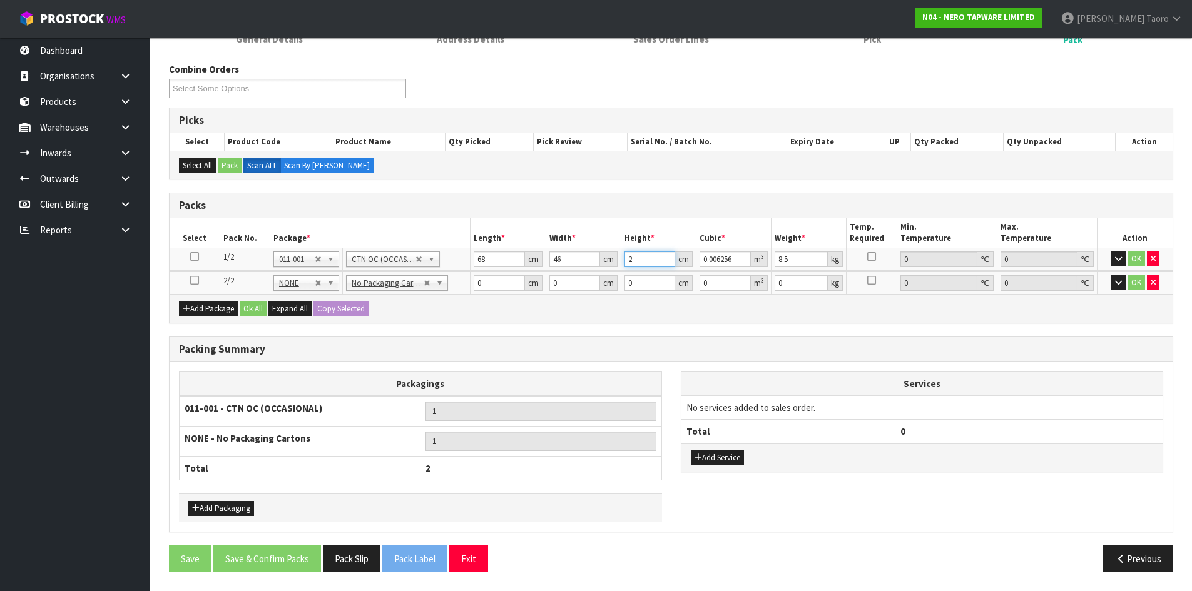
type input "0.075072"
type input "24"
type input "11"
type input "73"
type input "16"
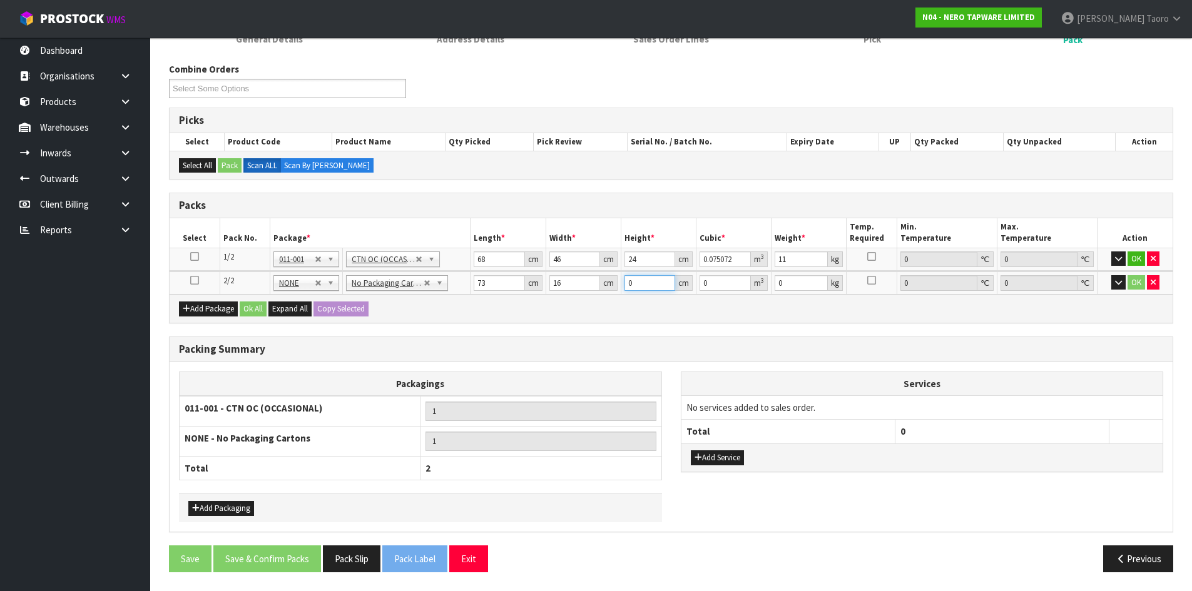
type input "1"
type input "0.001168"
type input "10"
type input "0.01168"
type input "10"
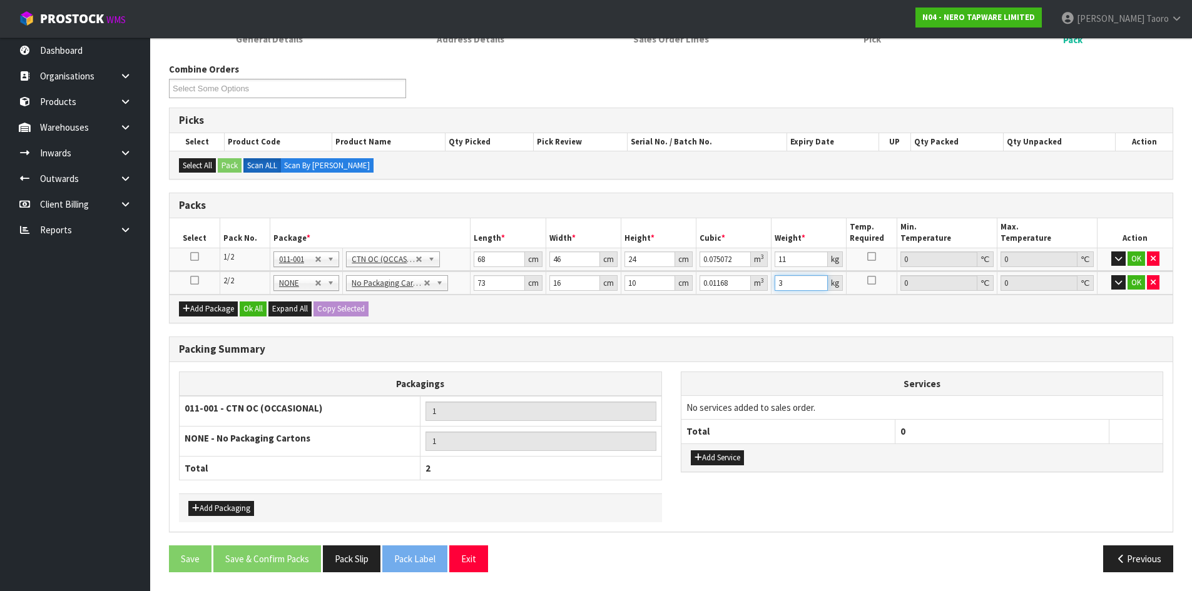
type input "3"
click at [262, 306] on button "Ok All" at bounding box center [253, 309] width 27 height 15
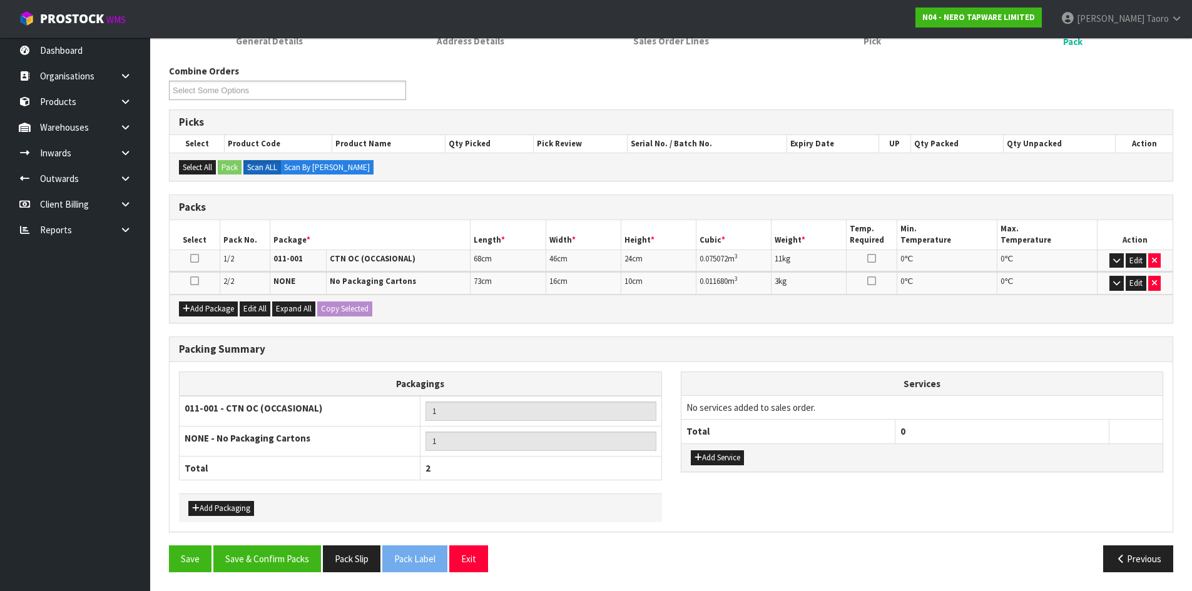
scroll to position [138, 0]
drag, startPoint x: 292, startPoint y: 560, endPoint x: 301, endPoint y: 553, distance: 11.3
click at [294, 556] on button "Save & Confirm Packs" at bounding box center [267, 559] width 108 height 27
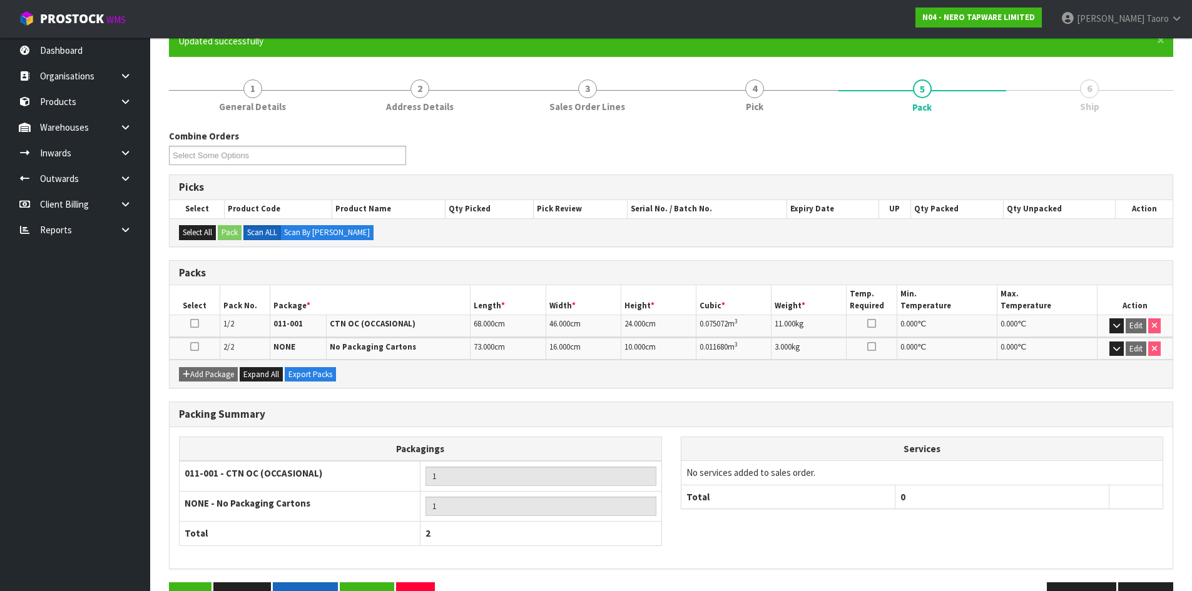
scroll to position [155, 0]
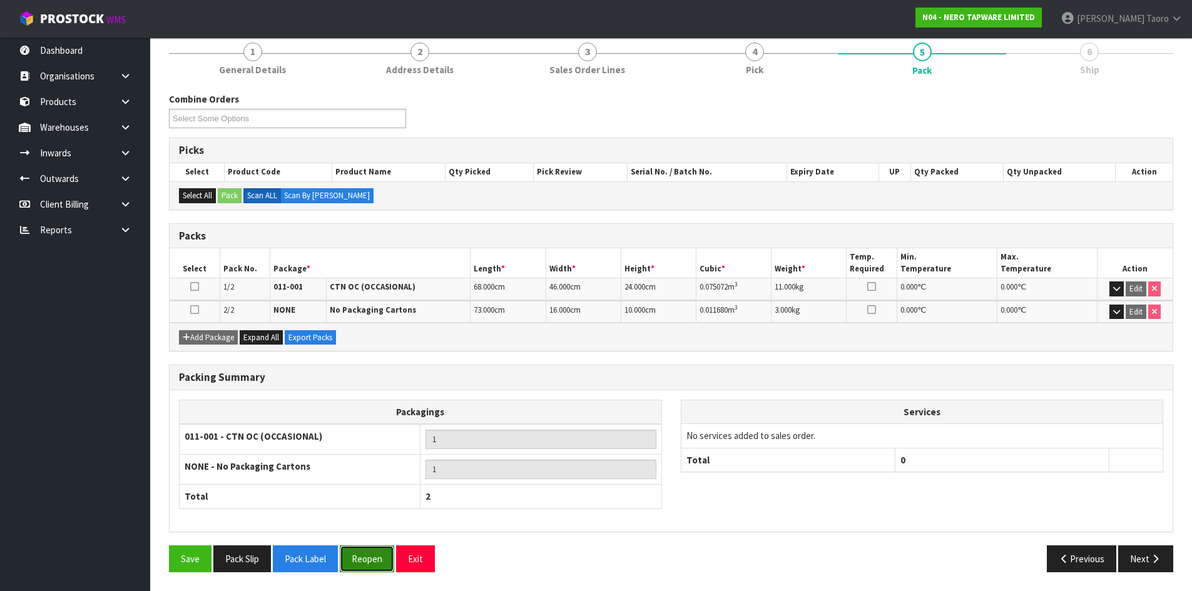
click at [370, 569] on button "Reopen" at bounding box center [367, 559] width 54 height 27
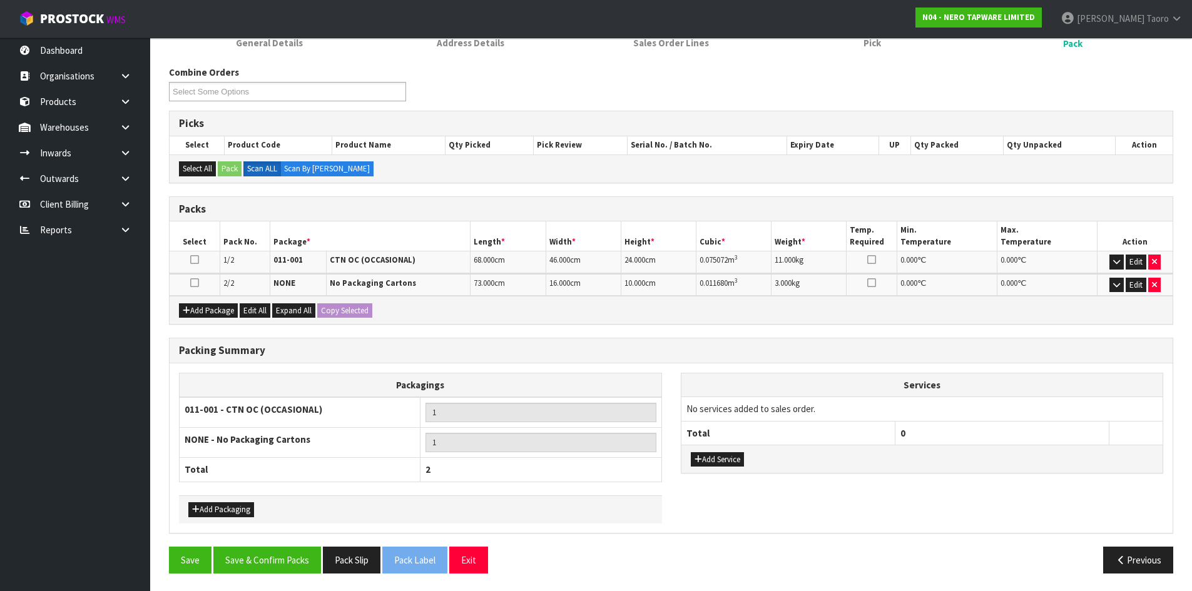
scroll to position [183, 0]
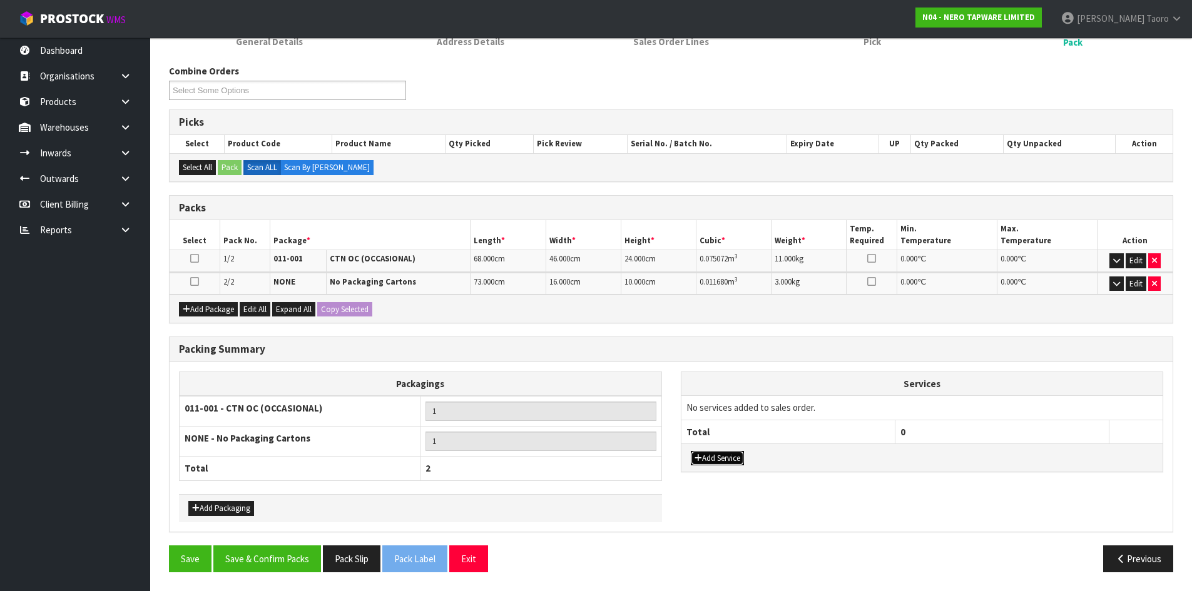
click at [707, 459] on button "Add Service" at bounding box center [717, 458] width 53 height 15
drag, startPoint x: 719, startPoint y: 412, endPoint x: 719, endPoint y: 420, distance: 8.1
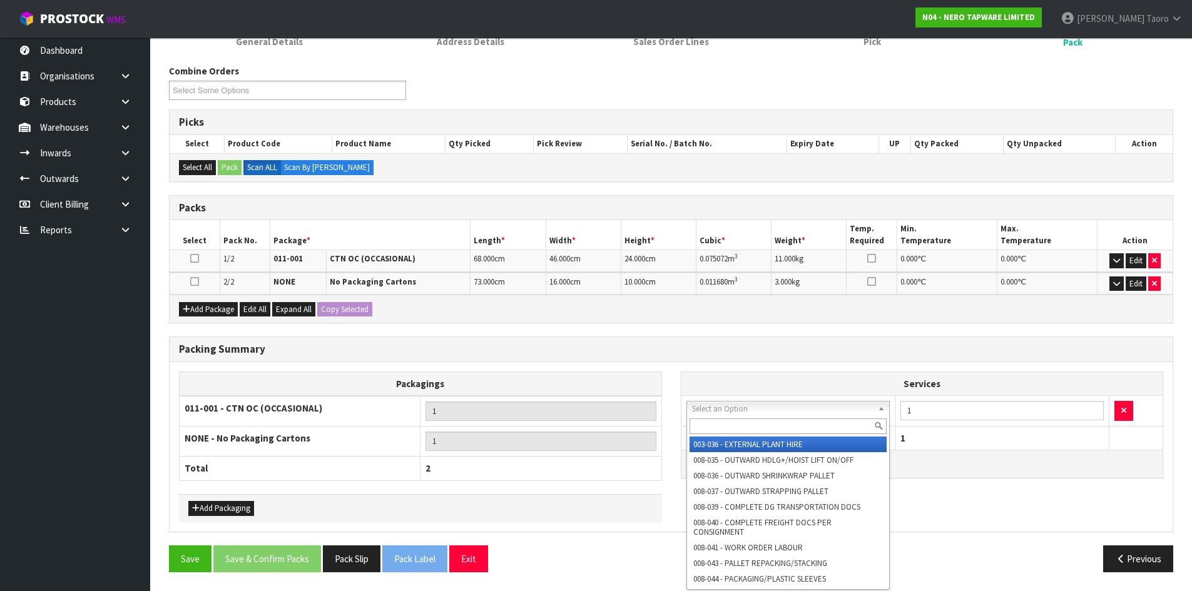
click at [719, 423] on input "text" at bounding box center [789, 427] width 198 height 16
type input "L"
type input "PLAS"
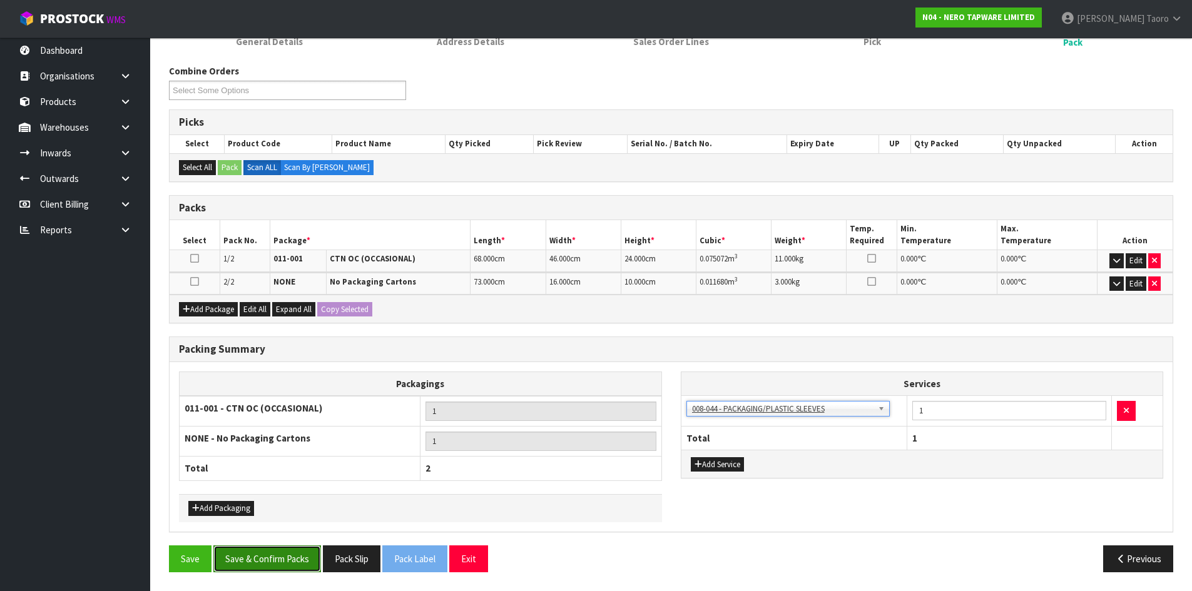
drag, startPoint x: 314, startPoint y: 559, endPoint x: 309, endPoint y: 565, distance: 7.1
click at [312, 560] on button "Save & Confirm Packs" at bounding box center [267, 559] width 108 height 27
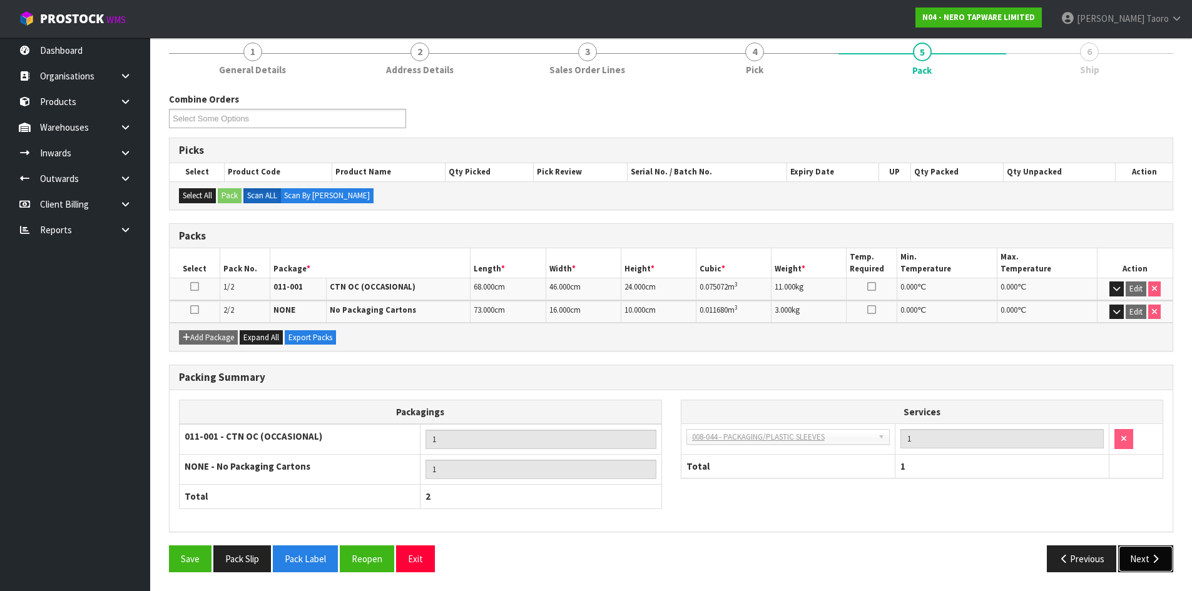
click at [1150, 555] on icon "button" at bounding box center [1156, 559] width 12 height 9
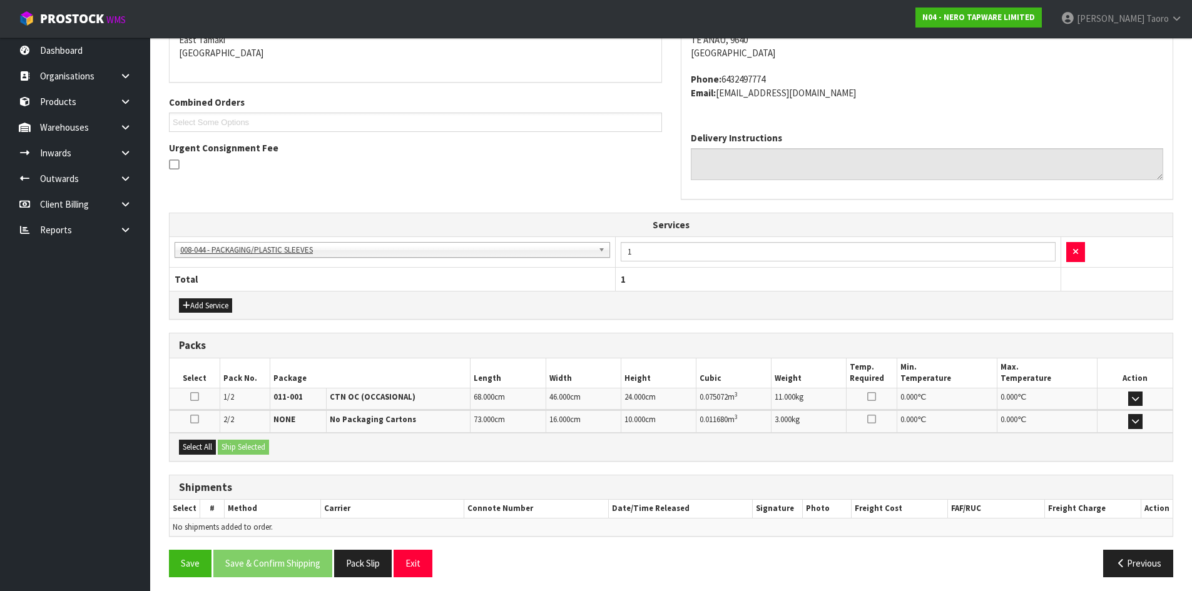
scroll to position [281, 0]
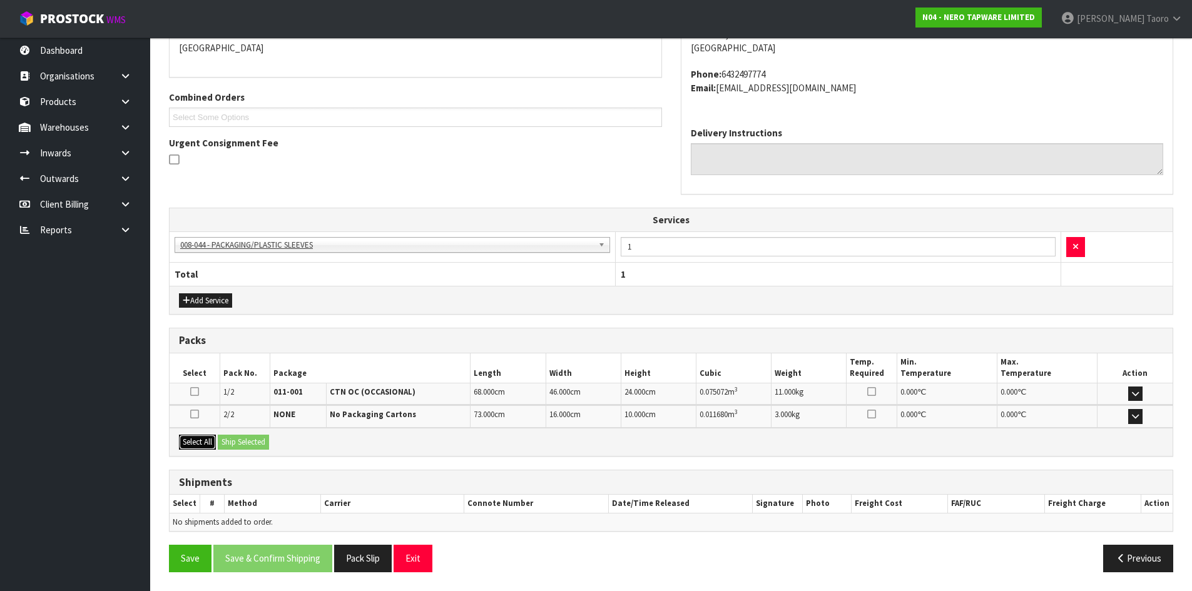
click at [212, 442] on button "Select All" at bounding box center [197, 442] width 37 height 15
drag, startPoint x: 243, startPoint y: 445, endPoint x: 275, endPoint y: 457, distance: 34.1
click at [246, 445] on button "Ship Selected" at bounding box center [243, 442] width 51 height 15
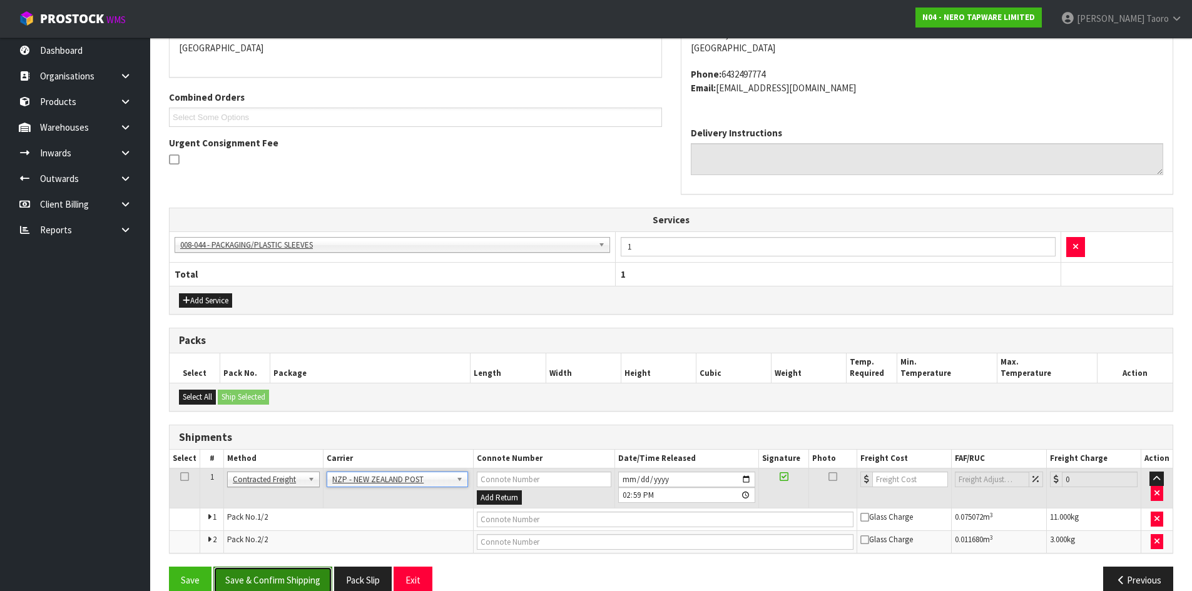
drag, startPoint x: 295, startPoint y: 578, endPoint x: 302, endPoint y: 579, distance: 6.3
click at [299, 578] on button "Save & Confirm Shipping" at bounding box center [272, 580] width 119 height 27
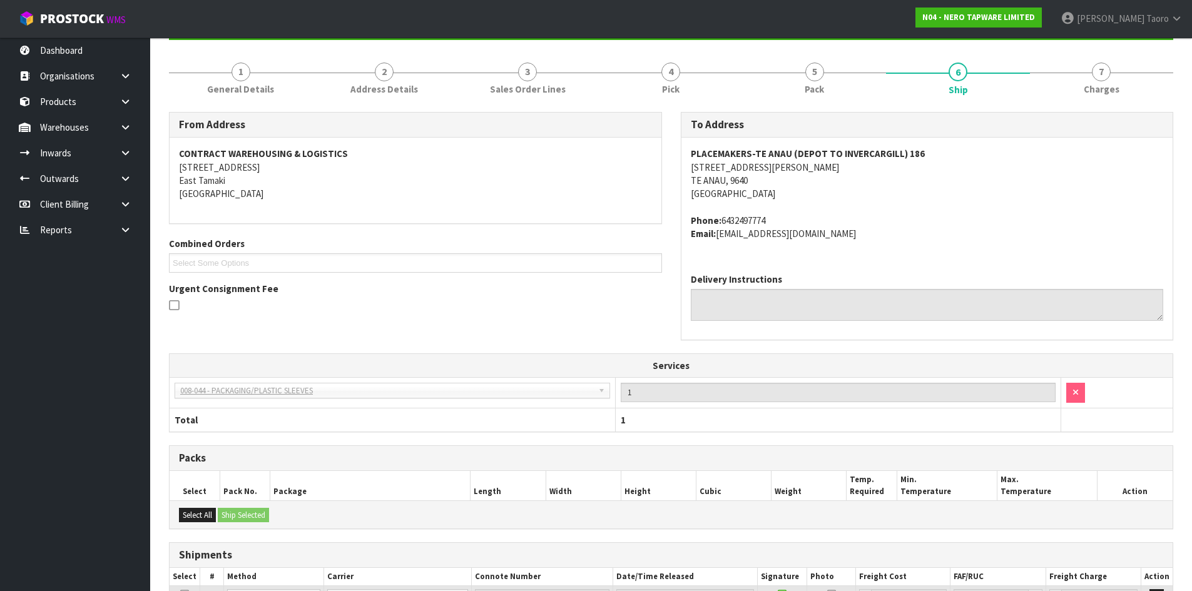
scroll to position [284, 0]
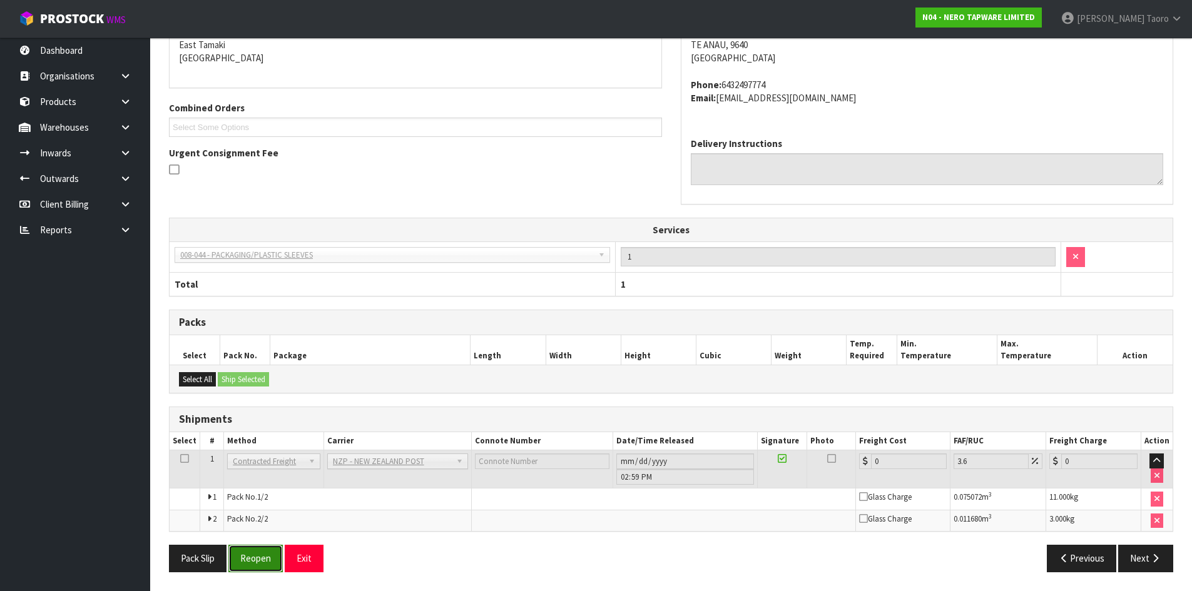
click at [253, 570] on button "Reopen" at bounding box center [255, 558] width 54 height 27
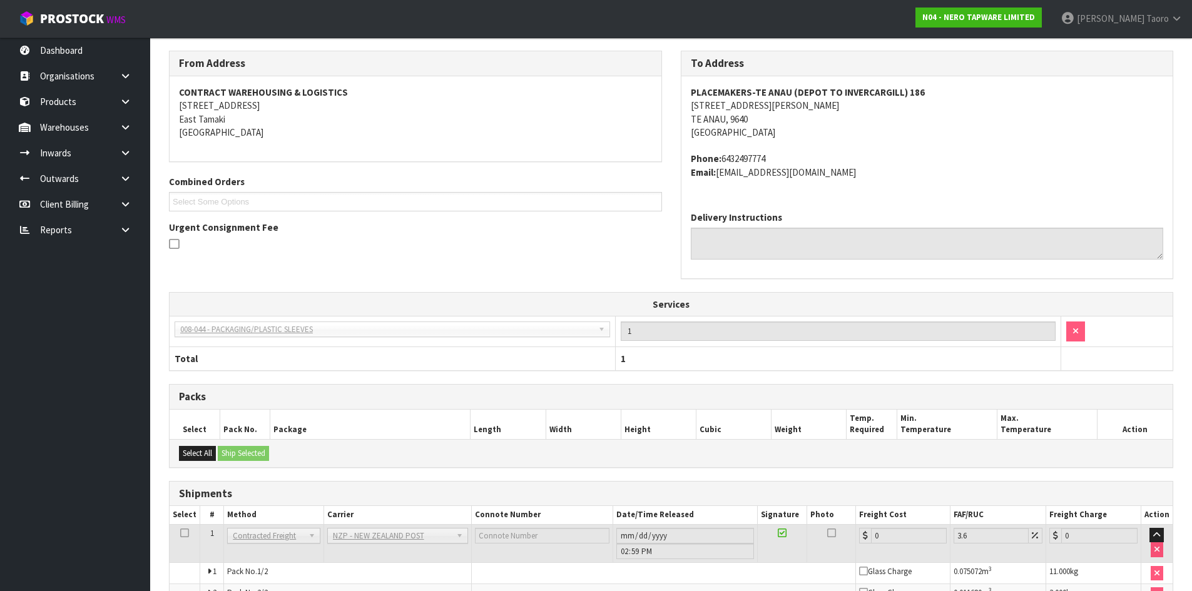
scroll to position [270, 0]
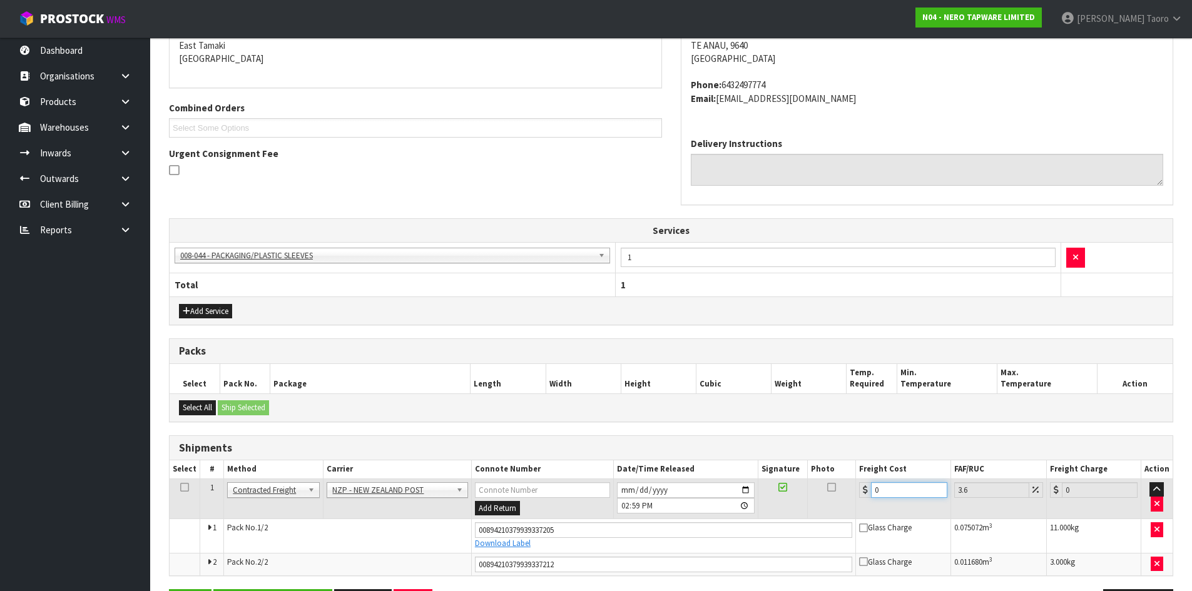
click at [898, 487] on input "0" at bounding box center [909, 491] width 76 height 16
drag, startPoint x: 898, startPoint y: 487, endPoint x: 890, endPoint y: 451, distance: 37.2
click at [898, 473] on table "Select # Method Carrier Connote Number Date/Time Released Signature Photo Freig…" at bounding box center [671, 518] width 1003 height 115
type input "3"
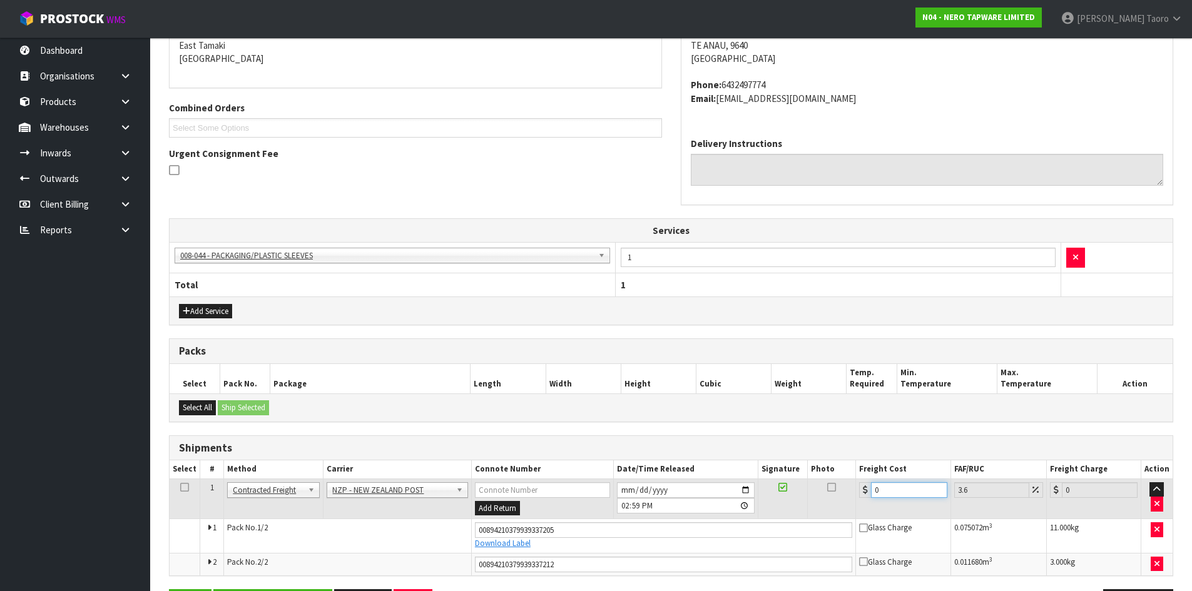
type input "3.11"
type input "31"
type input "32.12"
type input "31.5"
type input "32.63"
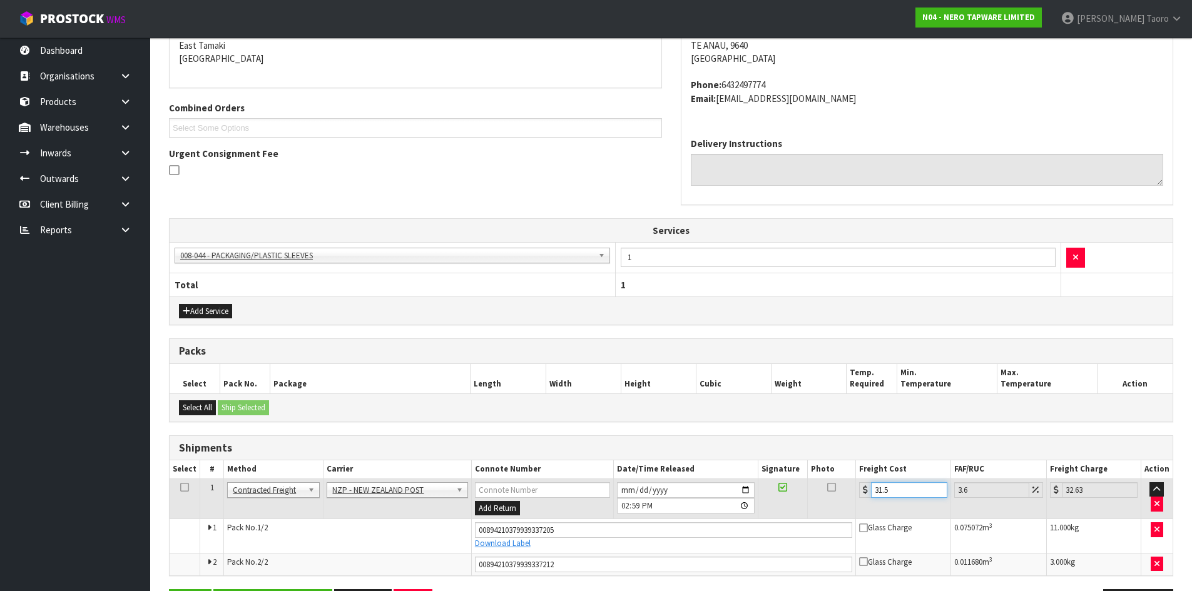
type input "31.55"
type input "32.69"
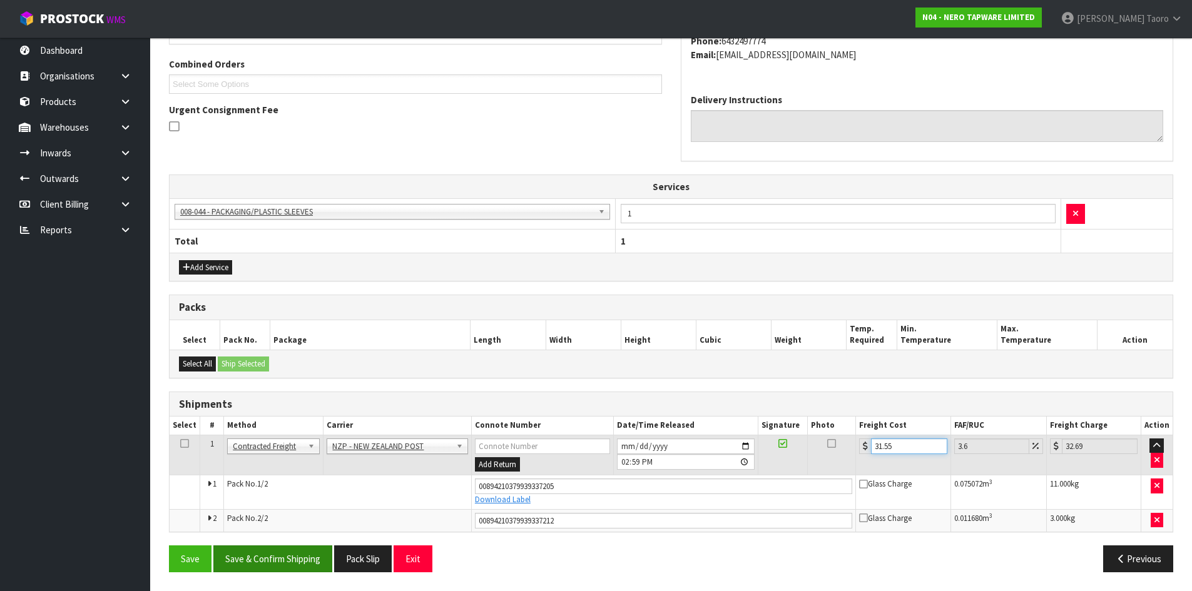
type input "31.55"
click at [293, 566] on button "Save & Confirm Shipping" at bounding box center [272, 559] width 119 height 27
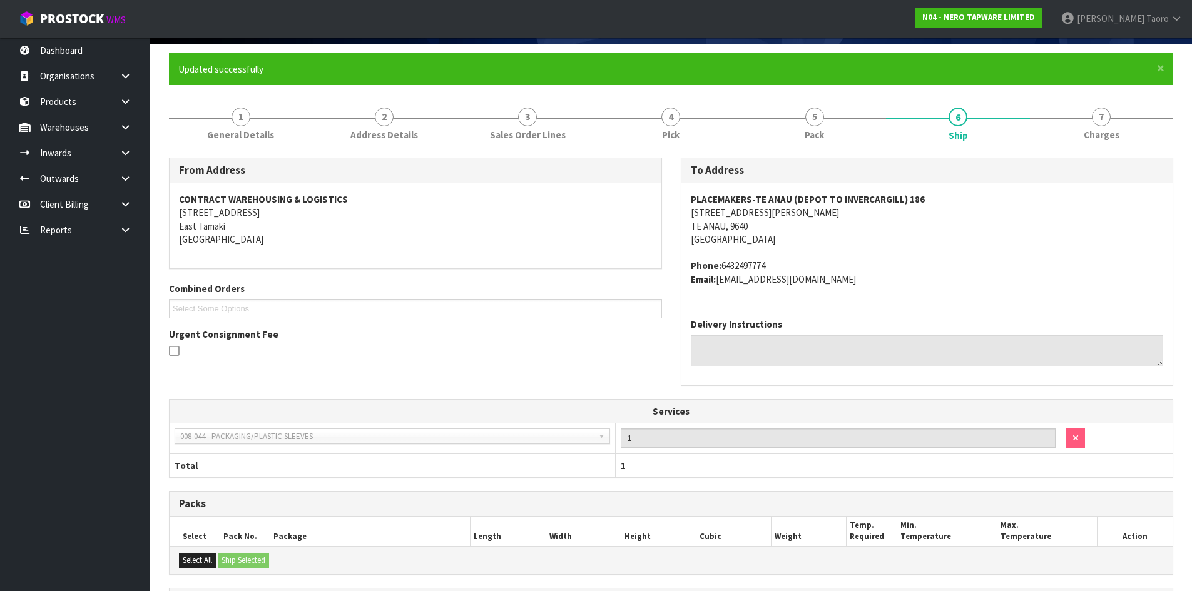
scroll to position [279, 0]
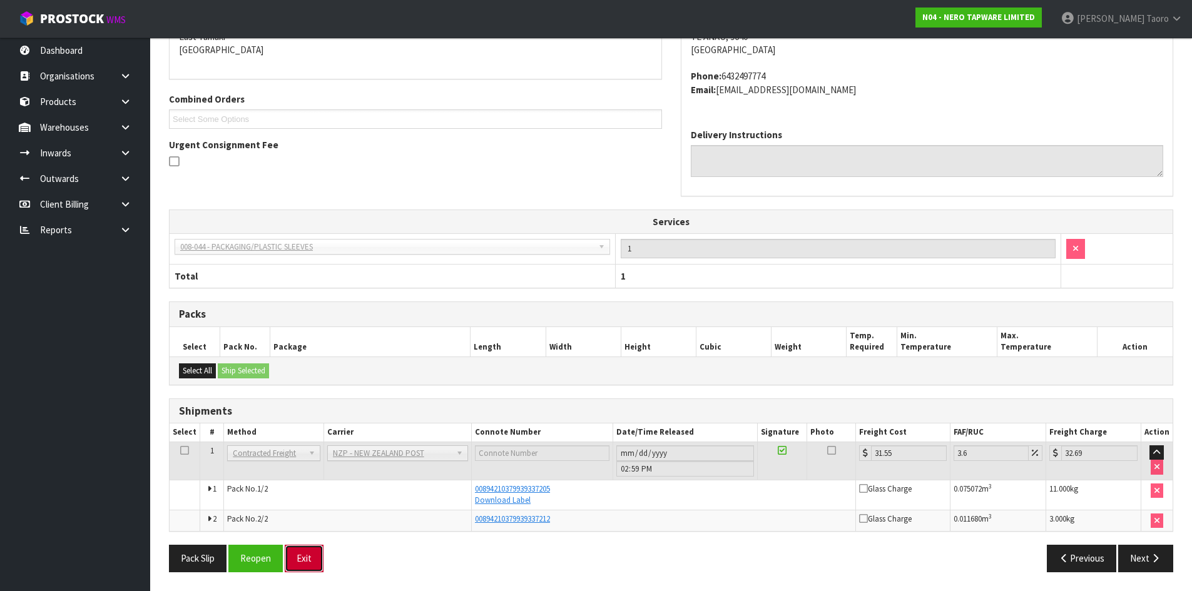
click at [314, 559] on button "Exit" at bounding box center [304, 558] width 39 height 27
